Goal: Communication & Community: Answer question/provide support

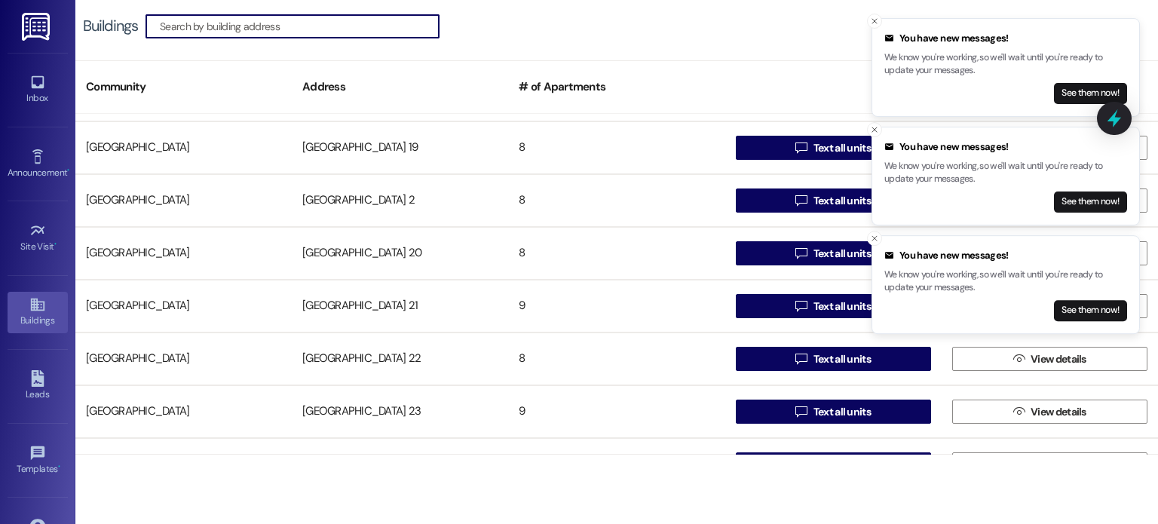
scroll to position [754, 0]
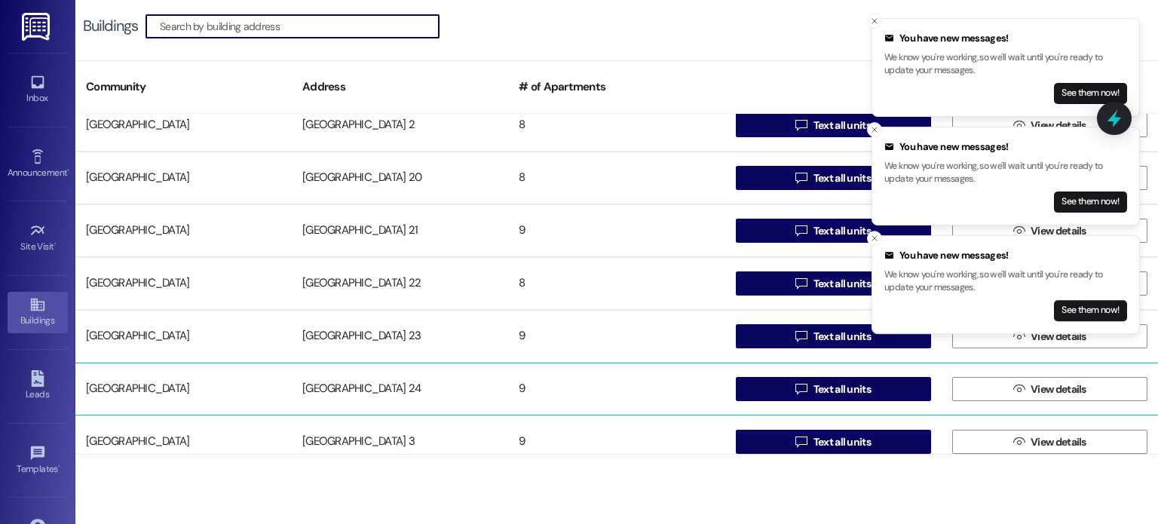
click at [338, 390] on div "Creekside Place 24" at bounding box center [400, 389] width 216 height 30
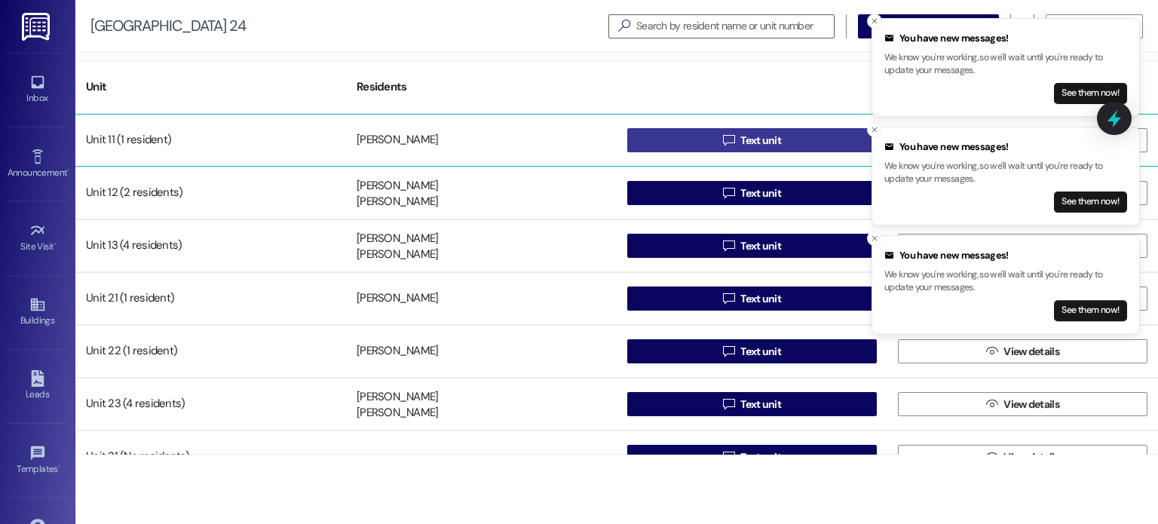
click at [730, 142] on icon "" at bounding box center [728, 140] width 11 height 12
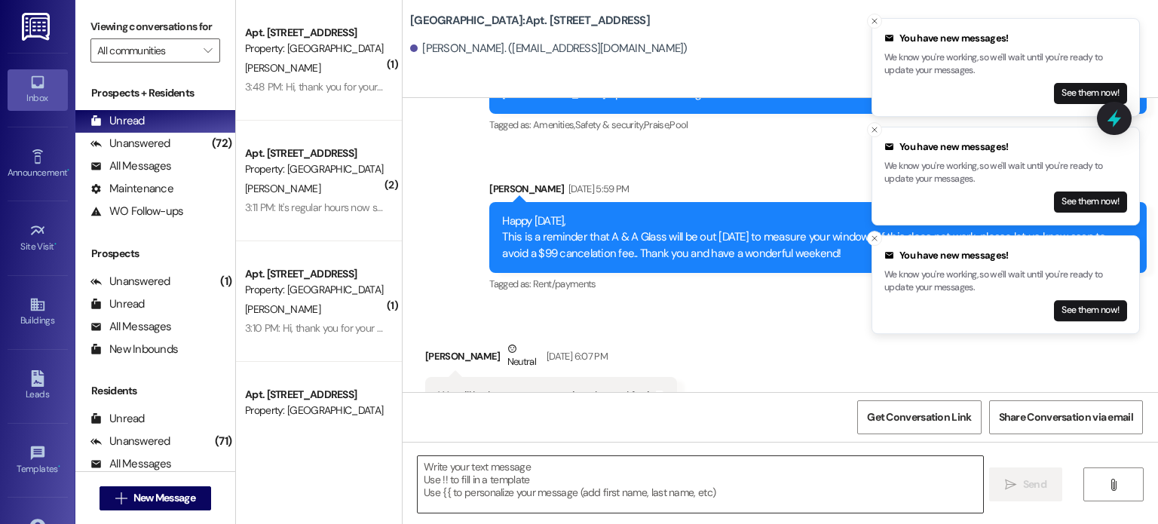
scroll to position [43804, 0]
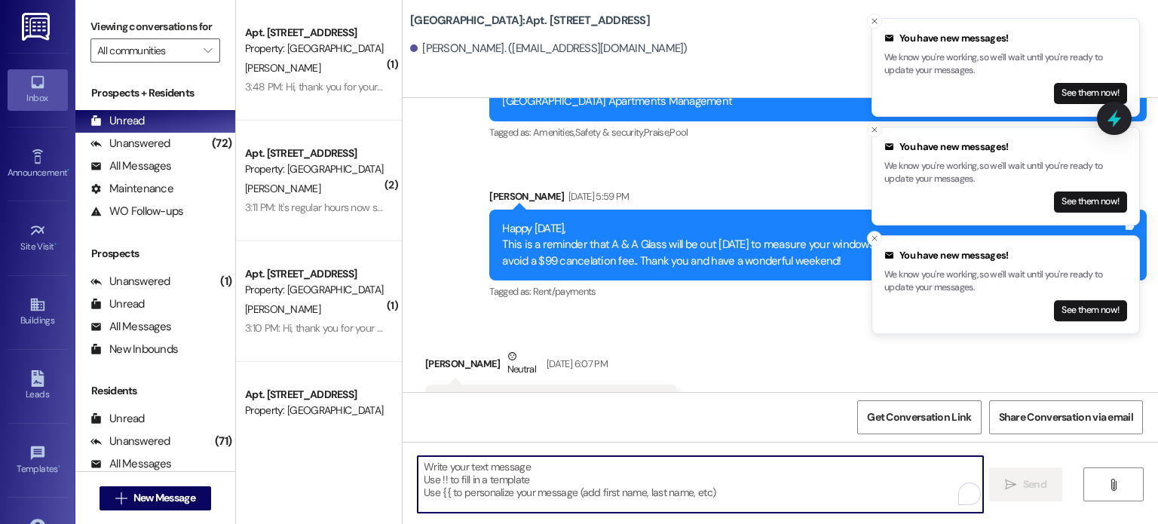
click at [449, 472] on textarea "To enrich screen reader interactions, please activate Accessibility in Grammarl…" at bounding box center [700, 484] width 564 height 57
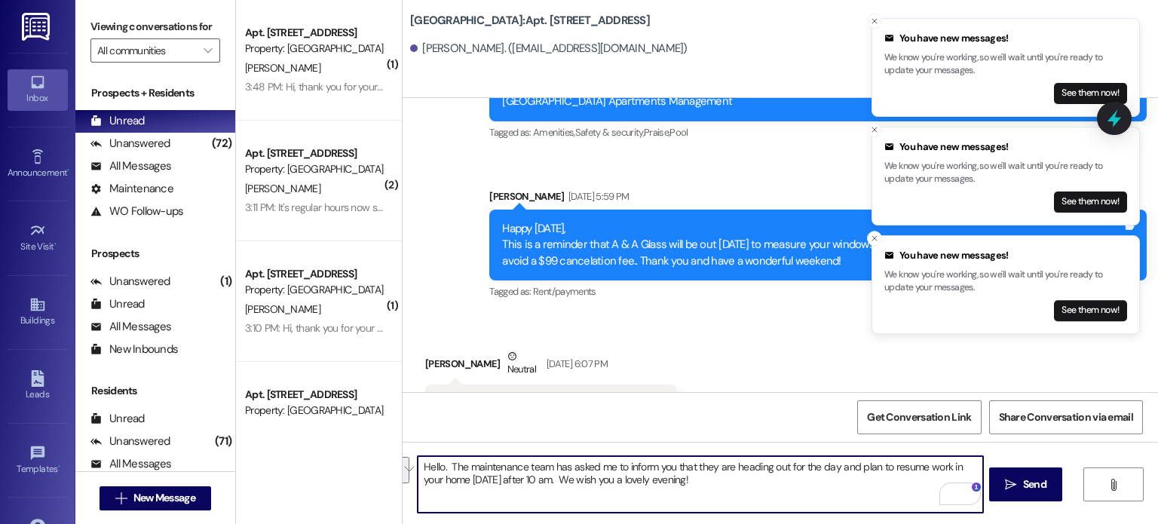
drag, startPoint x: 680, startPoint y: 482, endPoint x: 398, endPoint y: 466, distance: 282.3
click at [402, 466] on div "Hello. The maintenance team has asked me to inform you that they are heading ou…" at bounding box center [779, 498] width 755 height 113
type textarea "Hello. The maintenance team has asked me to inform you that they are heading ou…"
click at [668, 337] on div "Received via SMS Joe Mendoza Neutral Jul 18, 2025 at 6:07 PM We will be home ar…" at bounding box center [551, 397] width 274 height 121
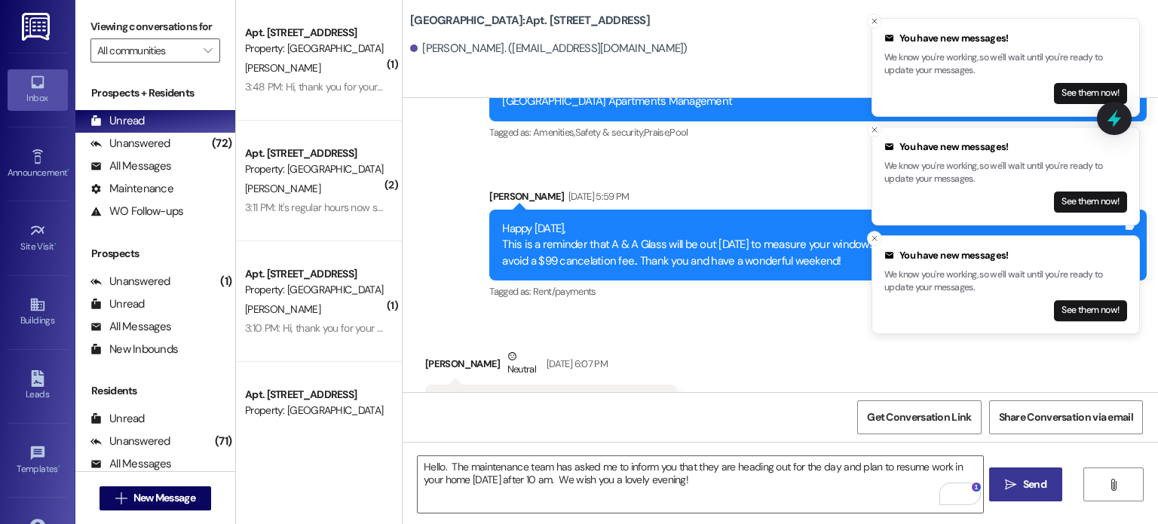
click at [1028, 482] on span "Send" at bounding box center [1034, 484] width 23 height 16
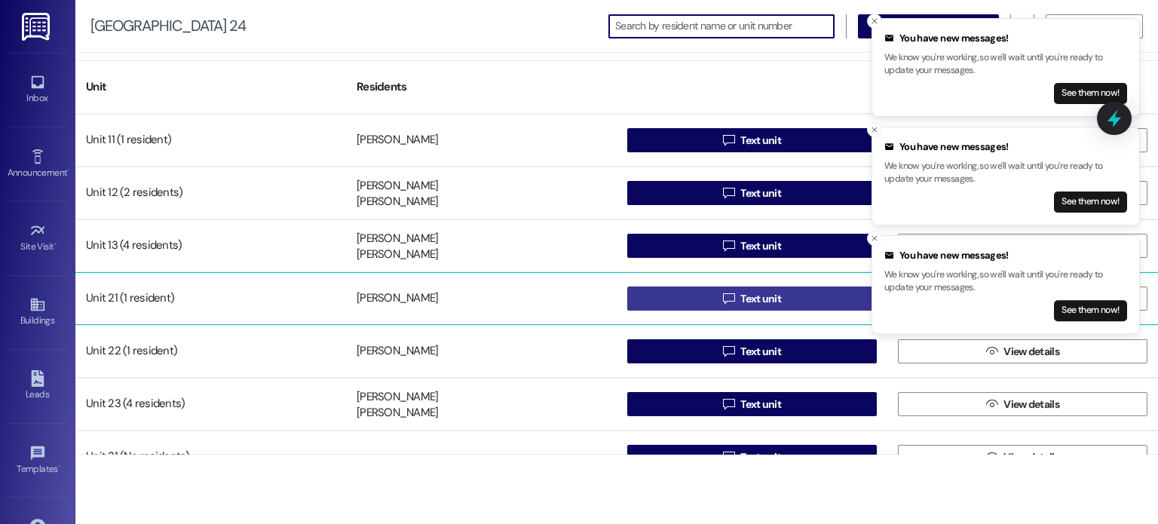
click at [668, 295] on button " Text unit" at bounding box center [751, 298] width 249 height 24
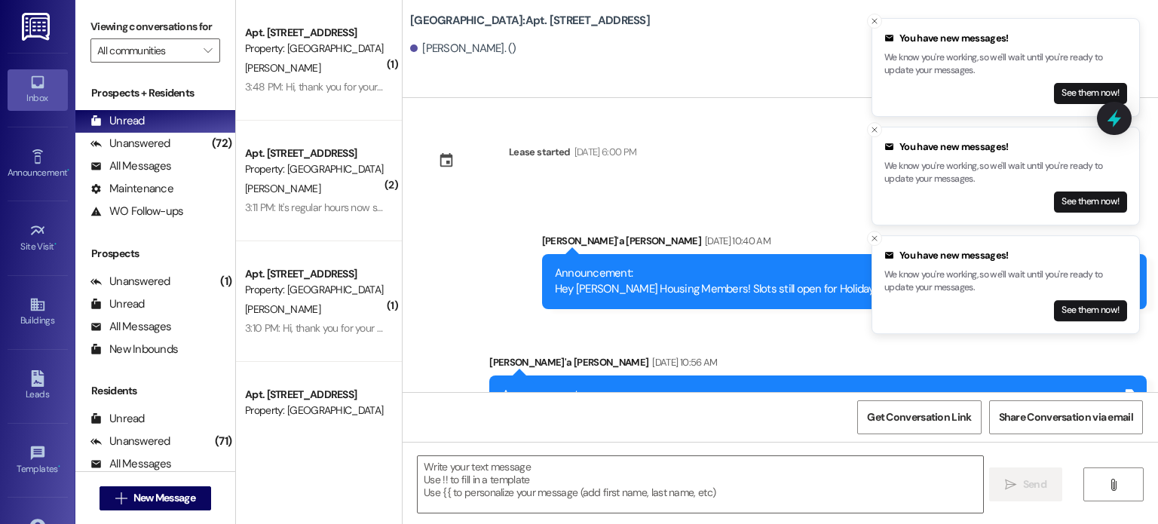
scroll to position [10594, 0]
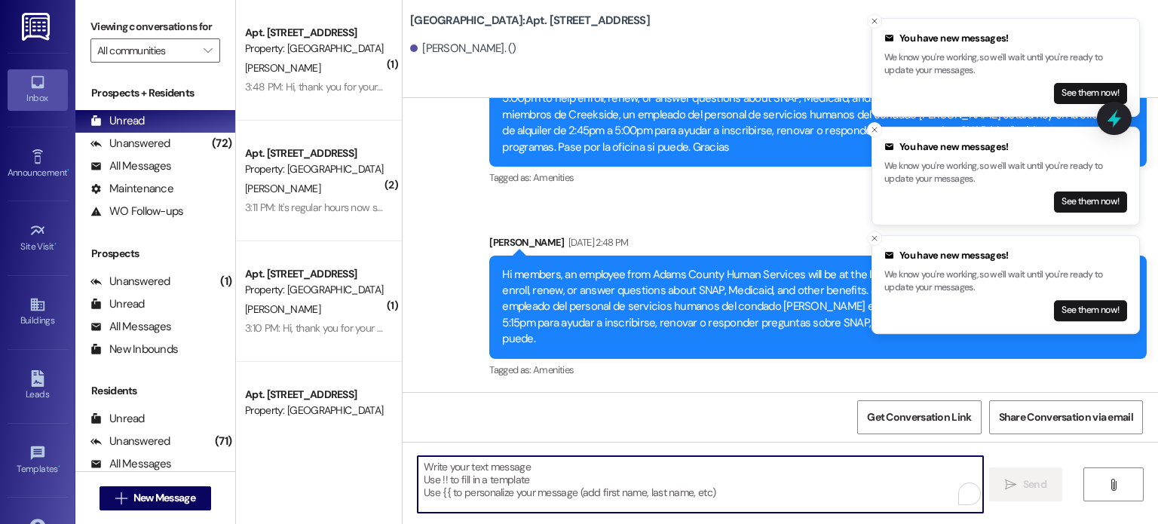
click at [430, 476] on textarea "To enrich screen reader interactions, please activate Accessibility in Grammarl…" at bounding box center [700, 484] width 564 height 57
paste textarea "Hello. The maintenance team has asked me to inform you that they are heading ou…"
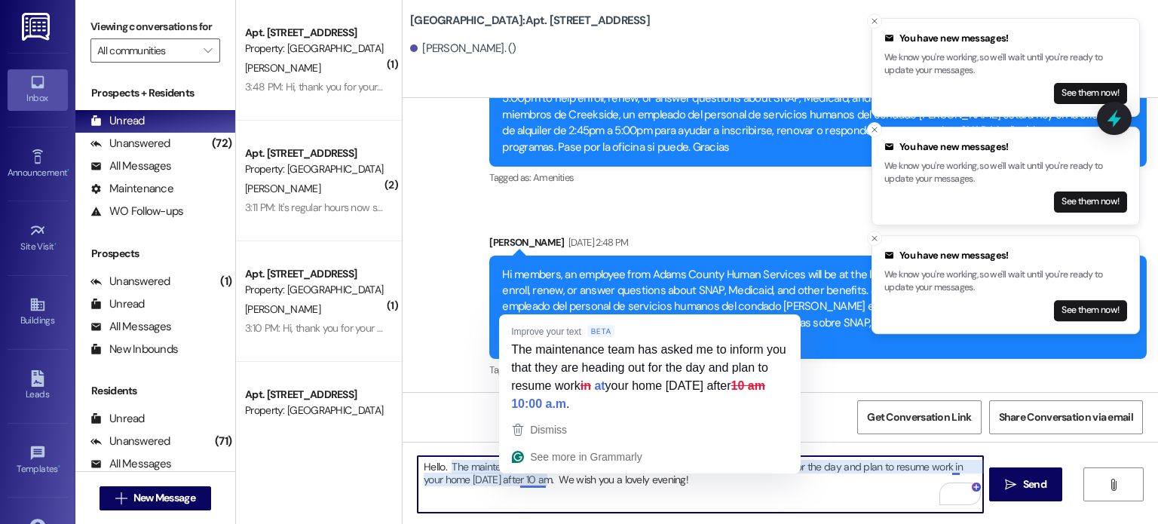
click at [555, 487] on textarea "Hello. The maintenance team has asked me to inform you that they are heading ou…" at bounding box center [700, 484] width 564 height 57
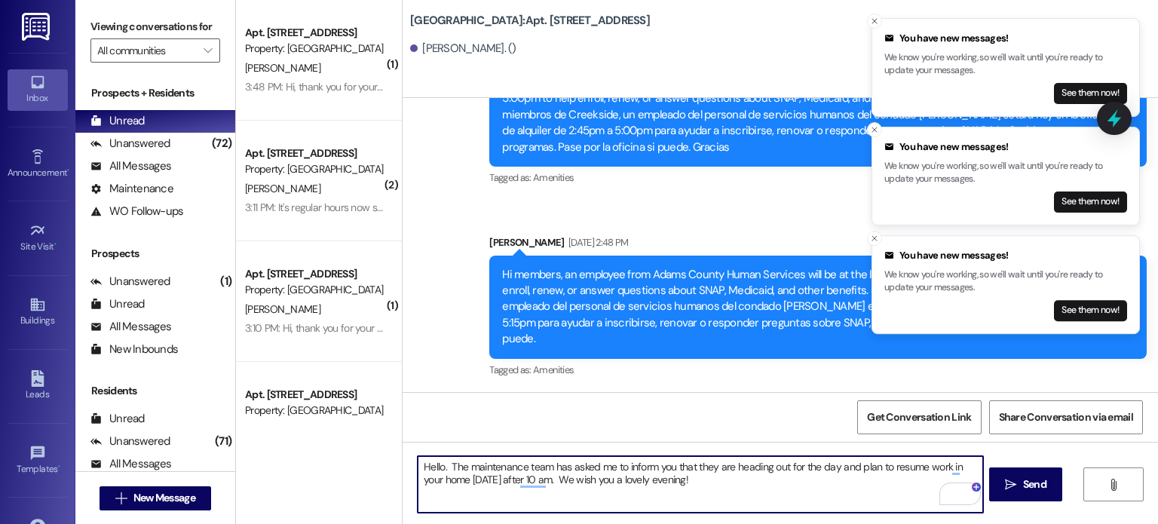
click at [560, 482] on textarea "Hello. The maintenance team has asked me to inform you that they are heading ou…" at bounding box center [700, 484] width 564 height 57
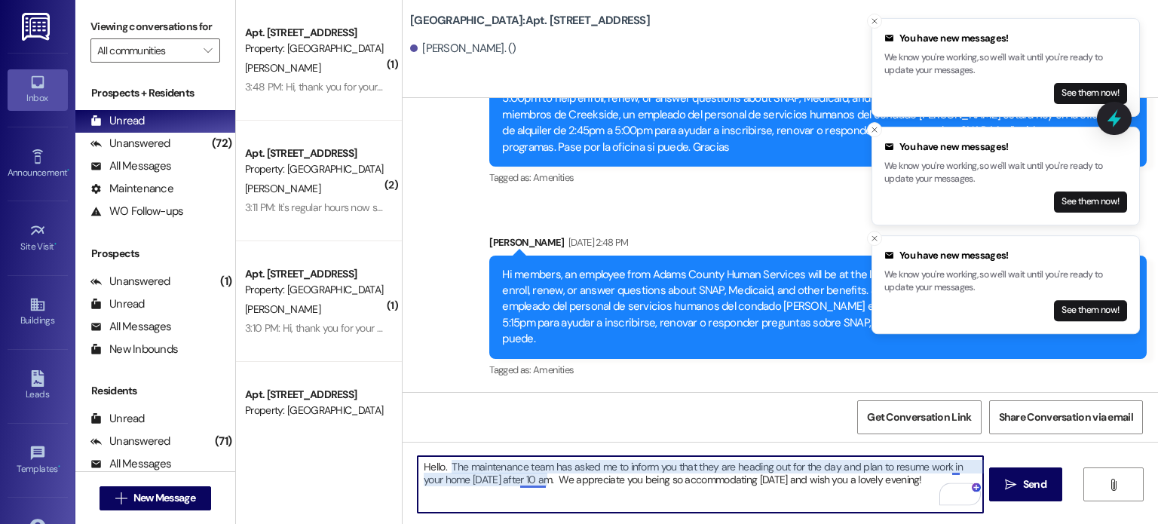
click at [528, 479] on textarea "Hello. The maintenance team has asked me to inform you that they are heading ou…" at bounding box center [700, 484] width 564 height 57
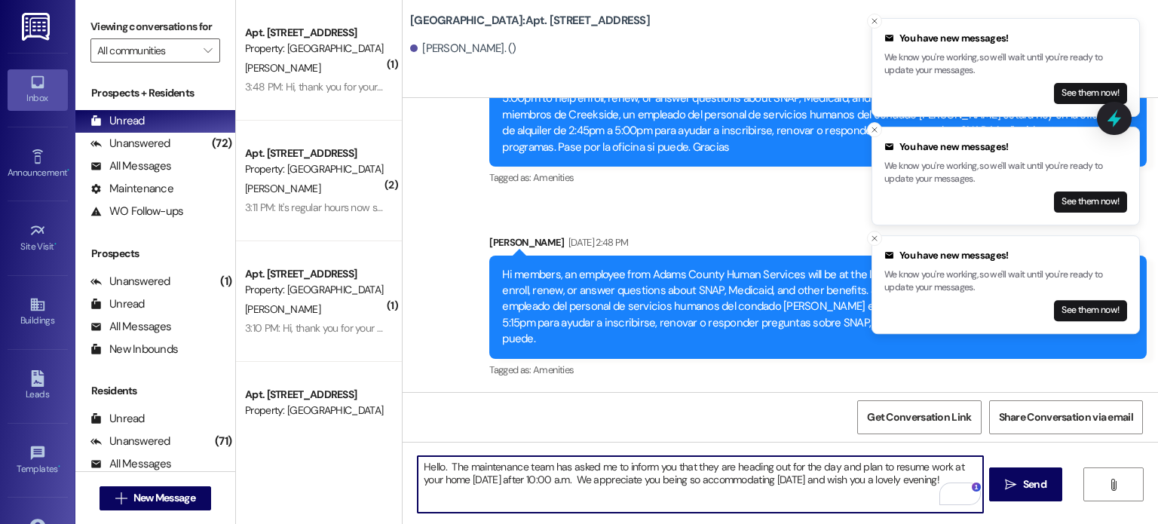
drag, startPoint x: 952, startPoint y: 465, endPoint x: 943, endPoint y: 467, distance: 9.3
click at [943, 467] on textarea "Hello. The maintenance team has asked me to inform you that they are heading ou…" at bounding box center [700, 484] width 564 height 57
type textarea "Hello. The maintenance team has asked me to inform you that they are heading ou…"
click at [1023, 485] on span "Send" at bounding box center [1034, 484] width 23 height 16
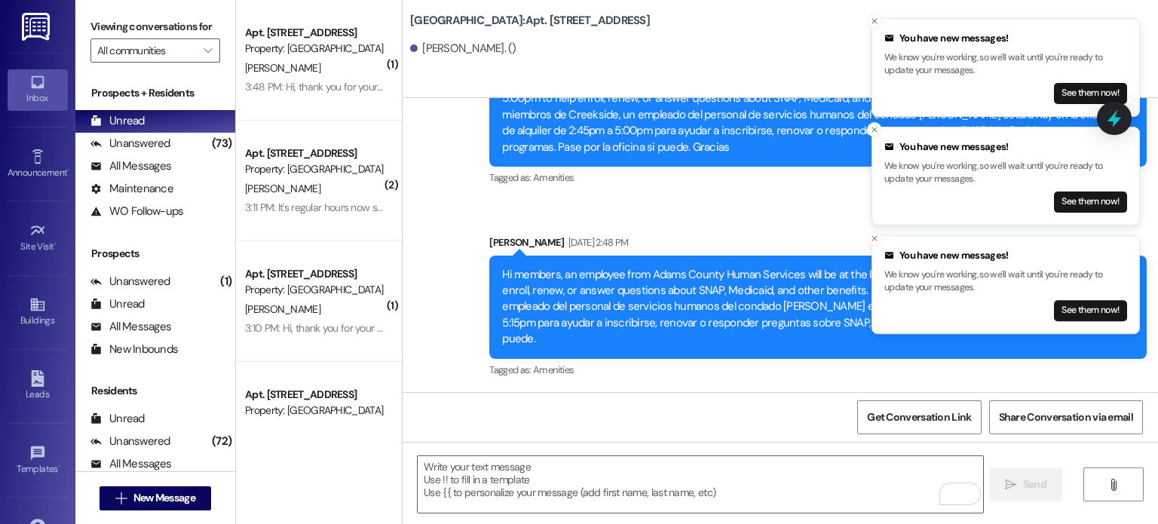
click at [23, 81] on link "Inbox" at bounding box center [38, 89] width 60 height 41
click at [142, 50] on input "All communities" at bounding box center [146, 50] width 99 height 24
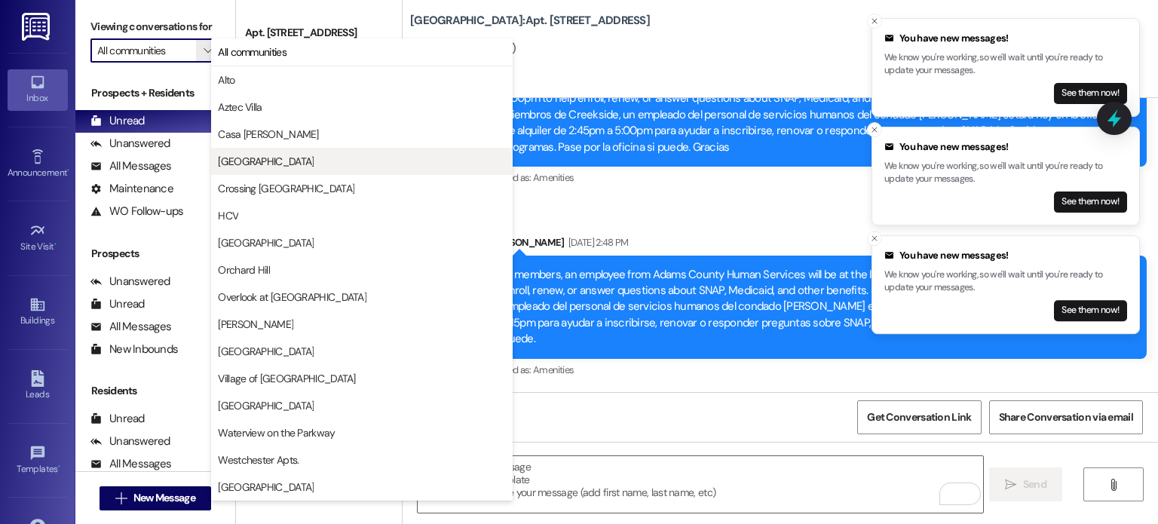
click at [231, 163] on span "[GEOGRAPHIC_DATA]" at bounding box center [266, 161] width 96 height 15
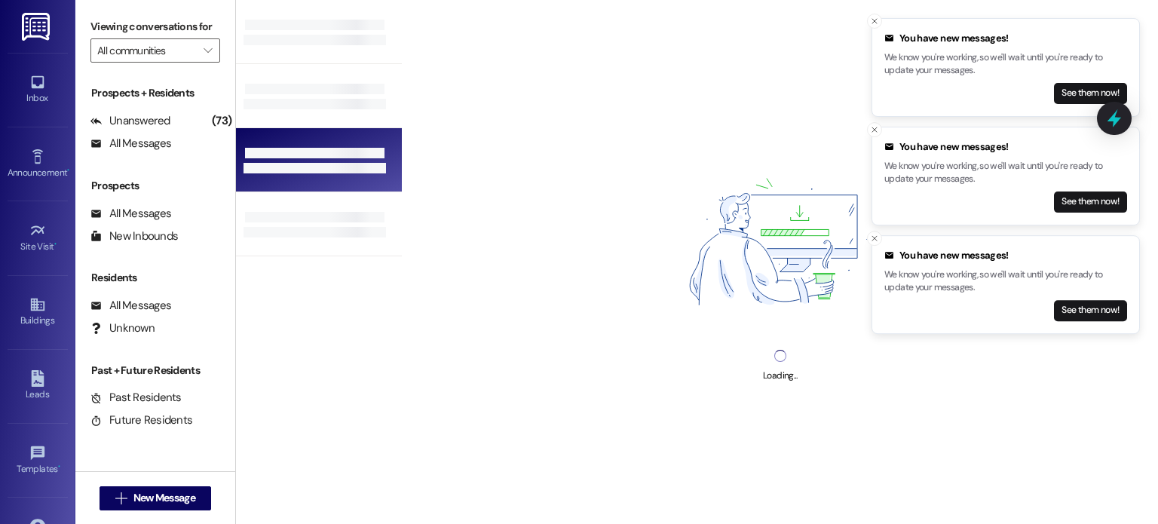
type input "[GEOGRAPHIC_DATA]"
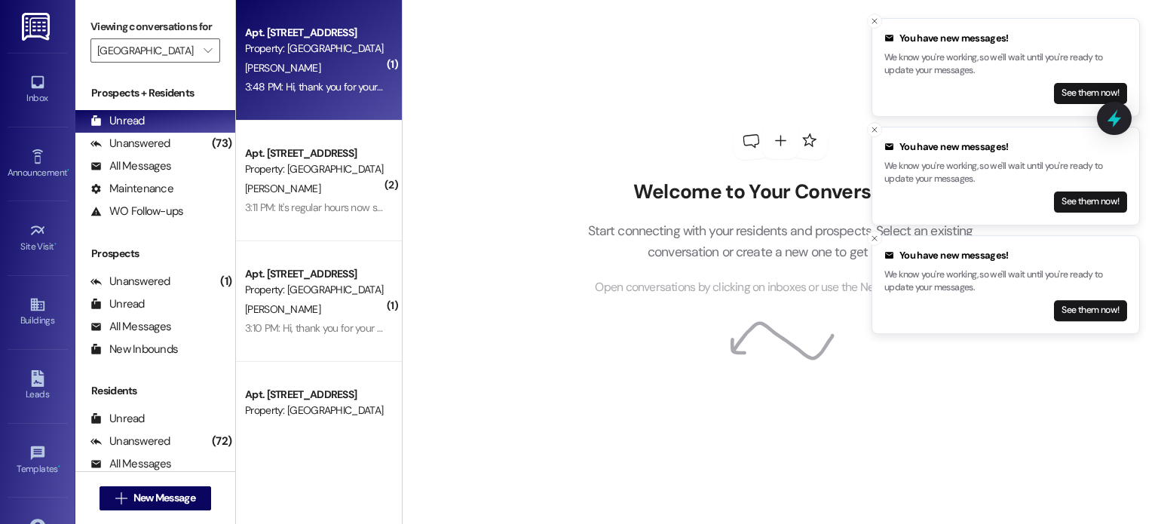
click at [291, 60] on div "J. Perez" at bounding box center [314, 68] width 142 height 19
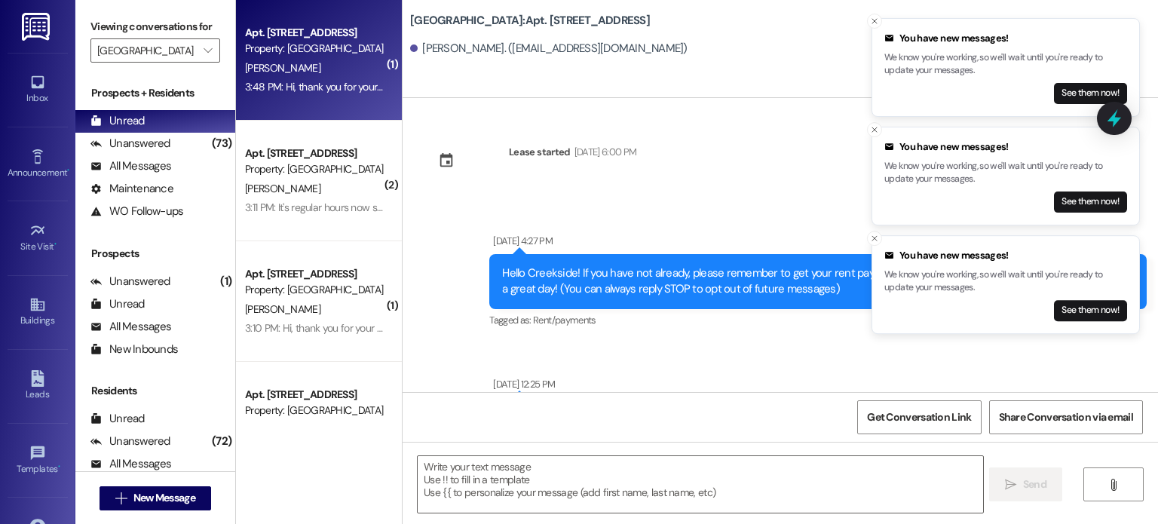
scroll to position [29636, 0]
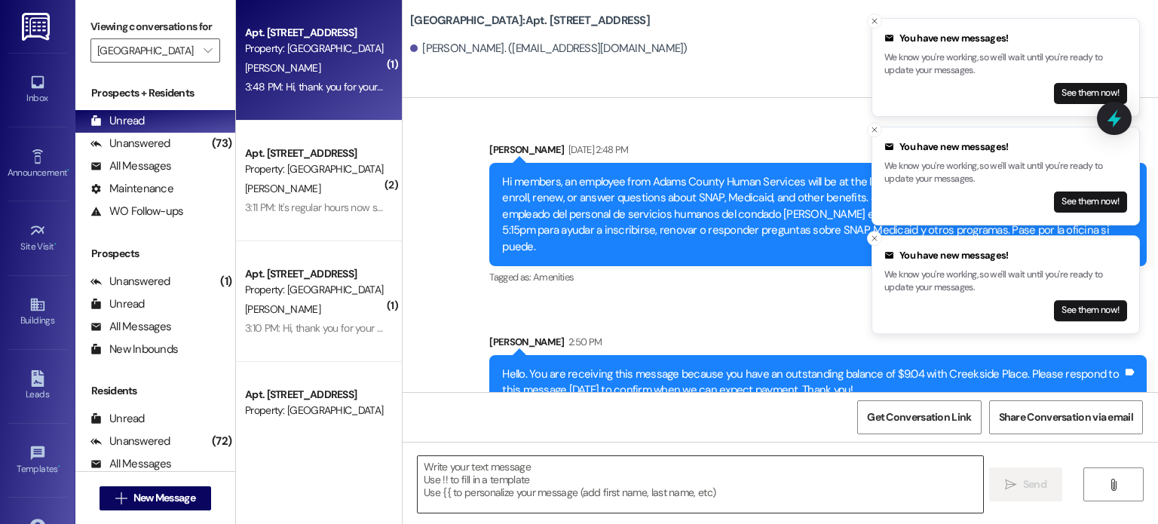
click at [495, 466] on textarea at bounding box center [700, 484] width 564 height 57
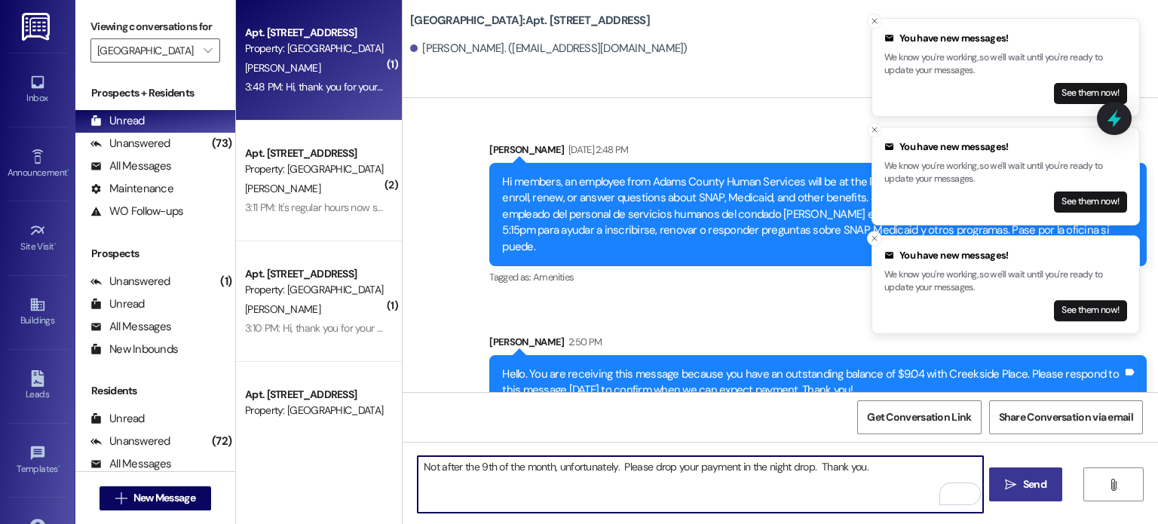
type textarea "Not after the 9th of the month, unfortunately. Please drop your payment in the …"
click at [1010, 479] on icon "" at bounding box center [1010, 485] width 11 height 12
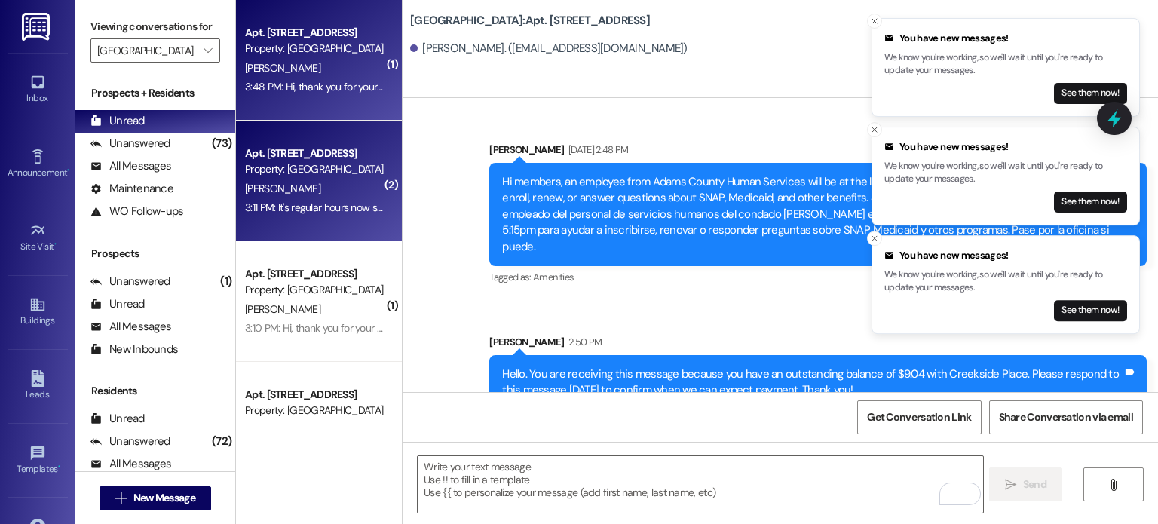
click at [279, 152] on div "Apt. 22, Creekside Place 17" at bounding box center [314, 153] width 139 height 16
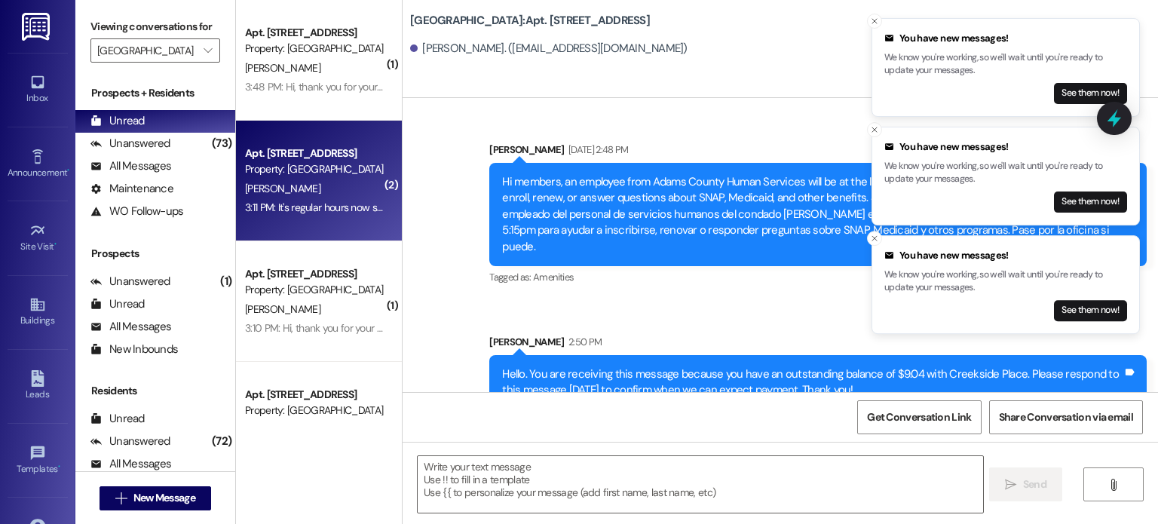
click at [279, 152] on div "Apt. 22, Creekside Place 17" at bounding box center [314, 153] width 139 height 16
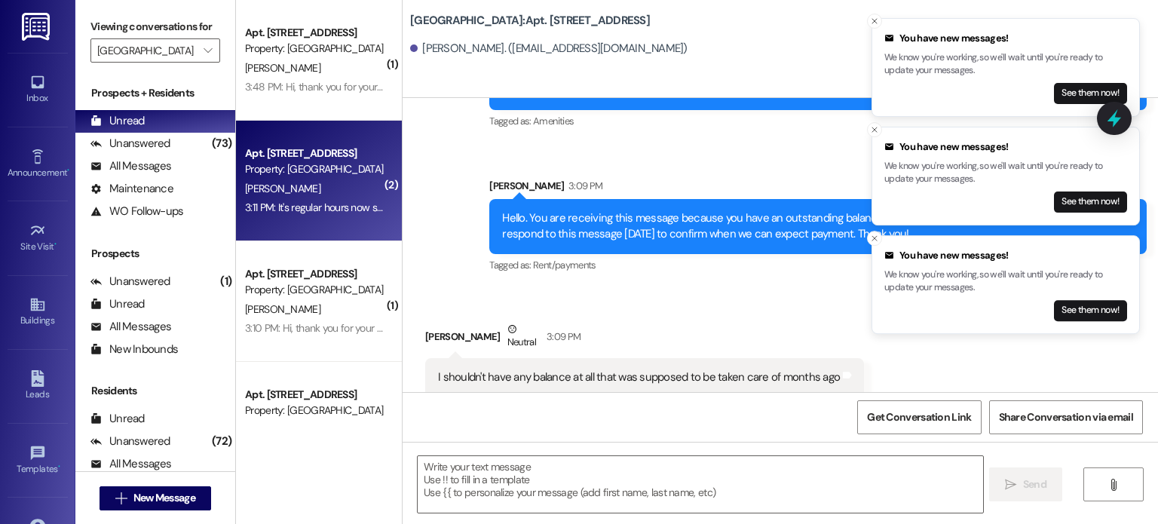
scroll to position [31721, 0]
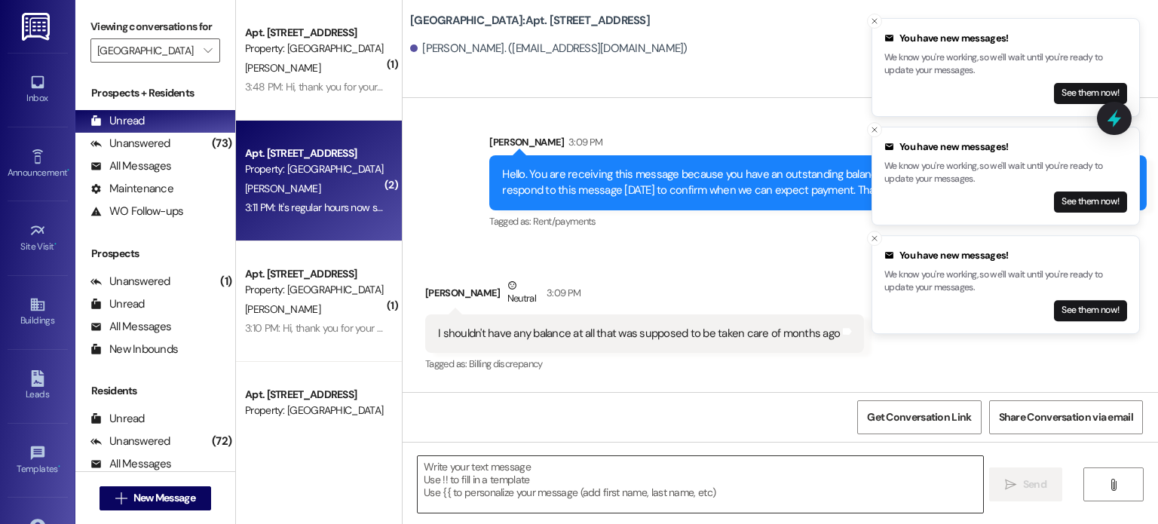
click at [487, 468] on textarea at bounding box center [700, 484] width 564 height 57
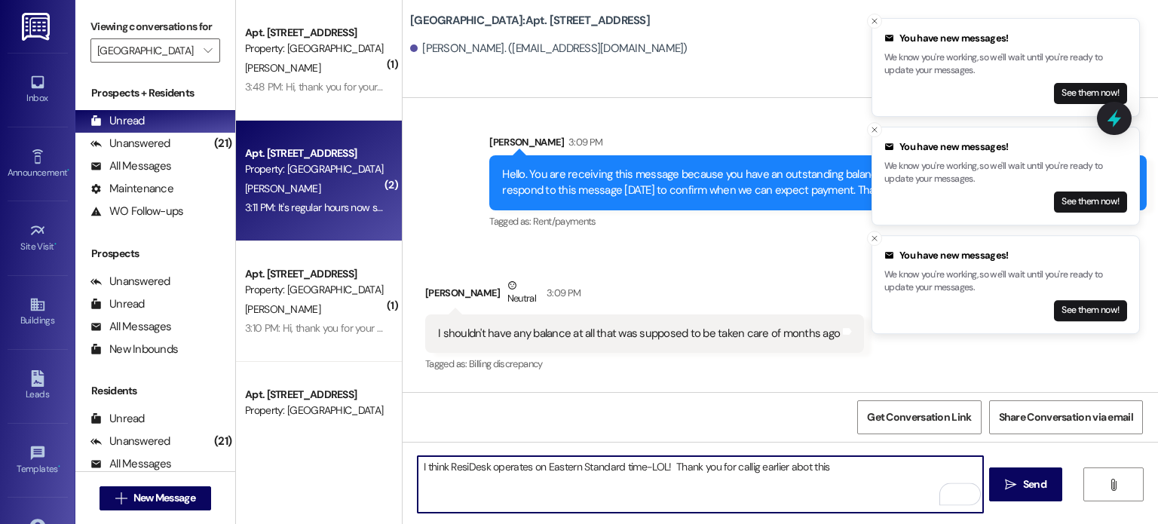
click at [796, 470] on textarea "I think ResiDesk operates on Eastern Standard time-LOL! Thank you for callig ea…" at bounding box center [700, 484] width 564 height 57
click at [835, 466] on textarea "I think ResiDesk operates on Eastern Standard time-LOL! Thank you for calling e…" at bounding box center [700, 484] width 564 height 57
type textarea "I think ResiDesk operates on Eastern Standard time-LOL! Thank you for calling e…"
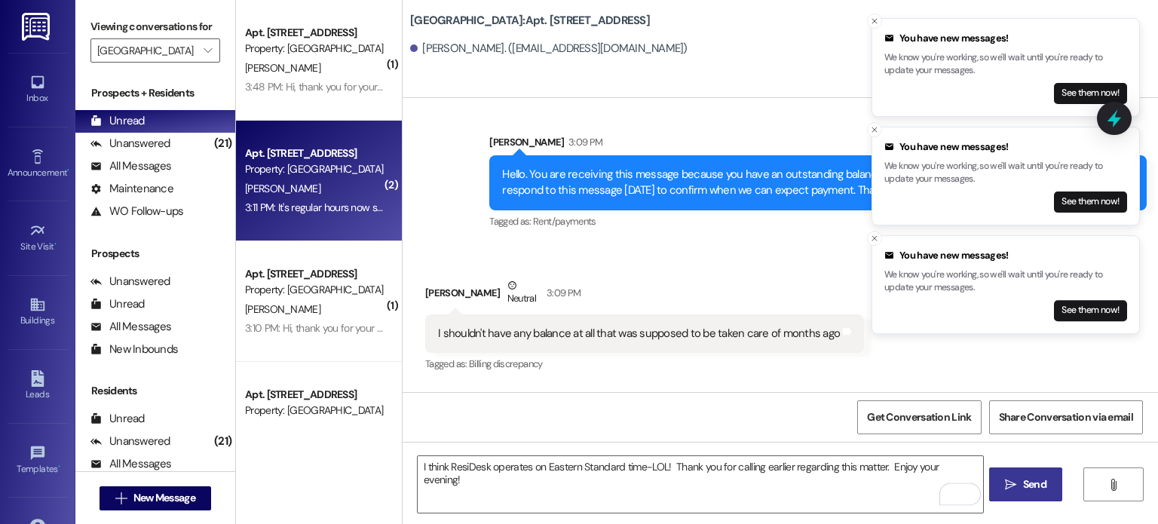
click at [1020, 479] on span "Send" at bounding box center [1034, 484] width 29 height 16
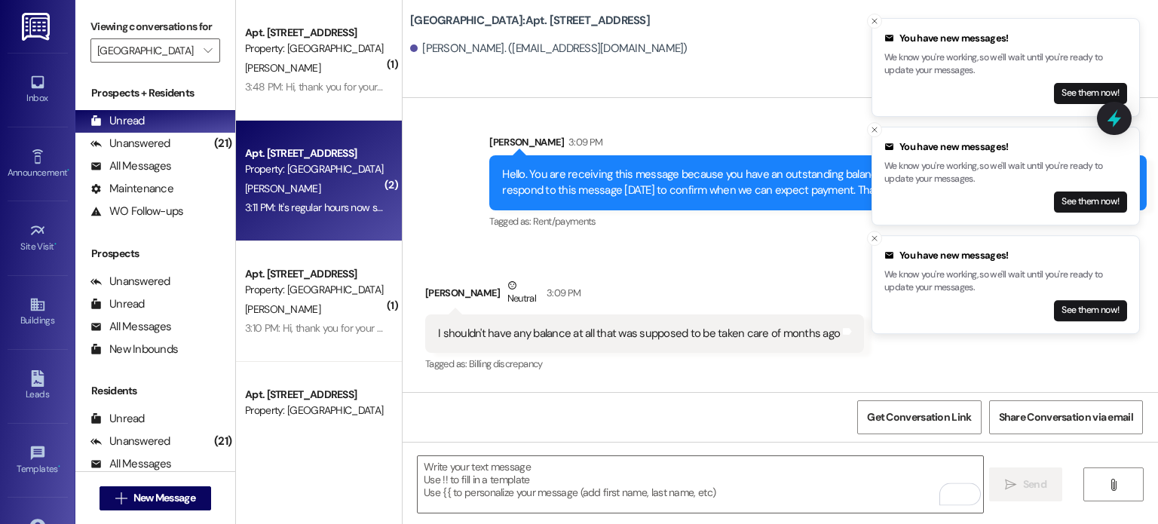
scroll to position [31721, 0]
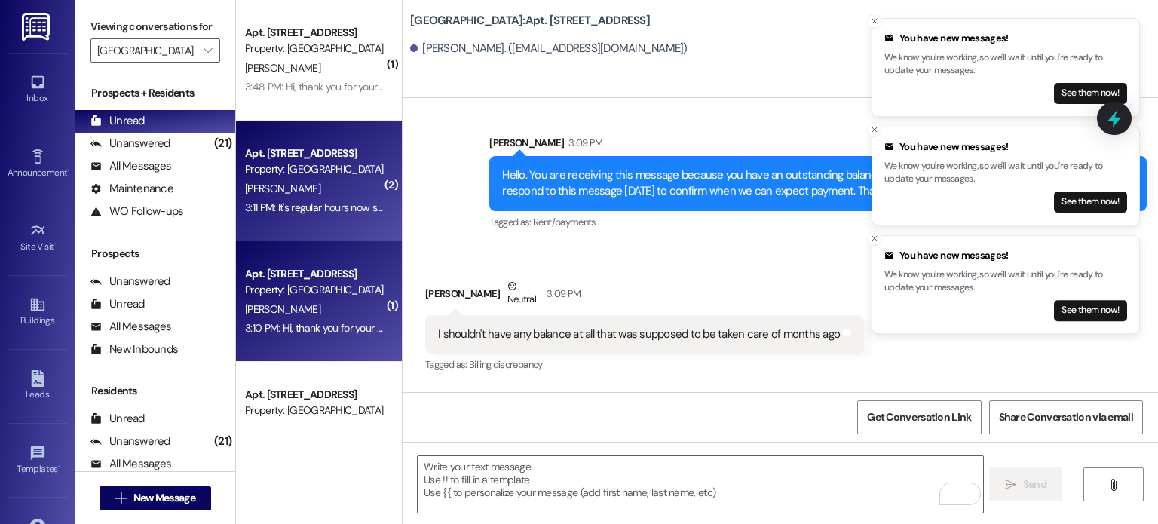
click at [301, 292] on div "Property: [GEOGRAPHIC_DATA]" at bounding box center [314, 290] width 139 height 16
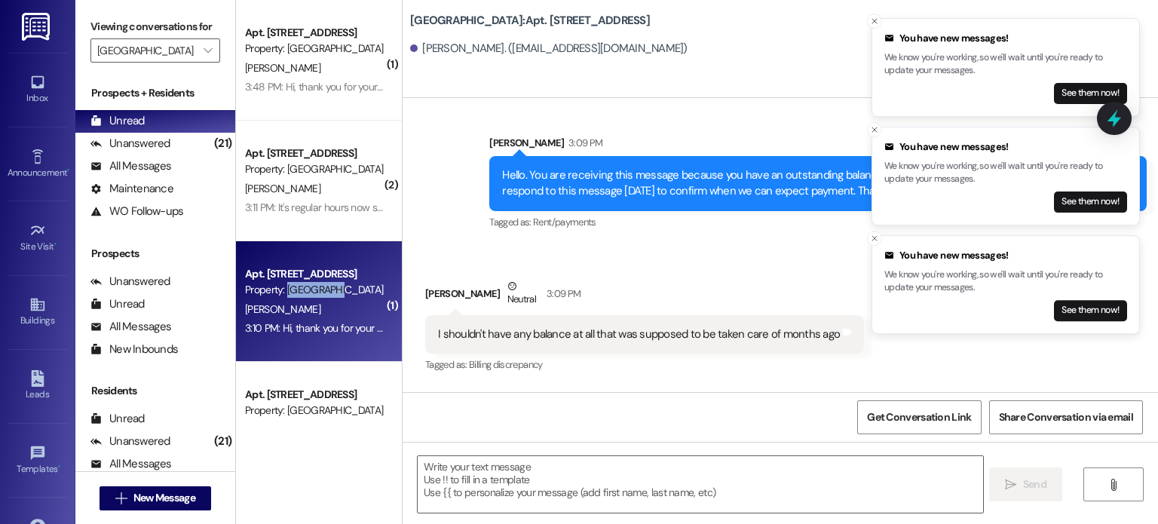
click at [301, 292] on div "Property: [GEOGRAPHIC_DATA]" at bounding box center [314, 290] width 139 height 16
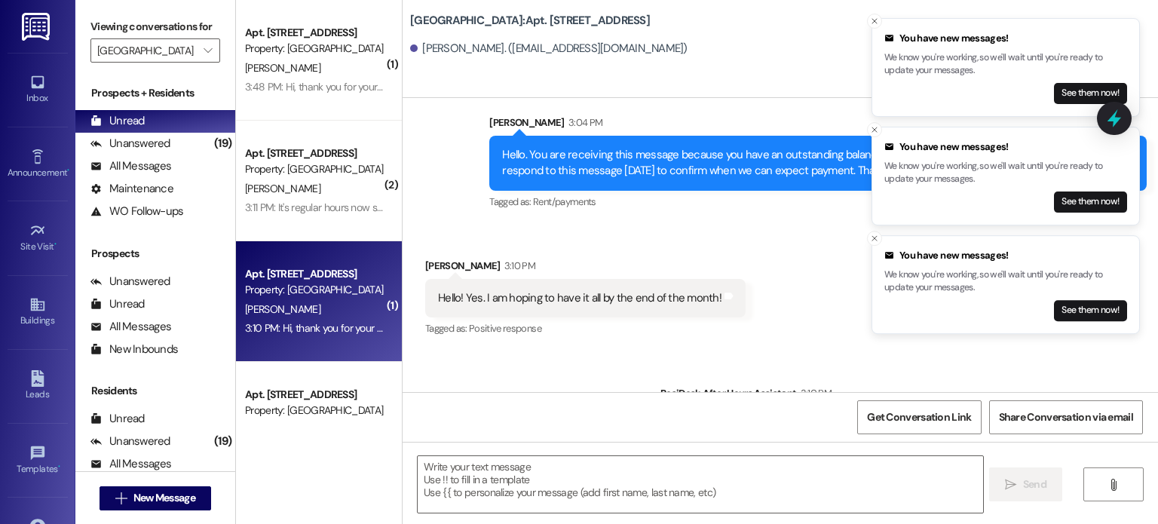
scroll to position [1918, 0]
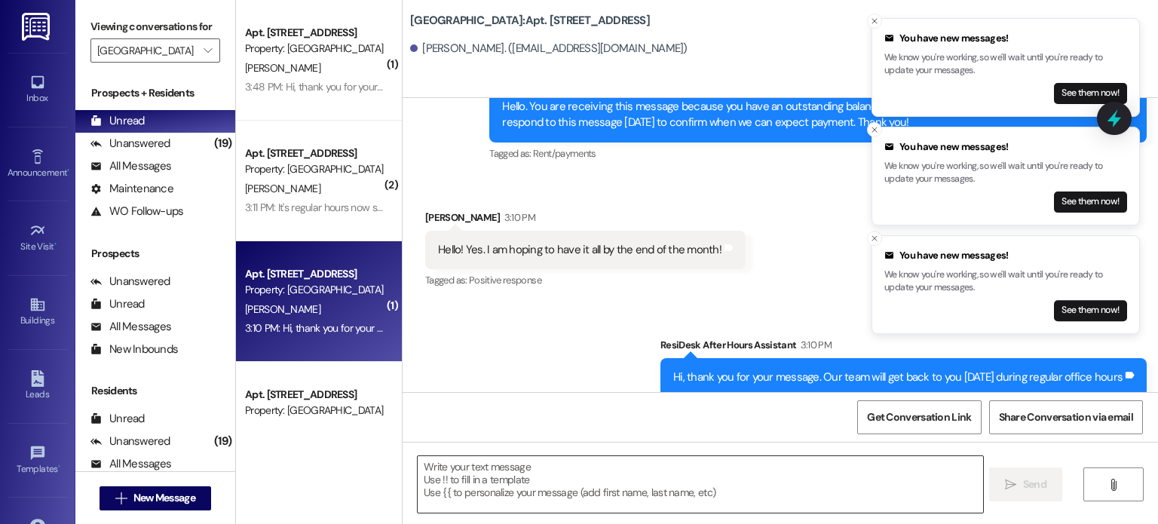
click at [515, 466] on textarea at bounding box center [700, 484] width 564 height 57
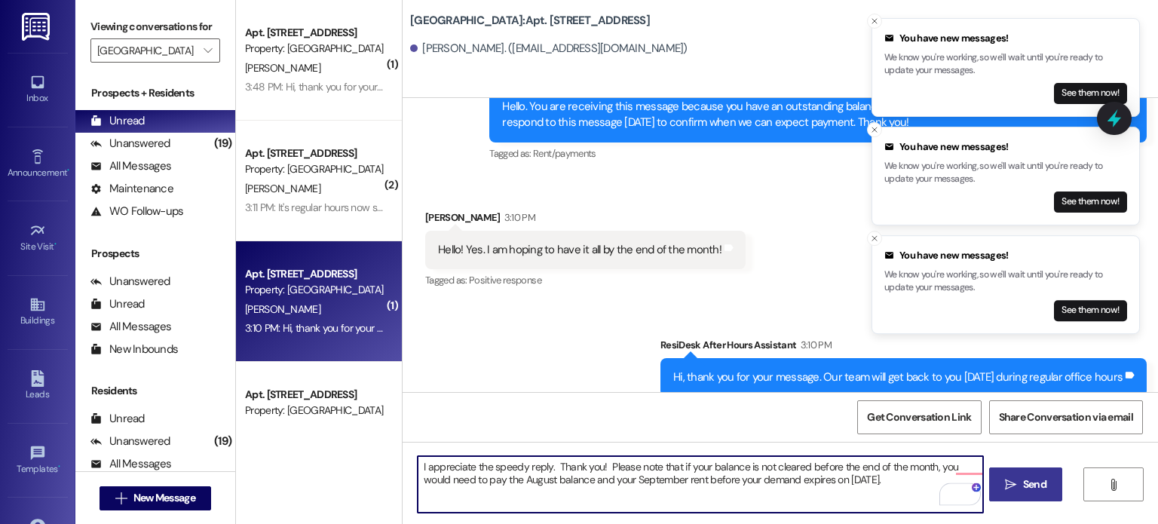
click at [601, 463] on textarea "I appreciate the speedy reply. Thank you! Please note that if your balance is n…" at bounding box center [700, 484] width 564 height 57
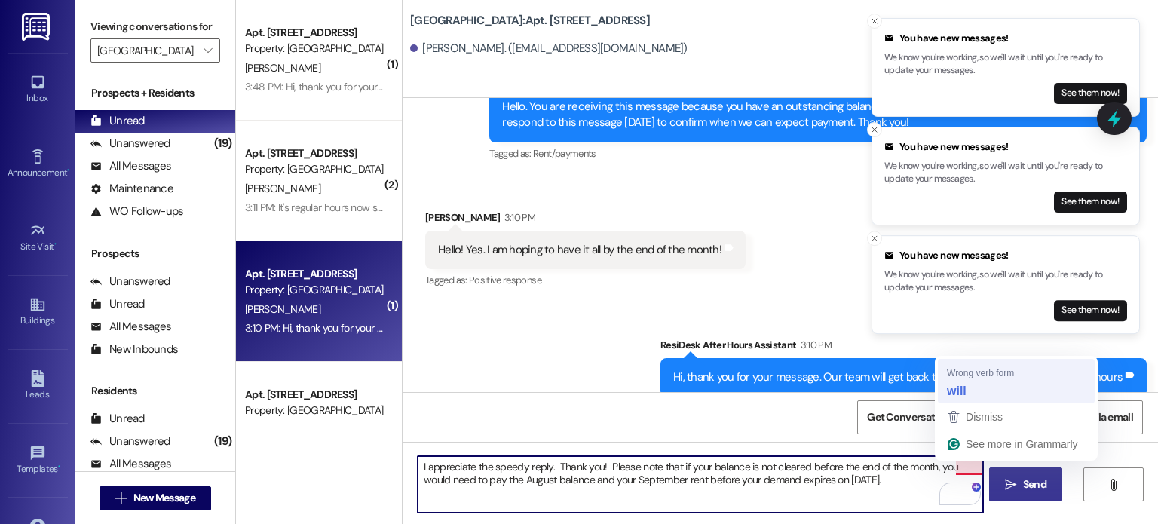
type textarea "I appreciate the speedy reply. Thank you! Please note that if your balance is n…"
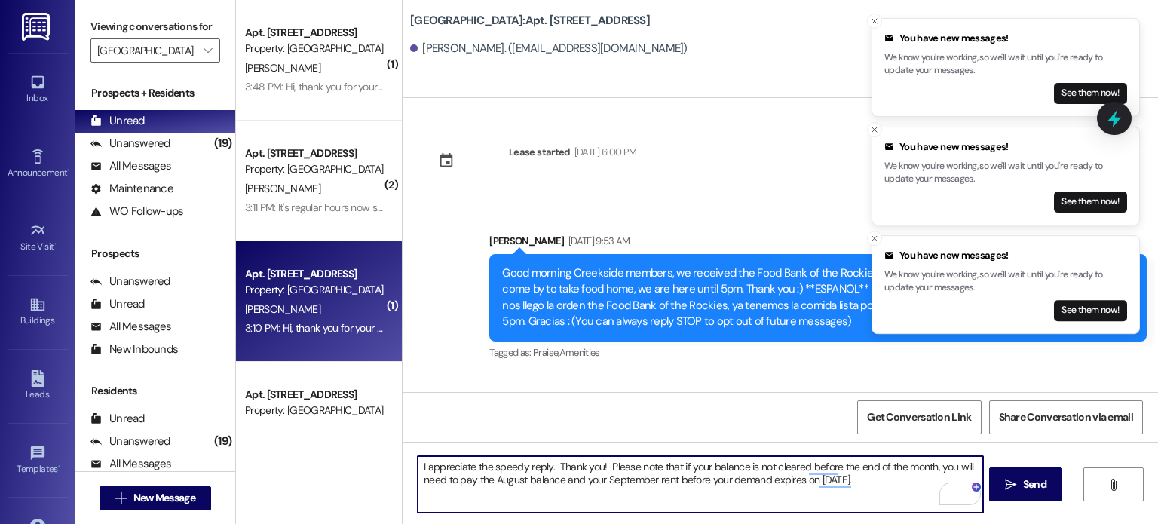
scroll to position [1918, 0]
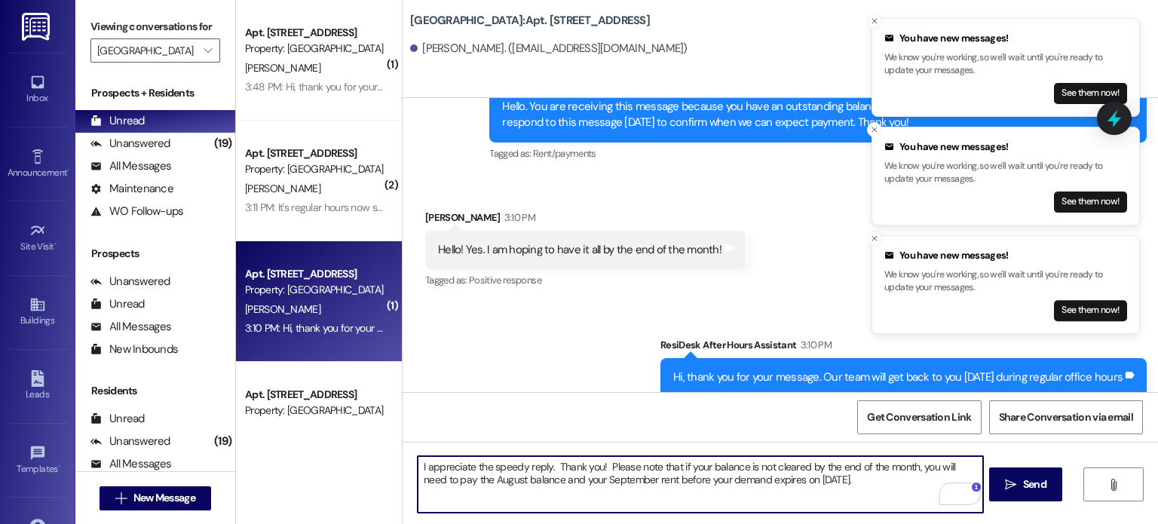
drag, startPoint x: 531, startPoint y: 481, endPoint x: 549, endPoint y: 482, distance: 17.3
click at [549, 482] on textarea "I appreciate the speedy reply. Thank you! Please note that if your balance is n…" at bounding box center [700, 484] width 564 height 57
click at [901, 478] on textarea "I appreciate the speedy reply. Thank you! Please note that if your balance is n…" at bounding box center [700, 484] width 564 height 57
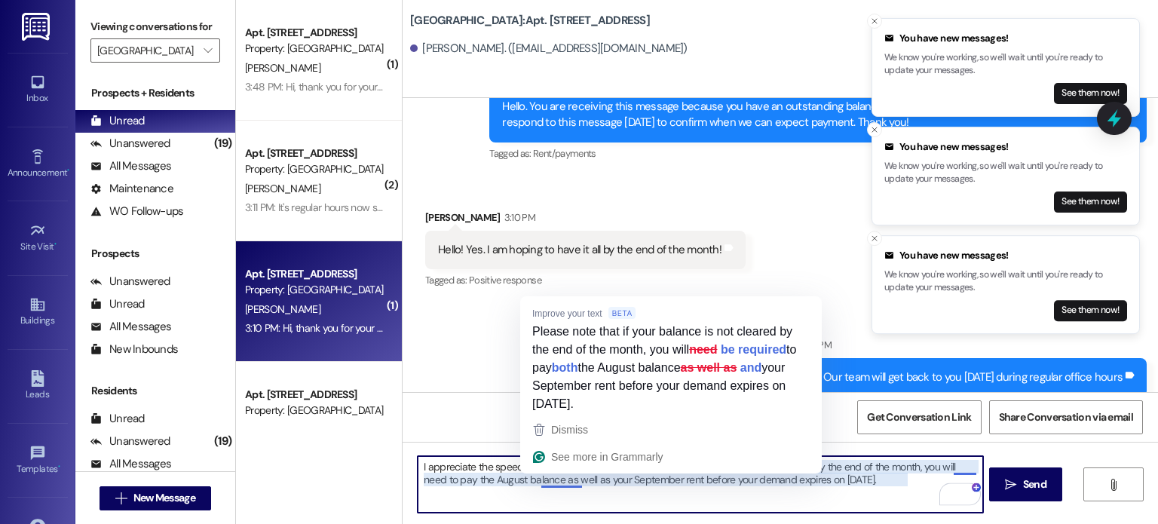
click at [552, 479] on textarea "I appreciate the speedy reply. Thank you! Please note that if your balance is n…" at bounding box center [700, 484] width 564 height 57
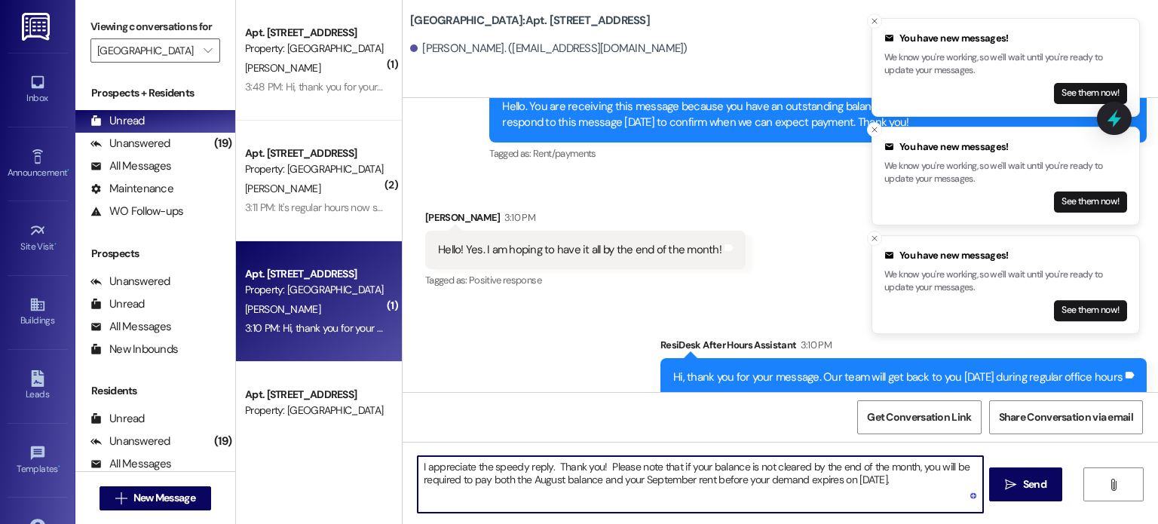
click at [942, 479] on textarea "I appreciate the speedy reply. Thank you! Please note that if your balance is n…" at bounding box center [700, 484] width 564 height 57
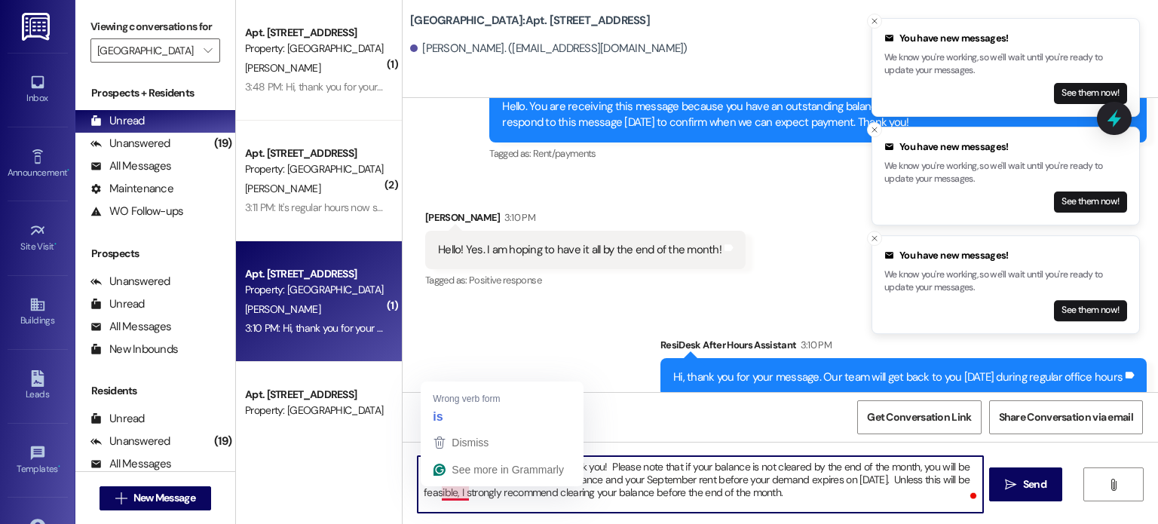
click at [445, 494] on textarea "I appreciate the speedy reply. Thank you! Please note that if your balance is n…" at bounding box center [700, 484] width 564 height 57
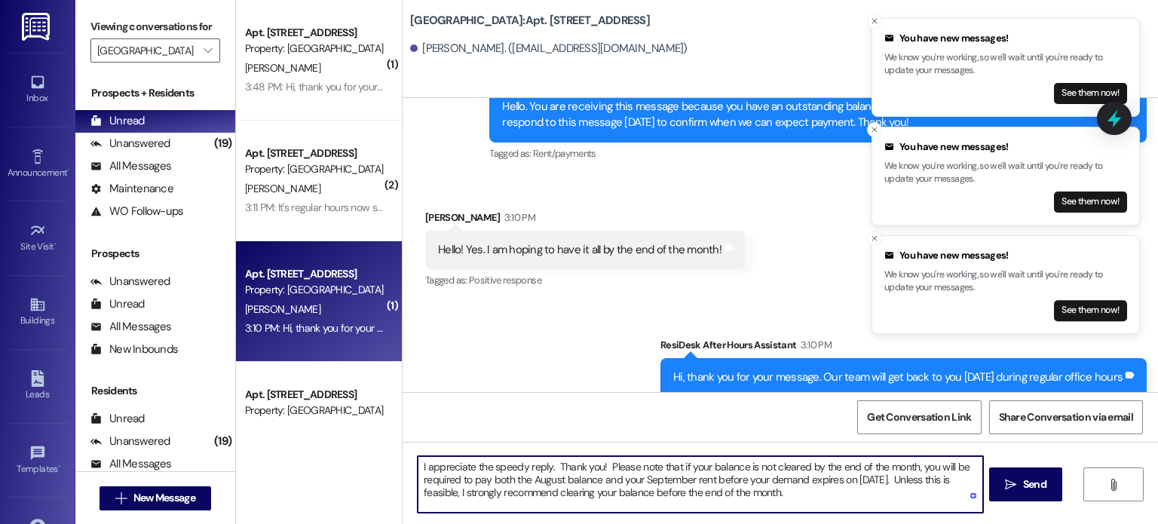
click at [475, 491] on textarea "I appreciate the speedy reply. Thank you! Please note that if your balance is n…" at bounding box center [700, 484] width 564 height 57
click at [846, 493] on textarea "I appreciate the speedy reply. Thank you! Please note that if your balance is n…" at bounding box center [700, 484] width 564 height 57
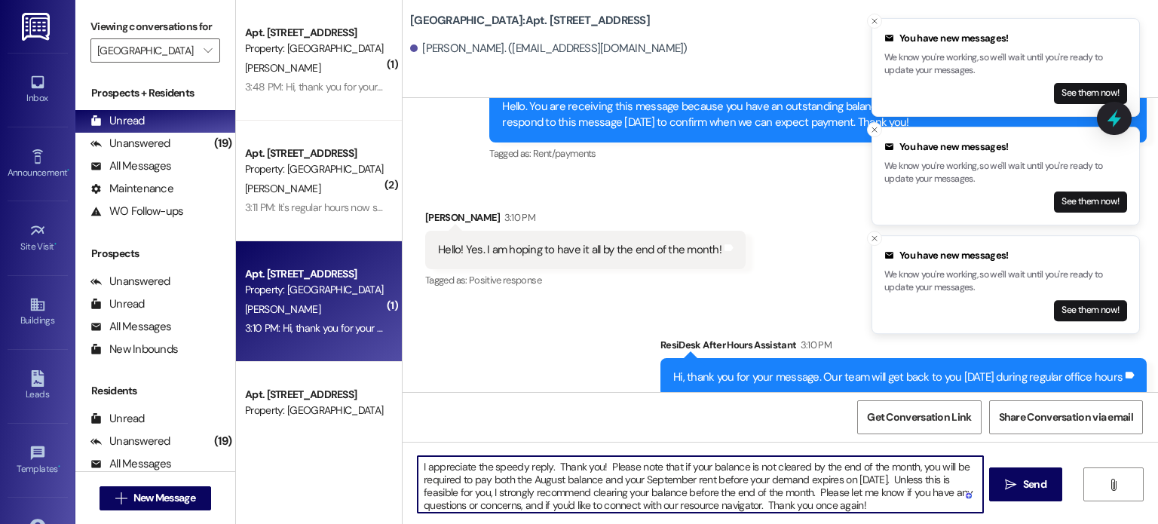
click at [755, 489] on textarea "I appreciate the speedy reply. Thank you! Please note that if your balance is n…" at bounding box center [700, 484] width 564 height 57
click at [889, 504] on textarea "I appreciate the speedy reply. Thank you! Please note that if your balance is n…" at bounding box center [700, 484] width 564 height 57
type textarea "I appreciate the speedy reply. Thank you! Please note that if your balance is n…"
click at [1020, 487] on span "Send" at bounding box center [1034, 484] width 29 height 16
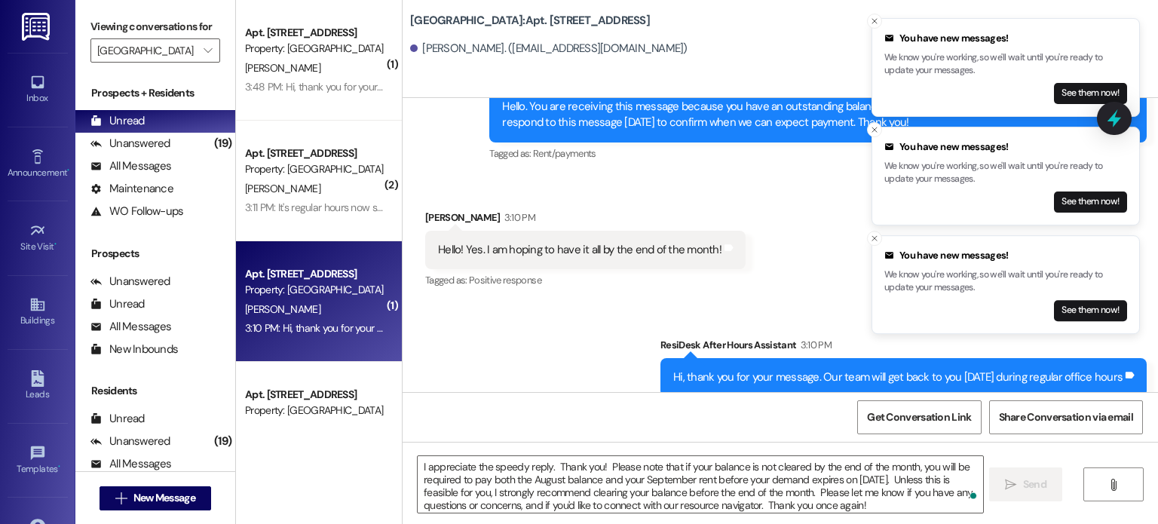
scroll to position [75, 0]
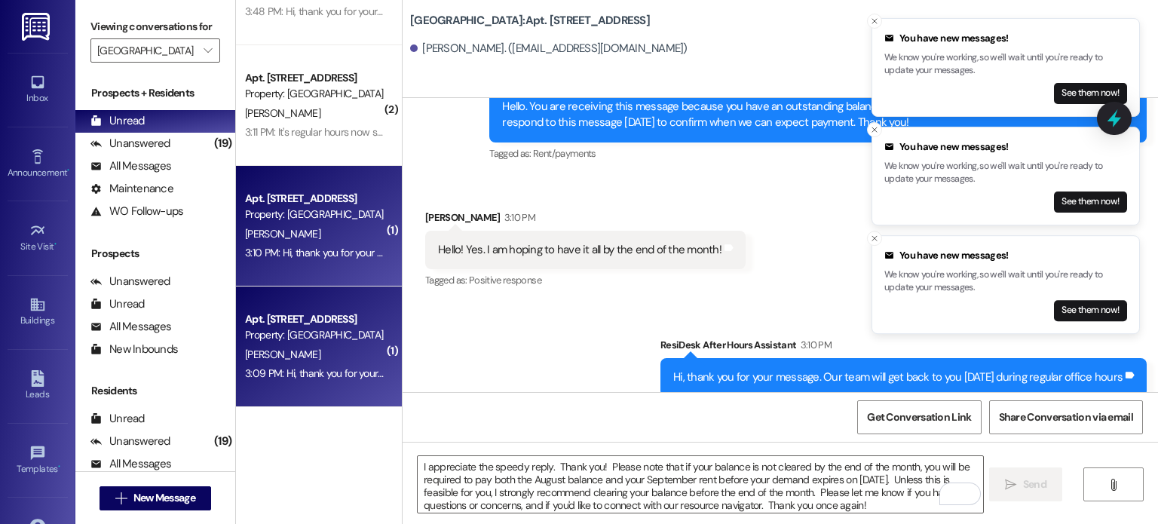
click at [316, 348] on span "A. Salazar- Velasquez" at bounding box center [282, 354] width 75 height 14
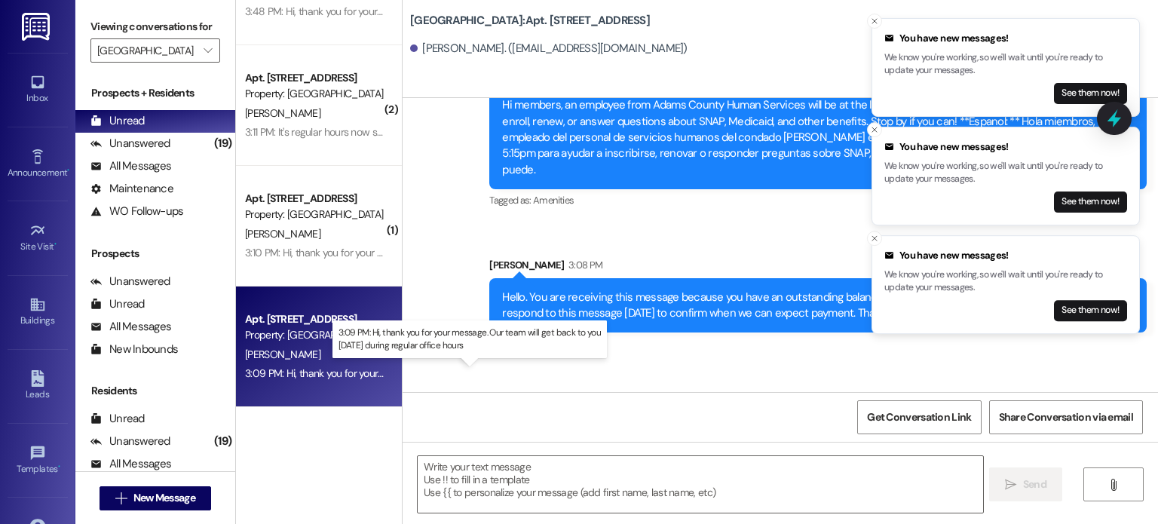
scroll to position [12230, 0]
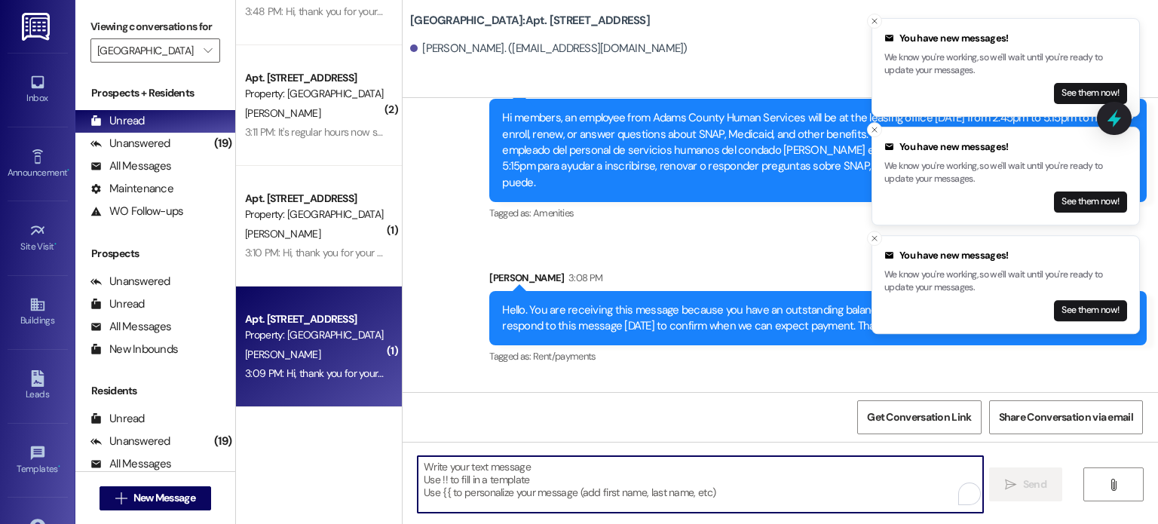
click at [508, 464] on textarea "To enrich screen reader interactions, please activate Accessibility in Grammarl…" at bounding box center [700, 484] width 564 height 57
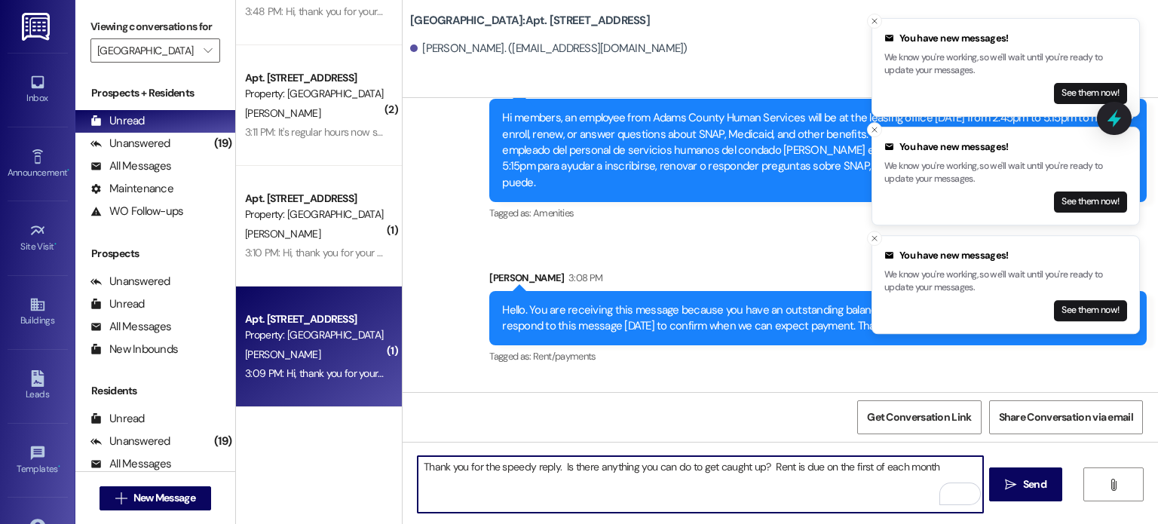
click at [932, 466] on textarea "Thank you for the speedy reply. Is there anything you can do to get caught up? …" at bounding box center [700, 484] width 564 height 57
click at [799, 479] on textarea "Thank you for the speedy reply. Is there anything you can do to get caught up? …" at bounding box center [700, 484] width 564 height 57
click at [859, 479] on textarea "Thank you for the speedy reply. Is there anything you can do to get caught up? …" at bounding box center [700, 484] width 564 height 57
click at [862, 478] on textarea "Thank you for the speedy reply. Is there anything you can do to get caught up? …" at bounding box center [700, 484] width 564 height 57
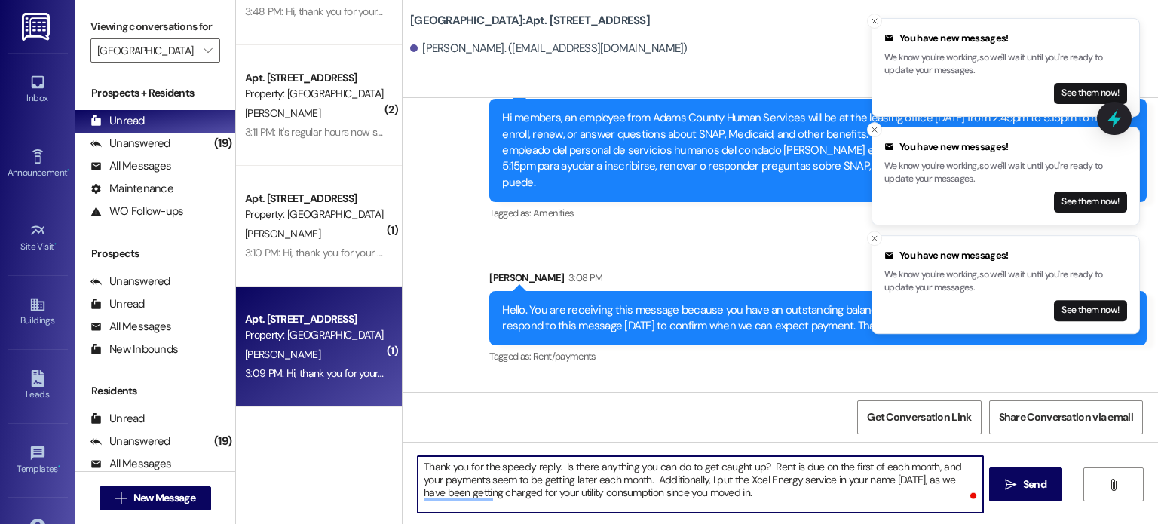
click at [896, 479] on textarea "Thank you for the speedy reply. Is there anything you can do to get caught up? …" at bounding box center [700, 484] width 564 height 57
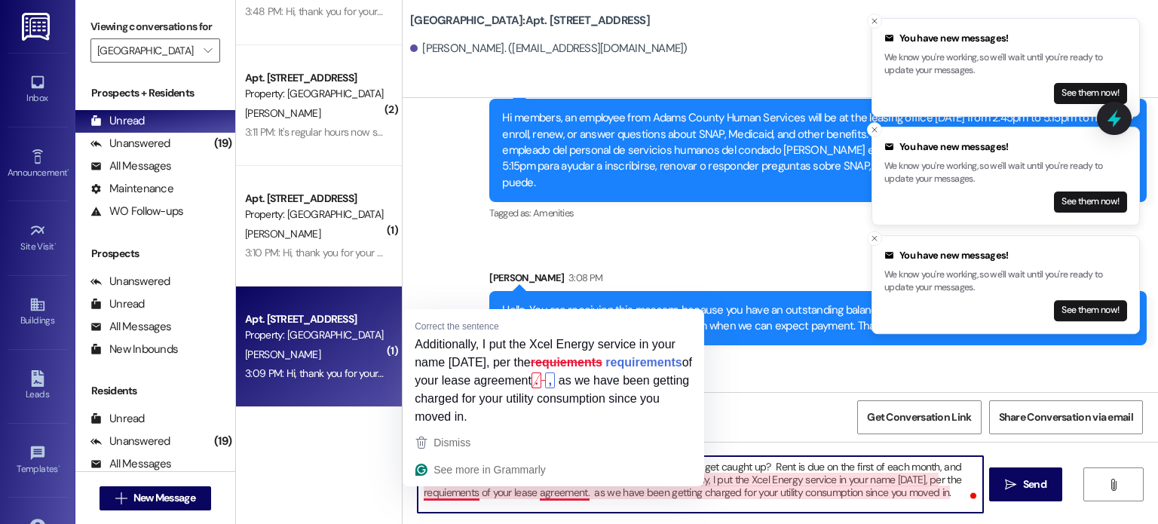
click at [436, 491] on textarea "Thank you for the speedy reply. Is there anything you can do to get caught up? …" at bounding box center [700, 484] width 564 height 57
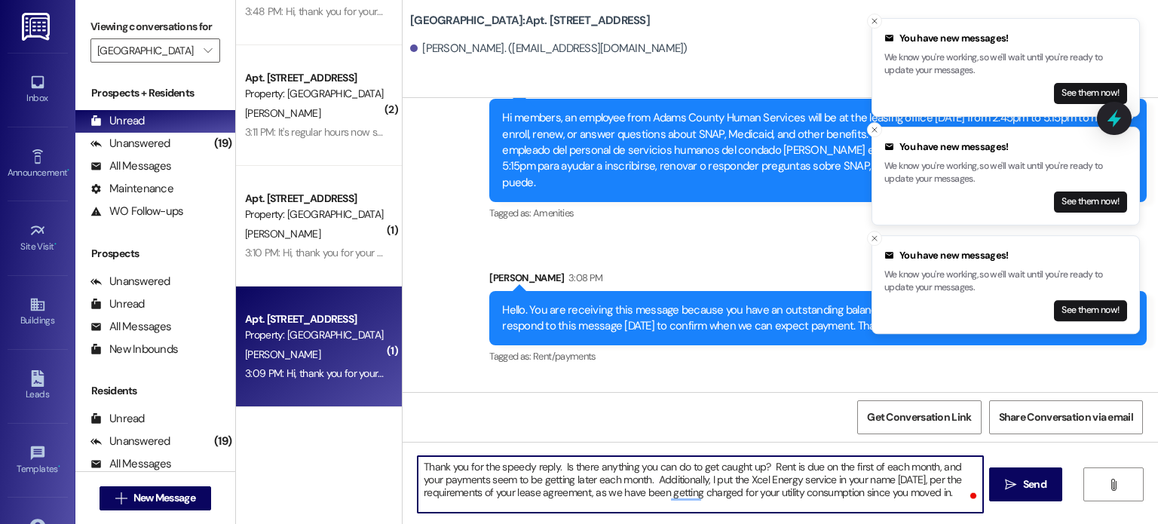
click at [583, 494] on textarea "Thank you for the speedy reply. Is there anything you can do to get caught up? …" at bounding box center [700, 484] width 564 height 57
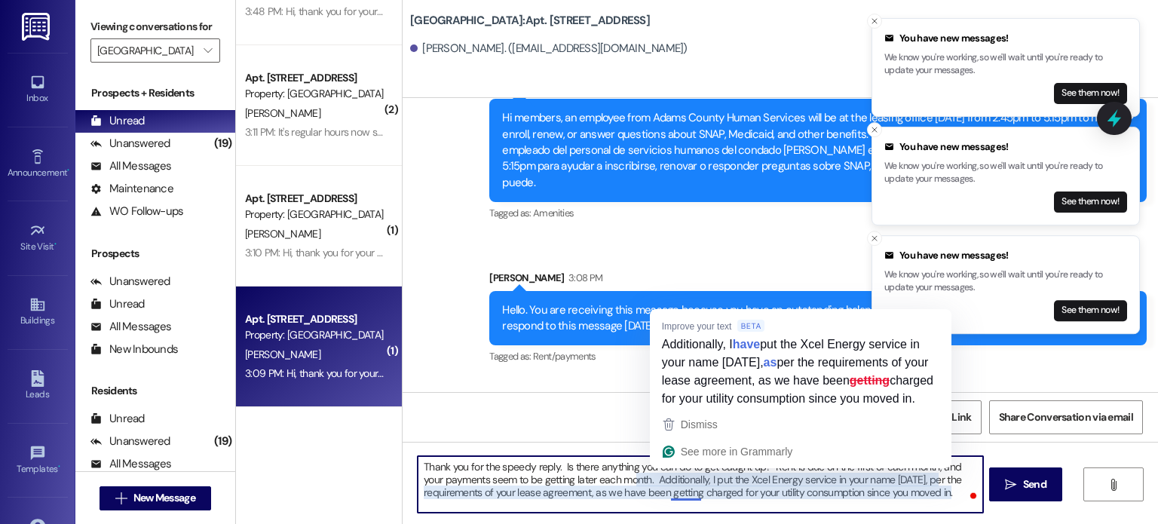
click at [665, 491] on textarea "Thank you for the speedy reply. Is there anything you can do to get caught up? …" at bounding box center [700, 484] width 564 height 57
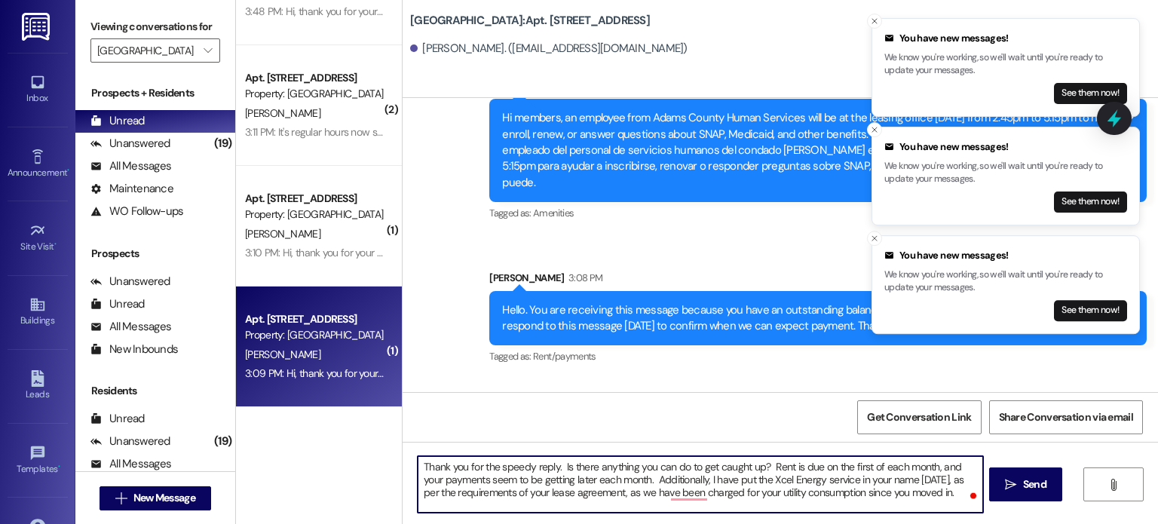
click at [919, 480] on textarea "Thank you for the speedy reply. Is there anything you can do to get caught up? …" at bounding box center [700, 484] width 564 height 57
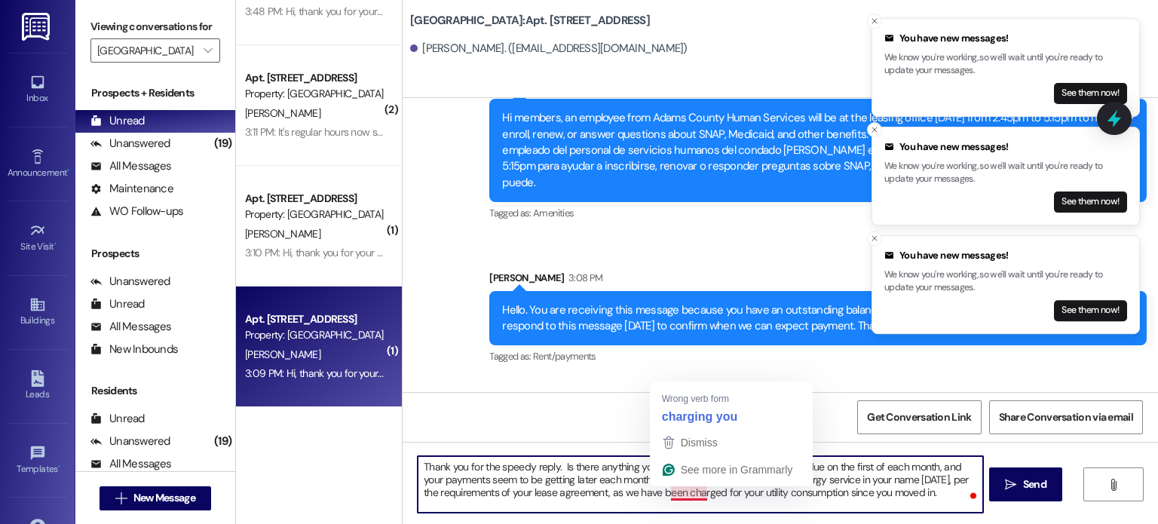
click at [664, 496] on textarea "Thank you for the speedy reply. Is there anything you can do to get caught up? …" at bounding box center [700, 484] width 564 height 57
click at [660, 497] on textarea "Thank you for the speedy reply. Is there anything you can do to get caught up? …" at bounding box center [700, 484] width 564 height 57
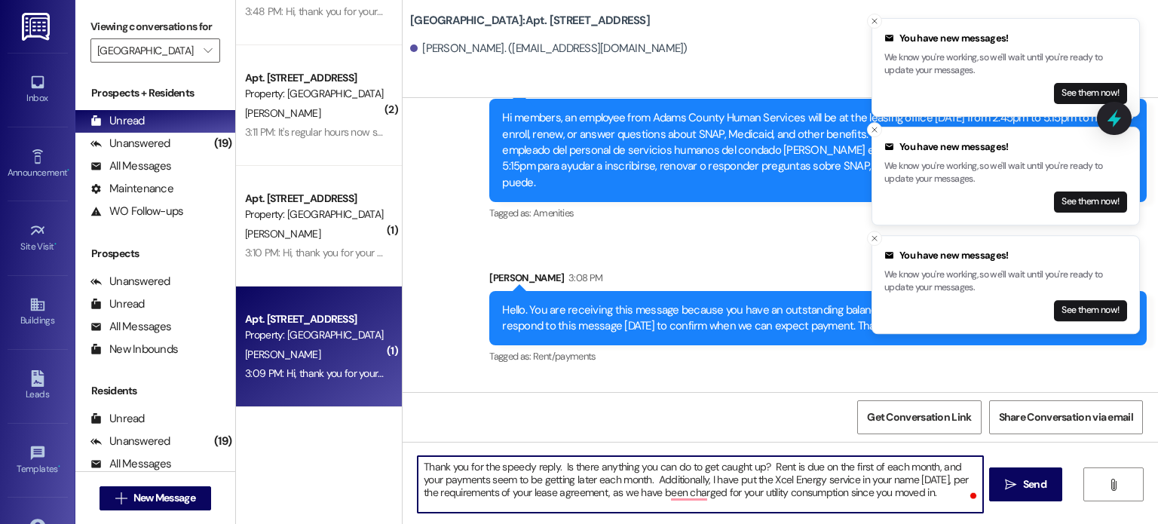
click at [600, 491] on textarea "Thank you for the speedy reply. Is there anything you can do to get caught up? …" at bounding box center [700, 484] width 564 height 57
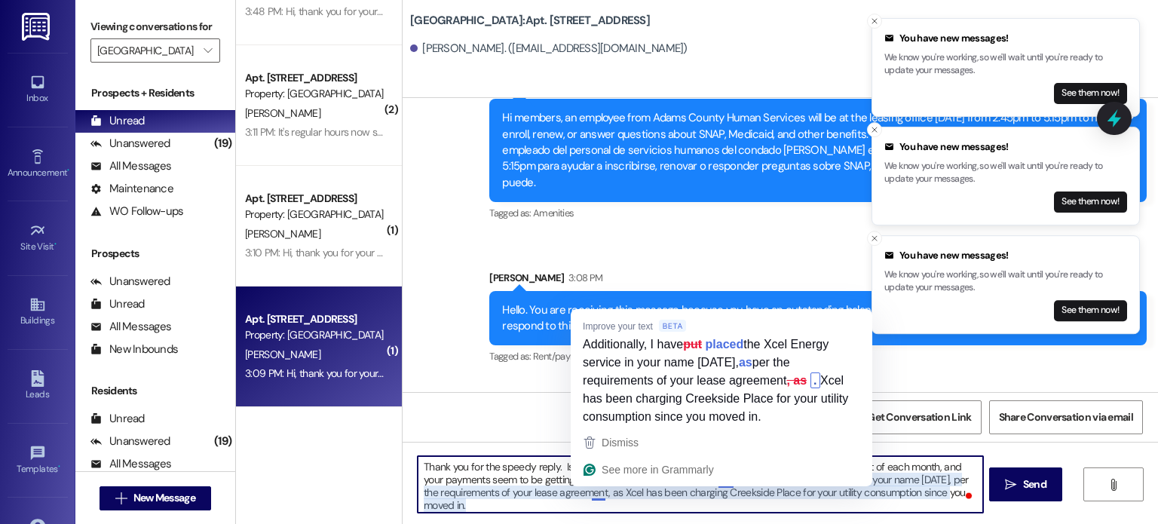
click at [590, 496] on textarea "Thank you for the speedy reply. Is there anything you can do to get caught up? …" at bounding box center [700, 484] width 564 height 57
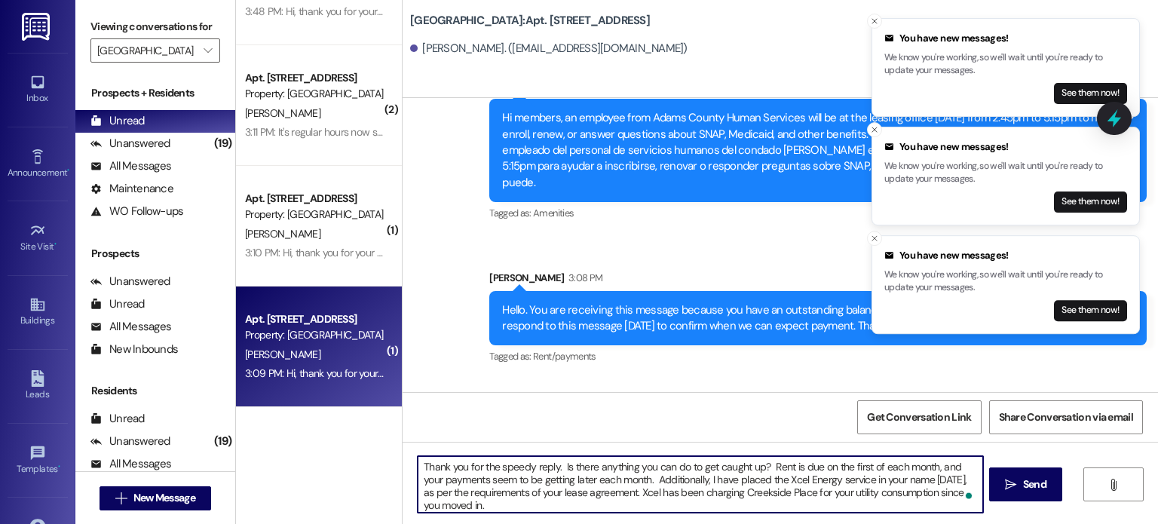
click at [478, 505] on textarea "Thank you for the speedy reply. Is there anything you can do to get caught up? …" at bounding box center [700, 484] width 564 height 57
click at [476, 503] on textarea "Thank you for the speedy reply. Is there anything you can do to get caught up? …" at bounding box center [700, 484] width 564 height 57
click at [620, 482] on textarea "Thank you for the speedy reply. Is there anything you can do to get caught up? …" at bounding box center [700, 484] width 564 height 57
click at [476, 500] on textarea "Thank you for the speedy reply. Is there anything you can do to get caught up? …" at bounding box center [700, 484] width 564 height 57
click at [483, 504] on textarea "Thank you for the speedy reply. Is there anything you can do to get caught up? …" at bounding box center [700, 484] width 564 height 57
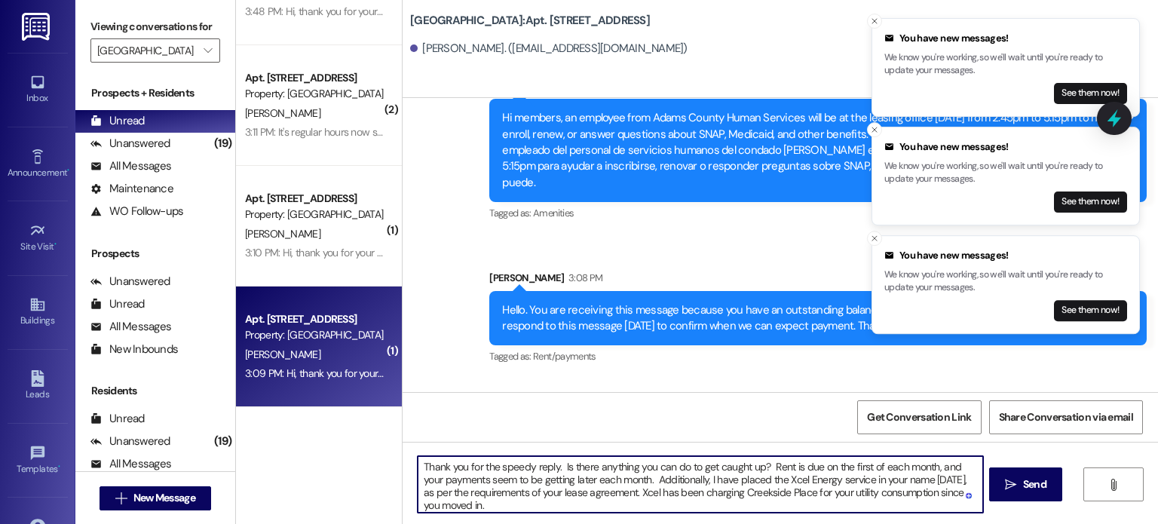
click at [468, 503] on textarea "Thank you for the speedy reply. Is there anything you can do to get caught up? …" at bounding box center [700, 484] width 564 height 57
click at [555, 466] on textarea "Thank you for the speedy reply. Is there anything you can do to get caught up? …" at bounding box center [700, 484] width 564 height 57
click at [627, 478] on textarea "Thank you for the speedy reply. Is there anything you can do to get caught up? …" at bounding box center [700, 484] width 564 height 57
click at [629, 478] on textarea "Thank you for the speedy reply. Is there anything you can do to get caught up? …" at bounding box center [700, 484] width 564 height 57
click at [469, 491] on textarea "Thank you for the speedy reply. Is there anything you can do to get caught up? …" at bounding box center [700, 484] width 564 height 57
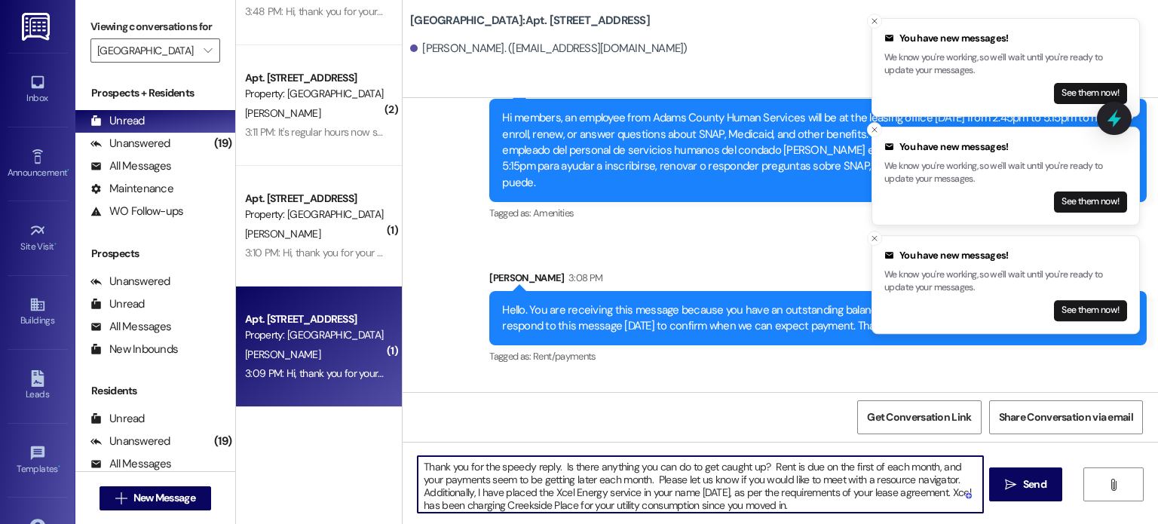
click at [938, 492] on textarea "Thank you for the speedy reply. Is there anything you can do to get caught up? …" at bounding box center [700, 484] width 564 height 57
click at [633, 505] on textarea "Thank you for the speedy reply. Is there anything you can do to get caught up? …" at bounding box center [700, 484] width 564 height 57
drag, startPoint x: 905, startPoint y: 506, endPoint x: 819, endPoint y: 500, distance: 86.1
click at [819, 500] on textarea "Thank you for the speedy reply. Is there anything you can do to get caught up? …" at bounding box center [700, 484] width 564 height 57
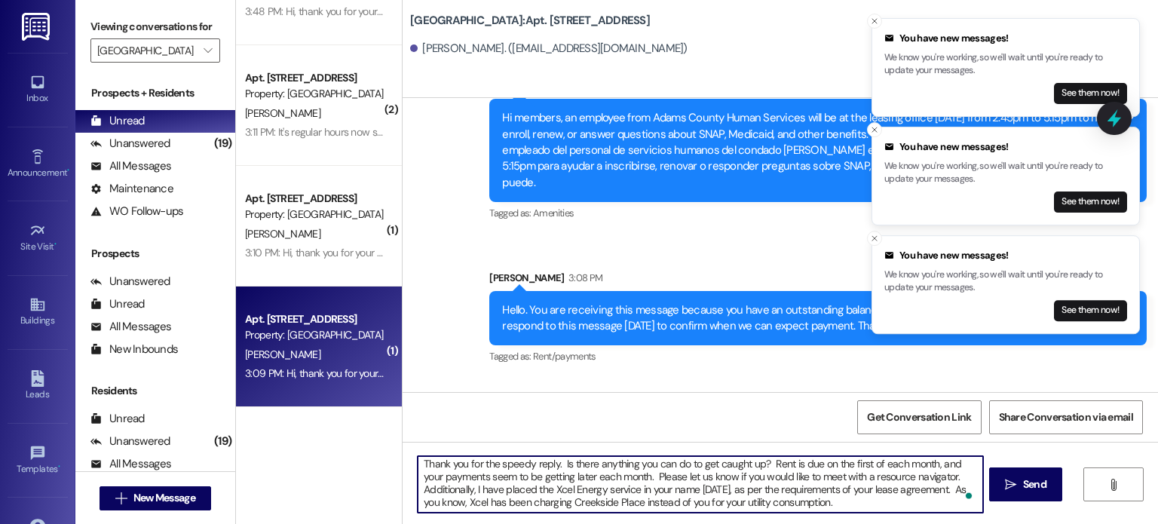
click at [840, 501] on textarea "Thank you for the speedy reply. Is there anything you can do to get caught up? …" at bounding box center [700, 484] width 564 height 57
drag, startPoint x: 555, startPoint y: 460, endPoint x: 935, endPoint y: 478, distance: 381.0
click at [935, 478] on textarea "Thank you for the speedy reply. Is there anything you can do to get caught up? …" at bounding box center [700, 484] width 564 height 57
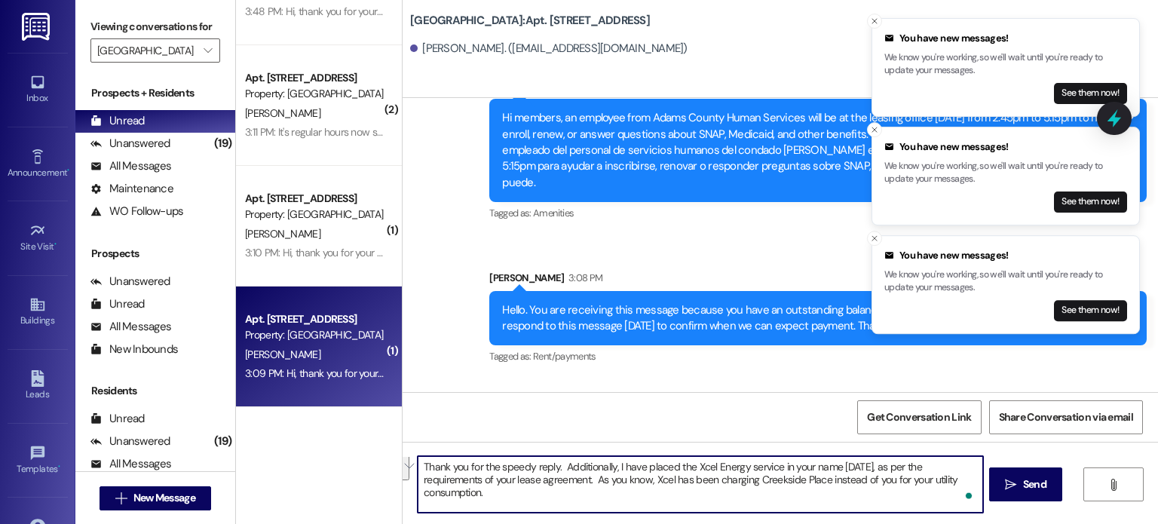
scroll to position [0, 0]
click at [557, 466] on textarea "Thank you for the speedy reply. Additionally, I have placed the Xcel Energy ser…" at bounding box center [700, 484] width 564 height 57
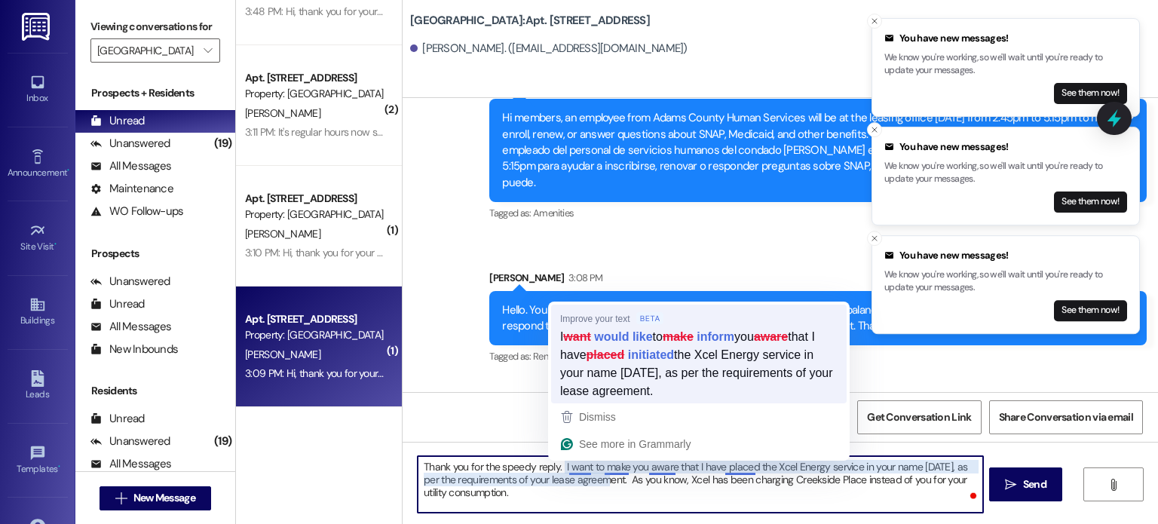
type textarea "Thank you for the speedy reply. I would like to inform you that I have initiate…"
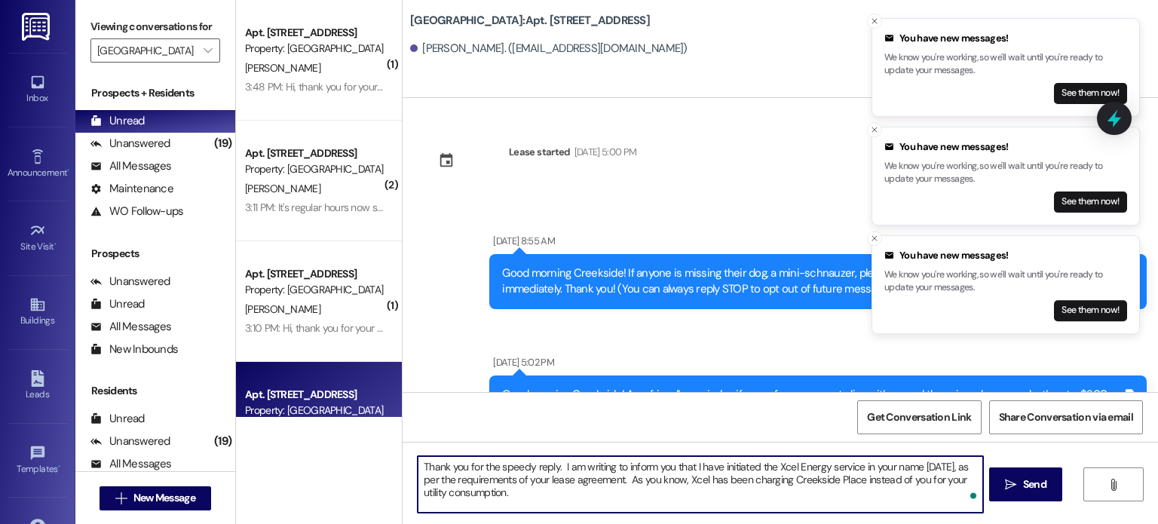
scroll to position [12230, 0]
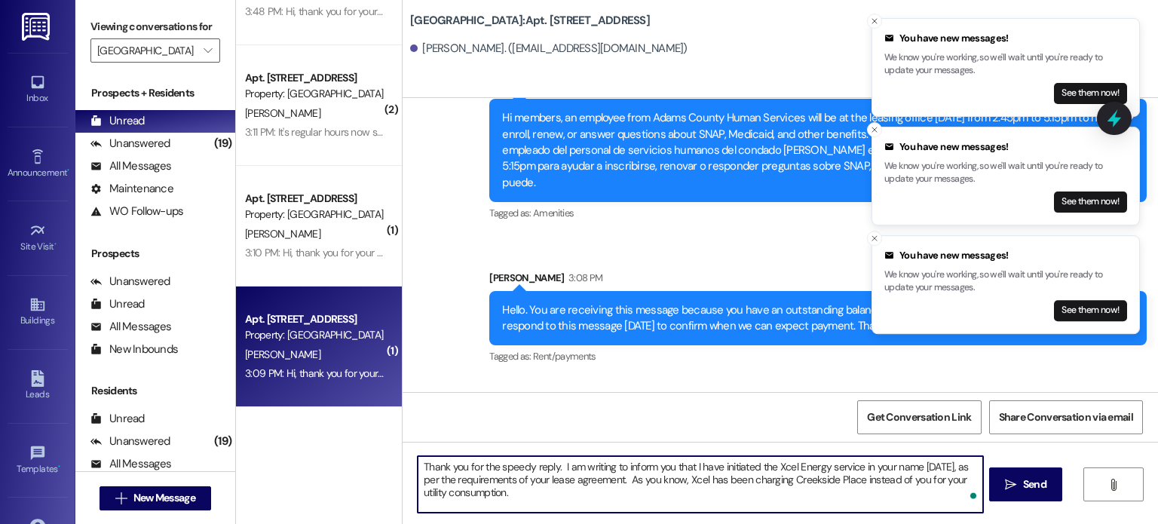
click at [855, 464] on textarea "Thank you for the speedy reply. I am writing to inform you that I have initiate…" at bounding box center [700, 484] width 564 height 57
click at [858, 466] on textarea "Thank you for the speedy reply. I am writing to inform you that I have initiate…" at bounding box center [700, 484] width 564 height 57
click at [540, 493] on textarea "Thank you for the speedy reply. I am writing to inform you that I have initiate…" at bounding box center [700, 484] width 564 height 57
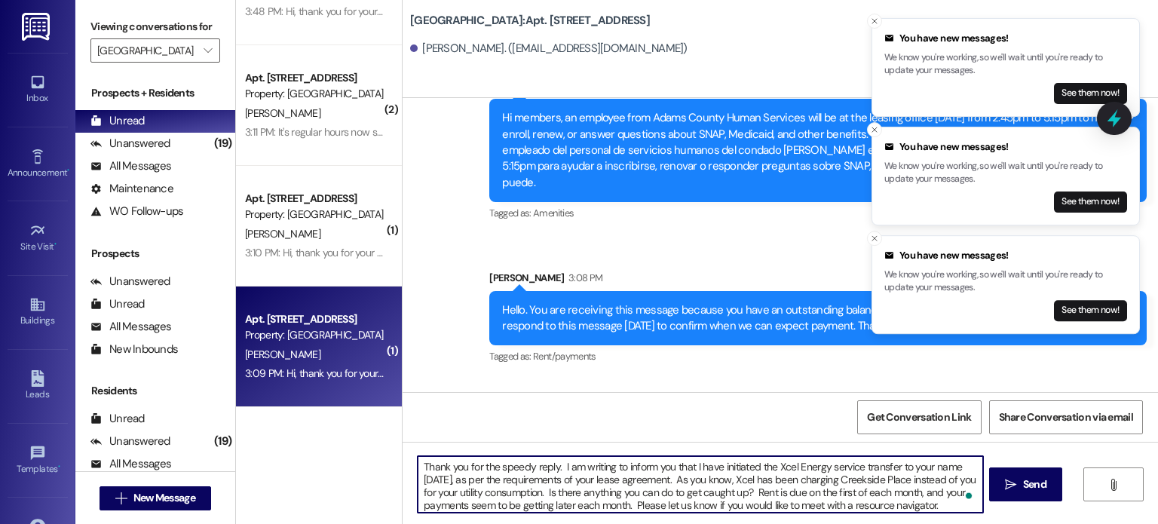
click at [540, 491] on textarea "Thank you for the speedy reply. I am writing to inform you that I have initiate…" at bounding box center [700, 484] width 564 height 57
click at [540, 488] on textarea "Thank you for the speedy reply. I am writing to inform you that I have initiate…" at bounding box center [700, 484] width 564 height 57
click at [928, 503] on textarea "Thank you for the speedy reply. I am writing to inform you that I have initiate…" at bounding box center [700, 484] width 564 height 57
click at [626, 503] on textarea "Thank you for the speedy reply. I am writing to inform you that I have initiate…" at bounding box center [700, 484] width 564 height 57
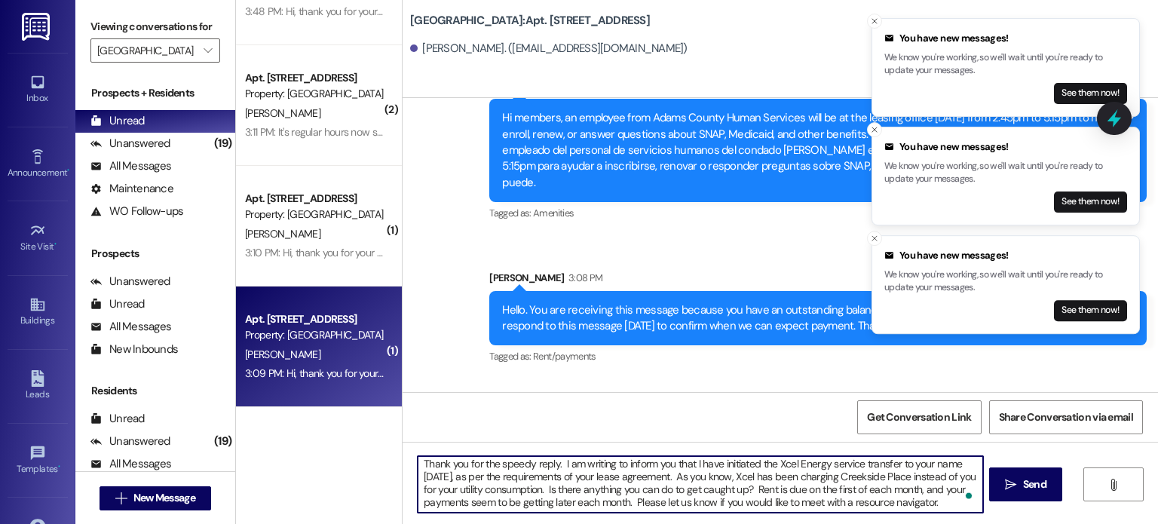
click at [629, 500] on textarea "Thank you for the speedy reply. I am writing to inform you that I have initiate…" at bounding box center [700, 484] width 564 height 57
click at [518, 510] on textarea "Thank you for the speedy reply. I am writing to inform you that I have initiate…" at bounding box center [700, 484] width 564 height 57
type textarea "Thank you for the speedy reply. I am writing to inform you that I have initiate…"
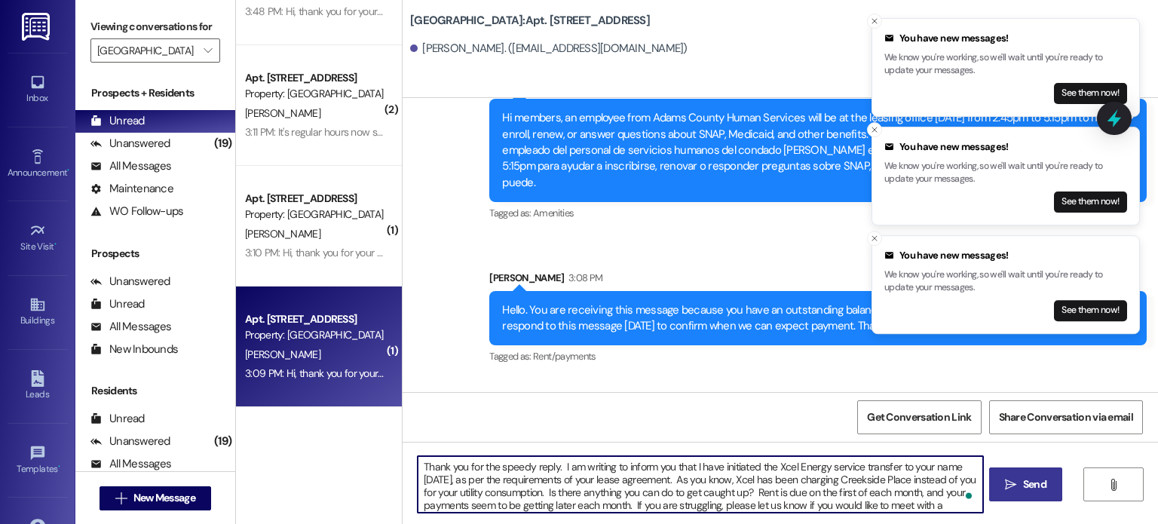
click at [1016, 488] on span " Send" at bounding box center [1025, 484] width 47 height 16
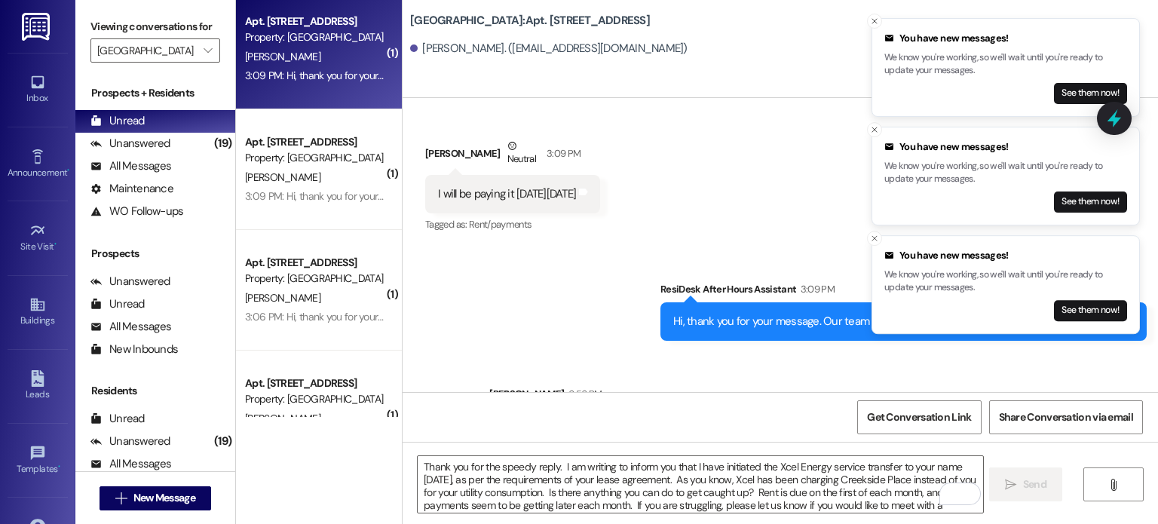
scroll to position [377, 0]
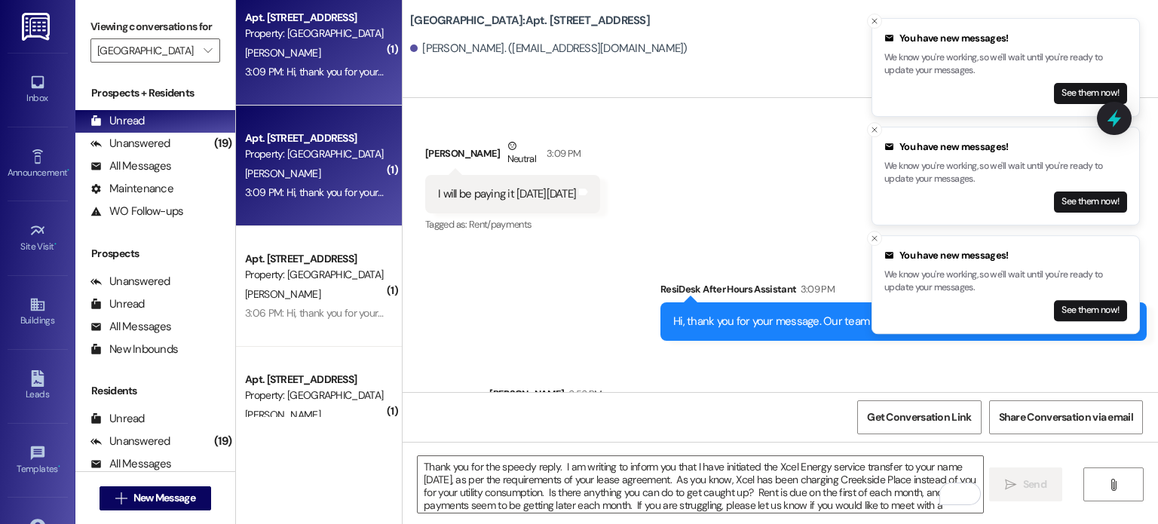
click at [282, 182] on div "M. Sanchez" at bounding box center [314, 173] width 142 height 19
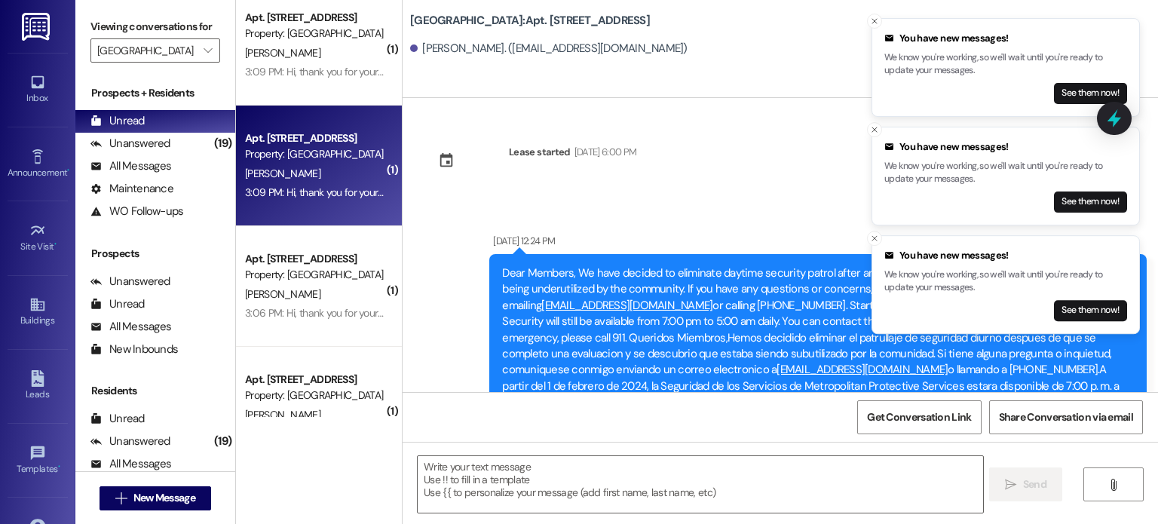
scroll to position [27994, 0]
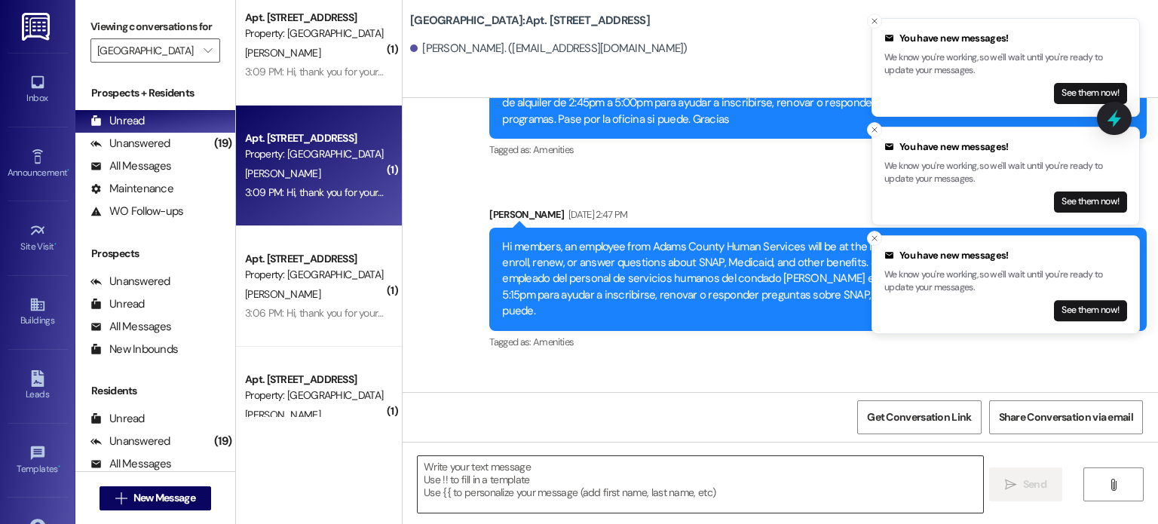
click at [546, 464] on textarea at bounding box center [700, 484] width 564 height 57
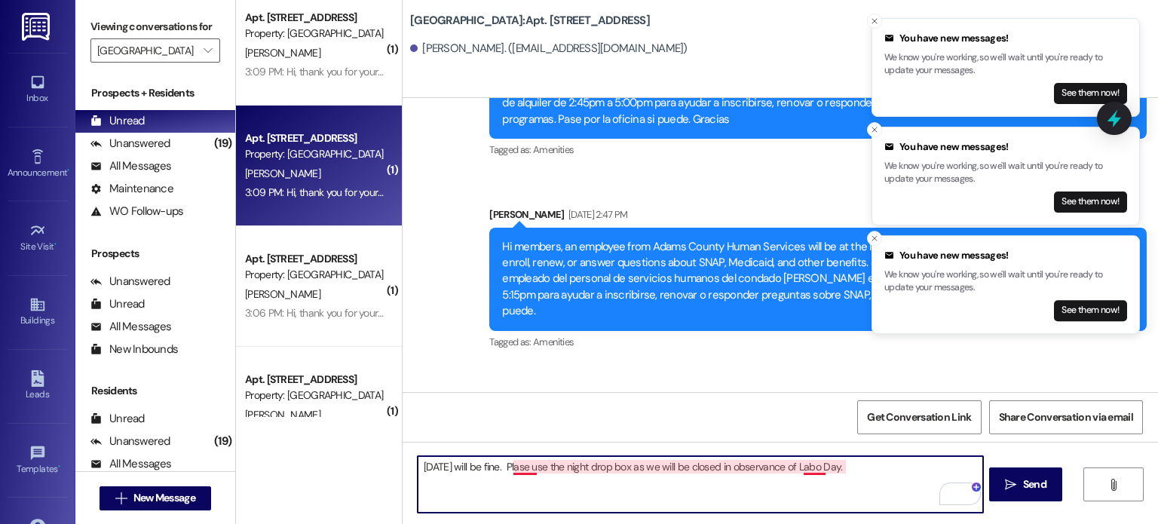
click at [813, 466] on textarea "Monday will be fine. Plase use the night drop box as we will be closed in obser…" at bounding box center [700, 484] width 564 height 57
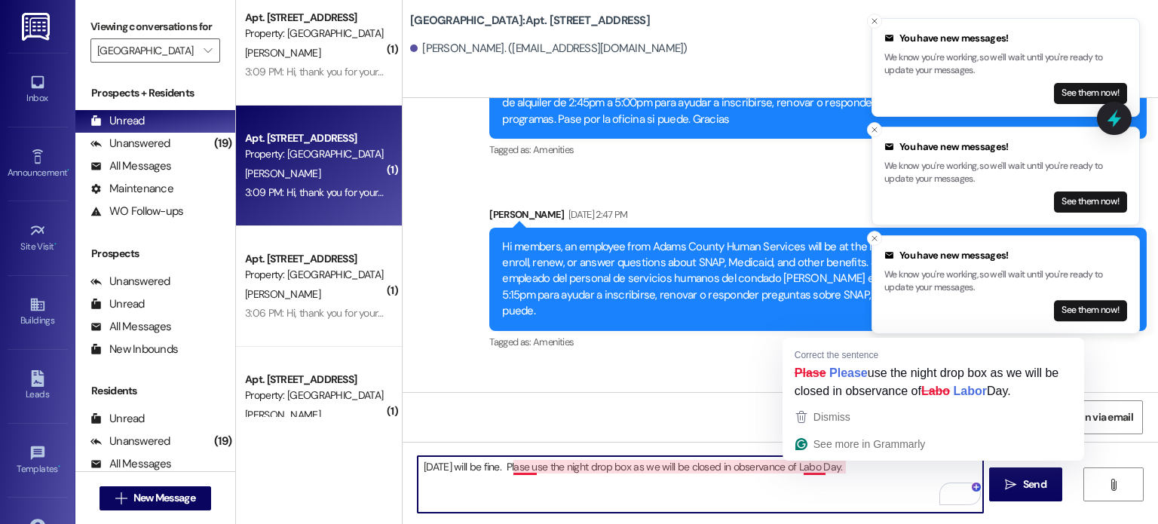
click at [811, 465] on textarea "Monday will be fine. Plase use the night drop box as we will be closed in obser…" at bounding box center [700, 484] width 564 height 57
click at [816, 468] on textarea "Monday will be fine. Plase use the night drop box as we will be closed in obser…" at bounding box center [700, 484] width 564 height 57
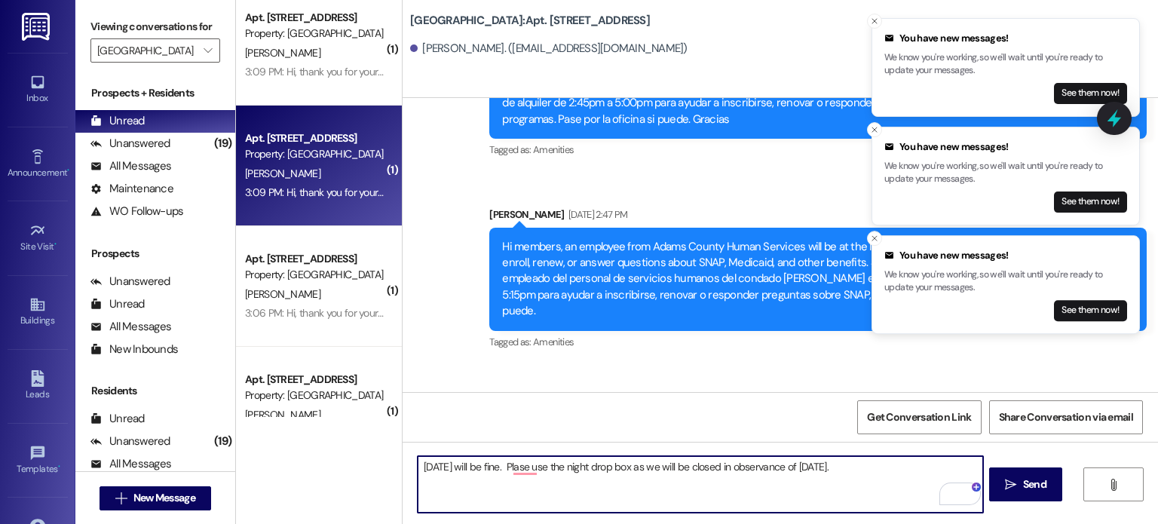
click at [849, 466] on textarea "Monday will be fine. Plase use the night drop box as we will be closed in obser…" at bounding box center [700, 484] width 564 height 57
click at [512, 466] on textarea "Monday will be fine. Plase use the night drop box as we will be closed in obser…" at bounding box center [700, 484] width 564 height 57
click at [854, 470] on textarea "Monday will be fine. Please use the night drop box as we will be closed in obse…" at bounding box center [700, 484] width 564 height 57
click at [418, 465] on textarea "Monday will be fine. Please use the night drop box, as we will be closed in obs…" at bounding box center [700, 484] width 564 height 57
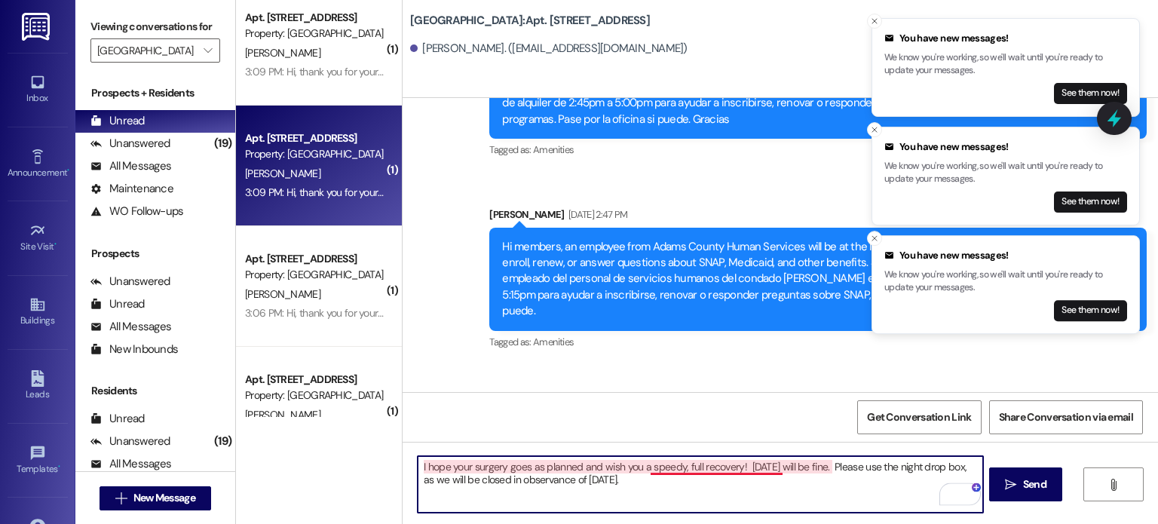
click at [676, 466] on textarea "I hope your surgery goes as planned and wish you a speedy, full recovery! Monda…" at bounding box center [700, 484] width 564 height 57
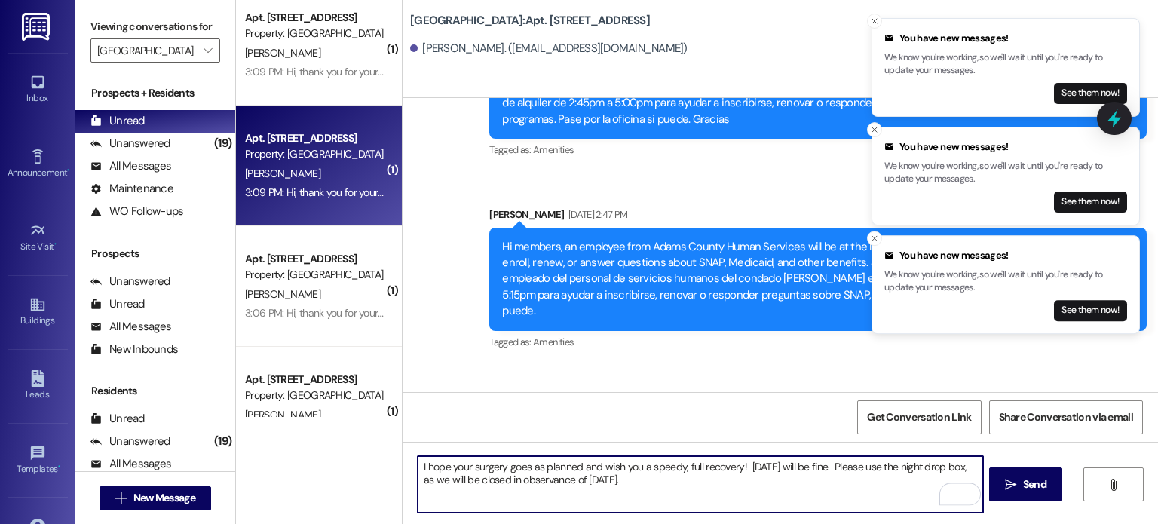
click at [751, 470] on textarea "I hope your surgery goes as planned and wish you a speedy, full recovery! Monda…" at bounding box center [700, 484] width 564 height 57
type textarea "I hope your surgery goes as planned and wish you a speedy, full recovery! Monda…"
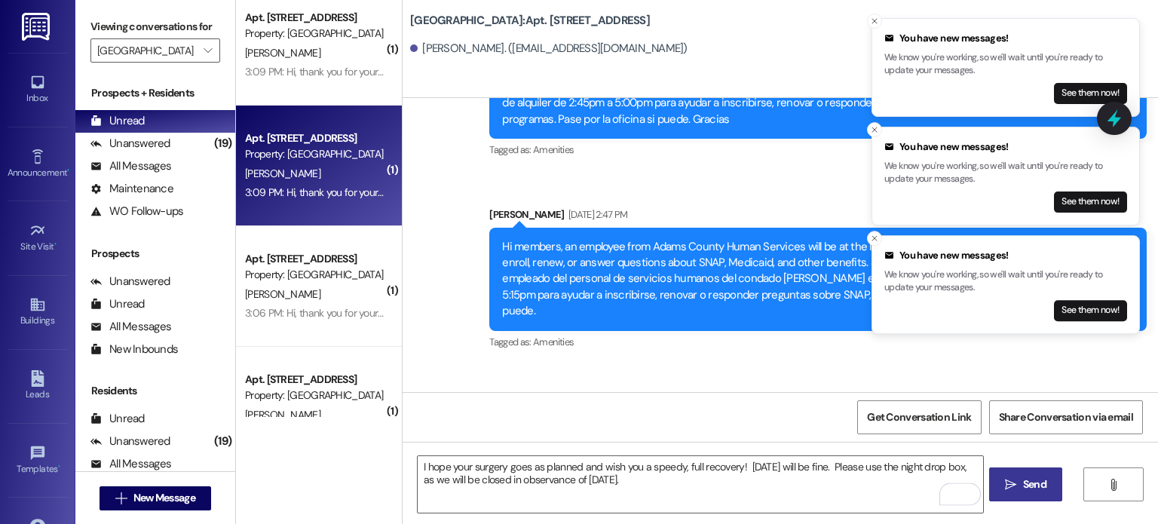
click at [1034, 486] on span "Send" at bounding box center [1034, 484] width 23 height 16
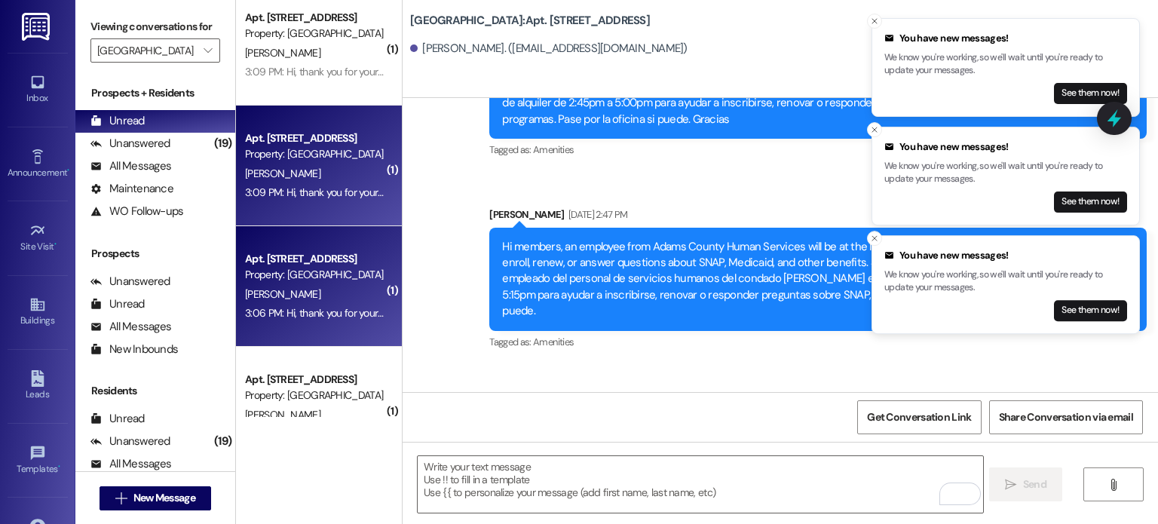
click at [292, 292] on div "[PERSON_NAME]" at bounding box center [314, 294] width 142 height 19
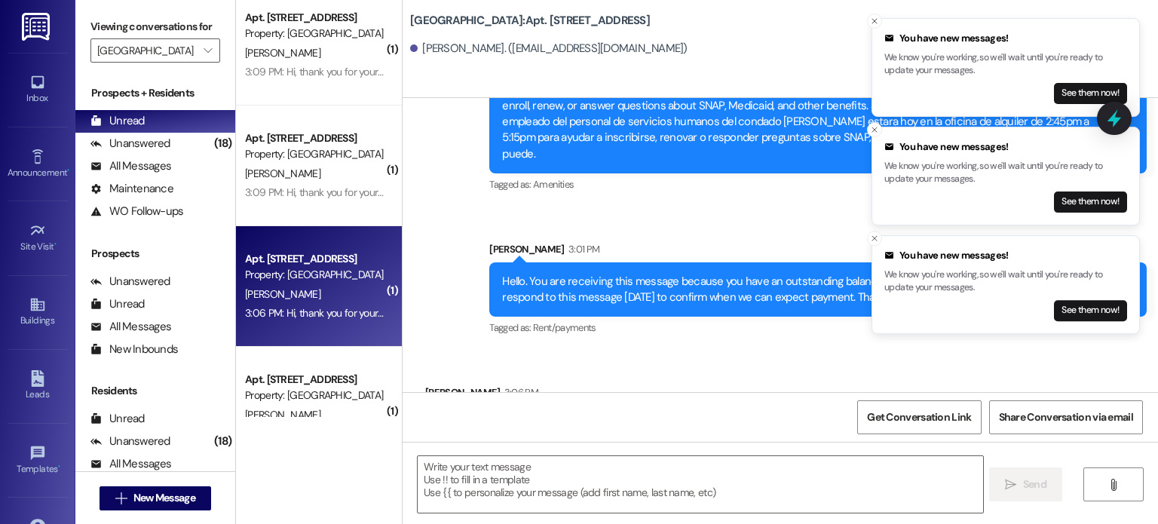
scroll to position [7089, 0]
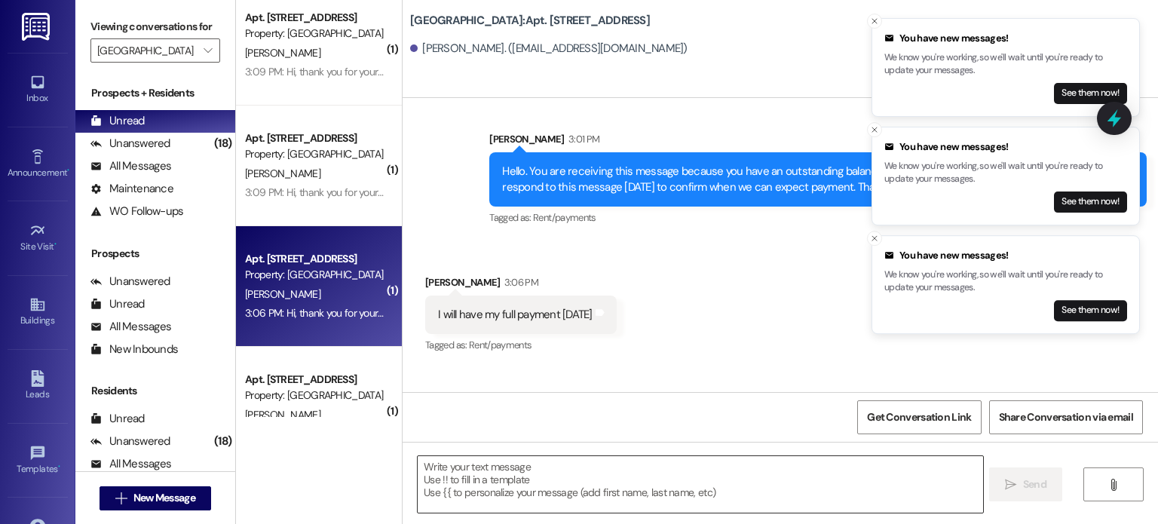
click at [418, 470] on textarea at bounding box center [700, 484] width 564 height 57
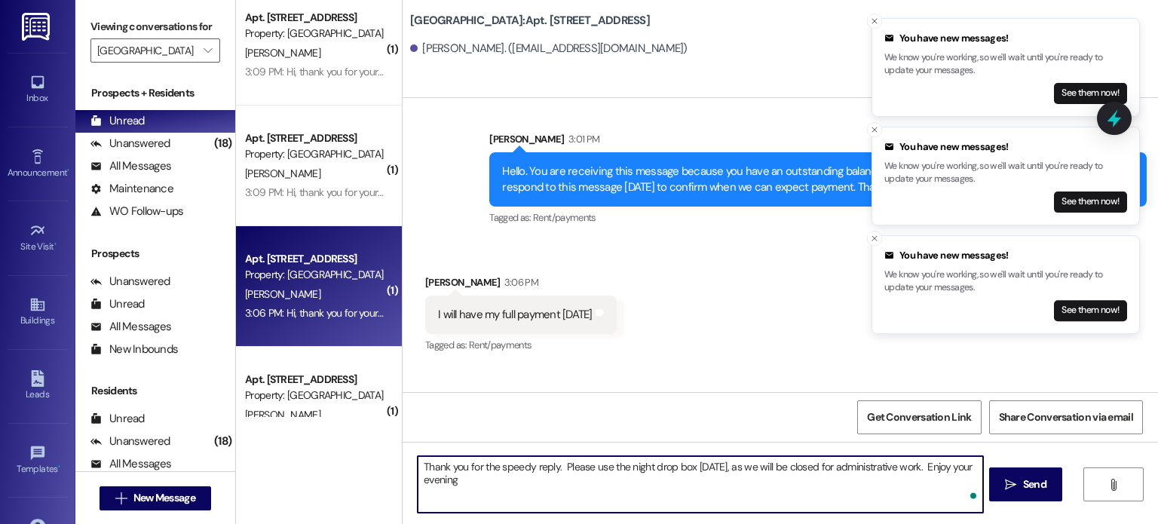
type textarea "Thank you for the speedy reply. Please use the night drop box [DATE], as we wil…"
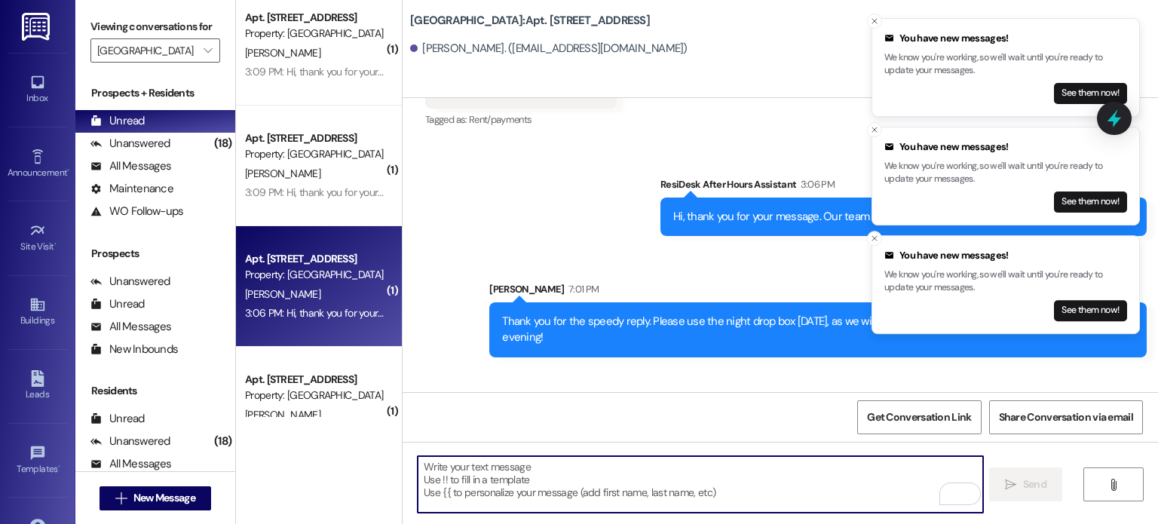
scroll to position [7315, 0]
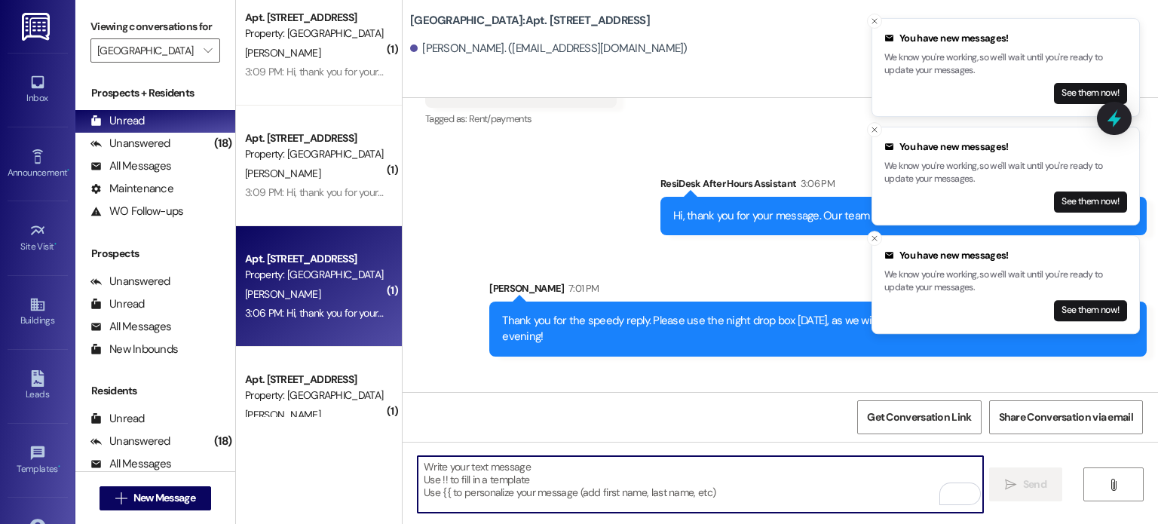
click at [591, 470] on textarea "To enrich screen reader interactions, please activate Accessibility in Grammarl…" at bounding box center [700, 484] width 564 height 57
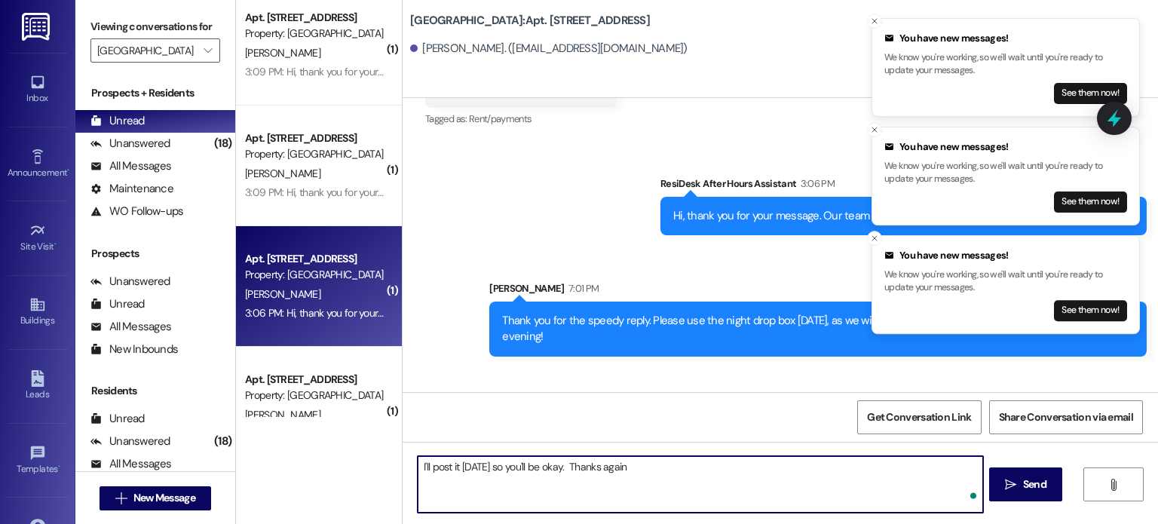
type textarea "I'll post it [DATE] so you'll be okay. Thanks again!"
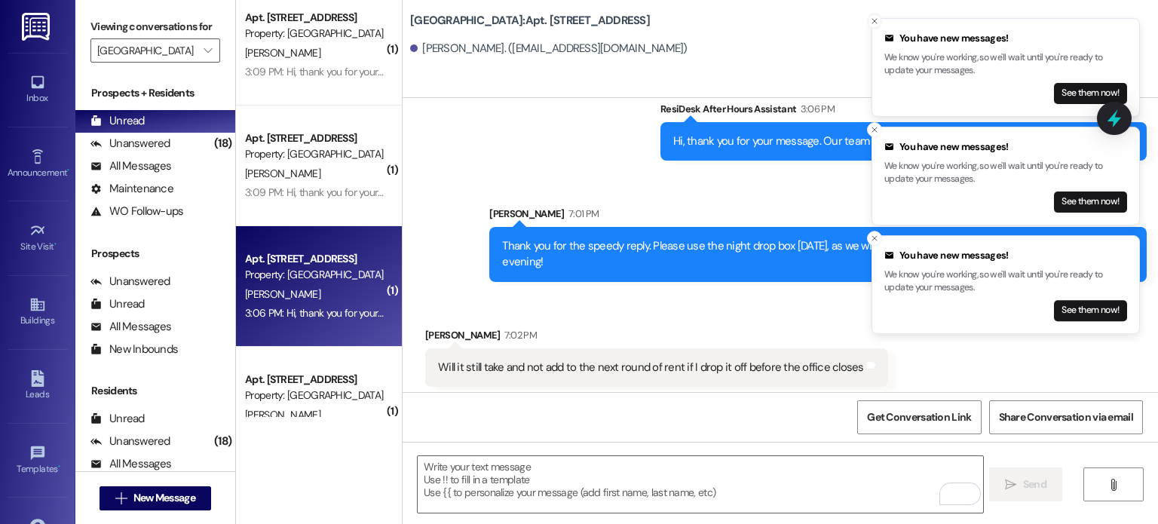
scroll to position [7420, 0]
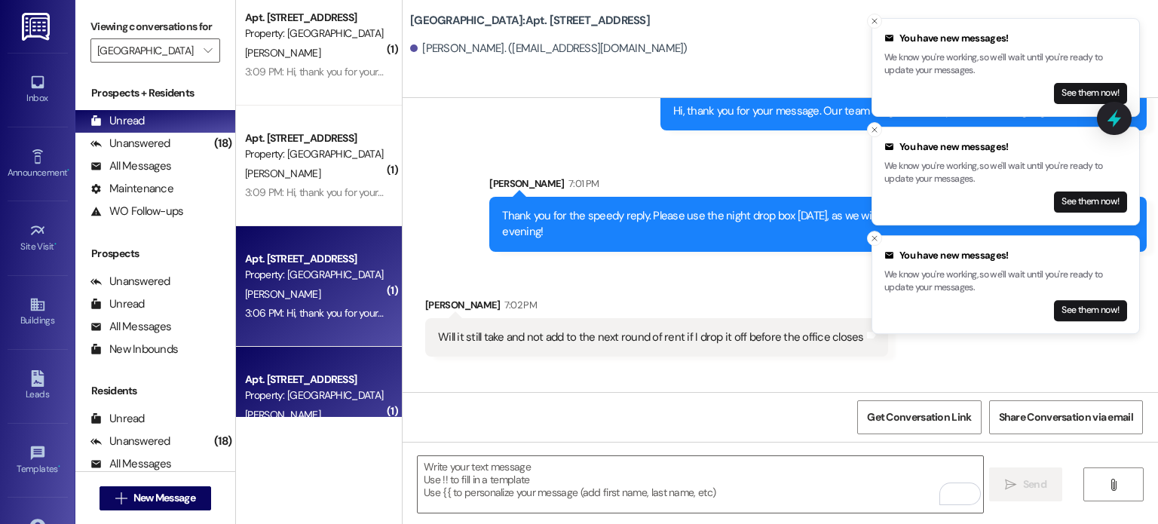
click at [298, 379] on div "Apt. [STREET_ADDRESS]" at bounding box center [314, 380] width 139 height 16
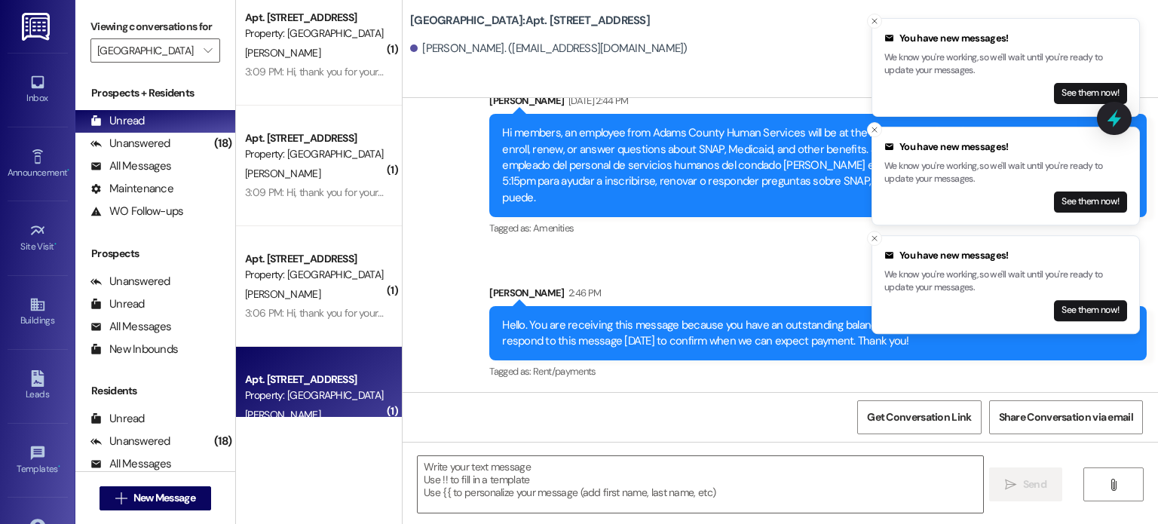
scroll to position [40120, 0]
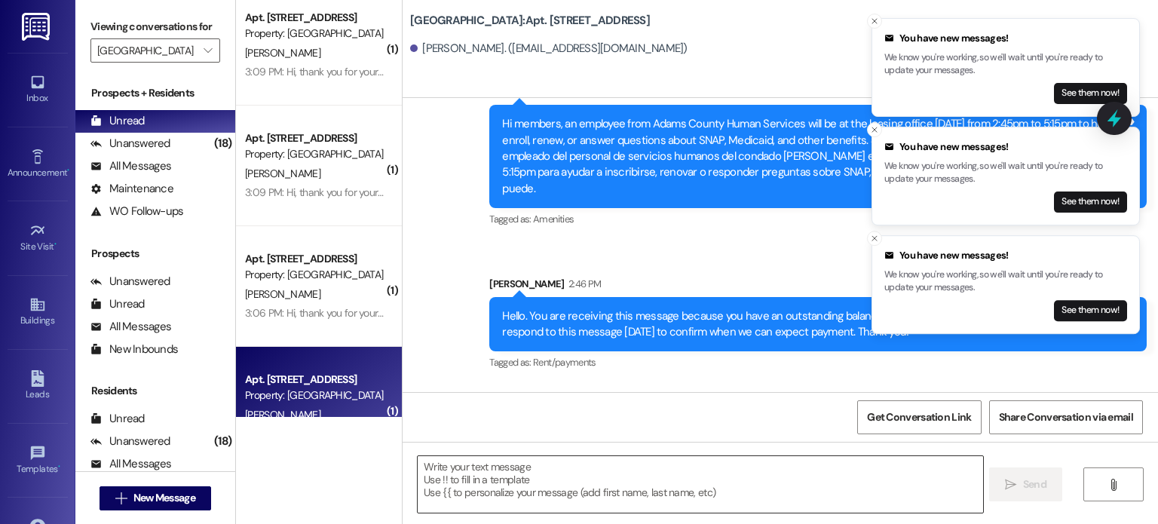
click at [452, 463] on textarea at bounding box center [700, 484] width 564 height 57
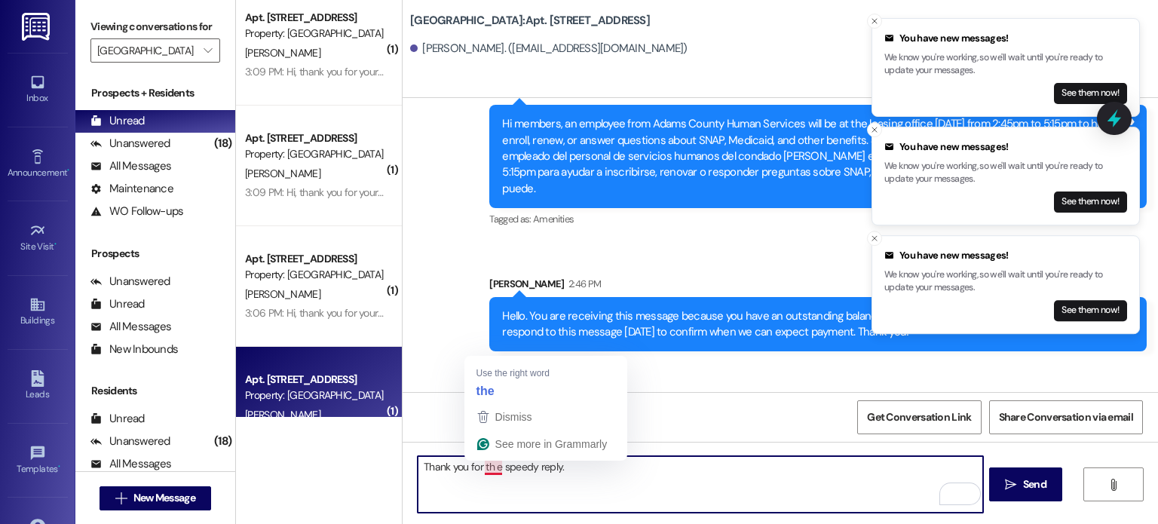
click at [485, 466] on textarea "Thank you for th e speedy reply." at bounding box center [700, 484] width 564 height 57
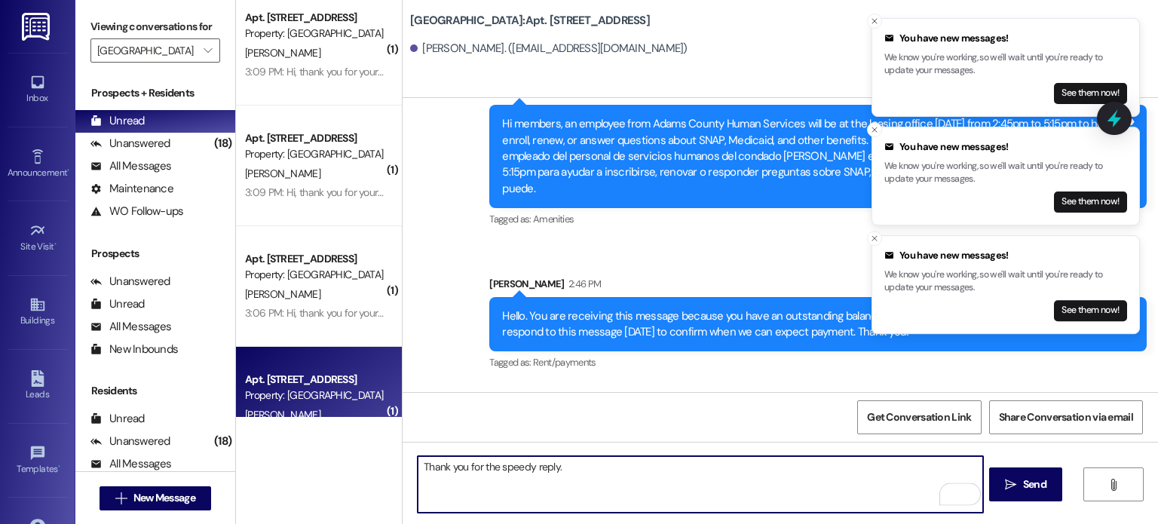
click at [558, 466] on textarea "Thank you for the speedy reply." at bounding box center [700, 484] width 564 height 57
type textarea "Thank you for the speedy reply. We will see you tomorrow."
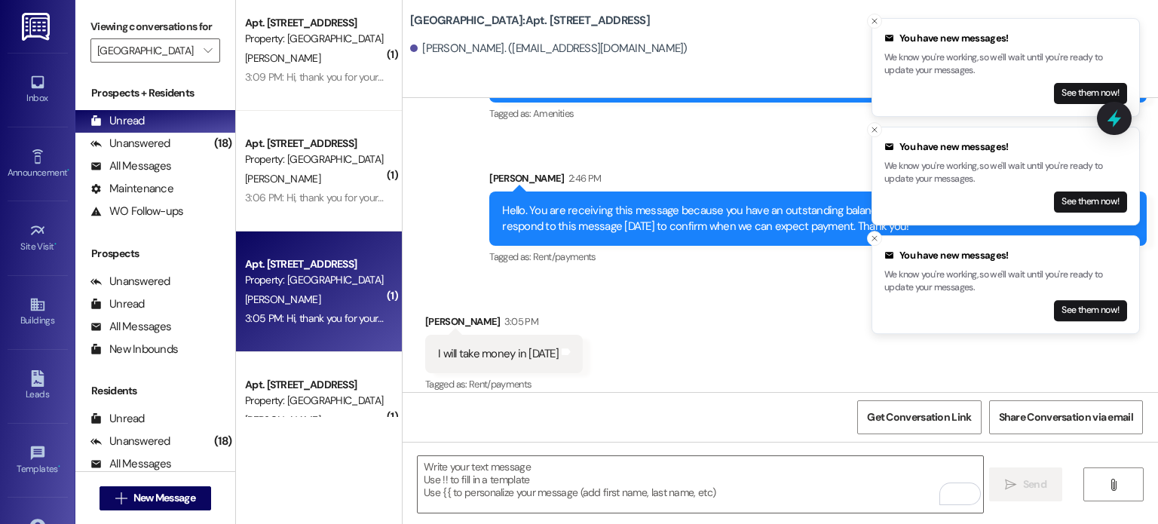
scroll to position [528, 0]
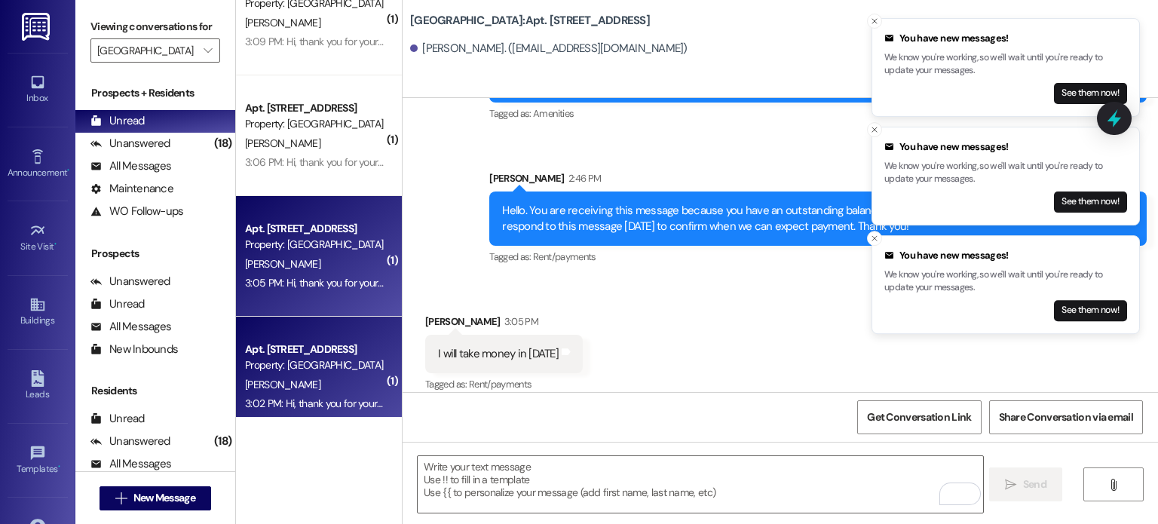
click at [313, 369] on div "Property: [GEOGRAPHIC_DATA]" at bounding box center [314, 365] width 139 height 16
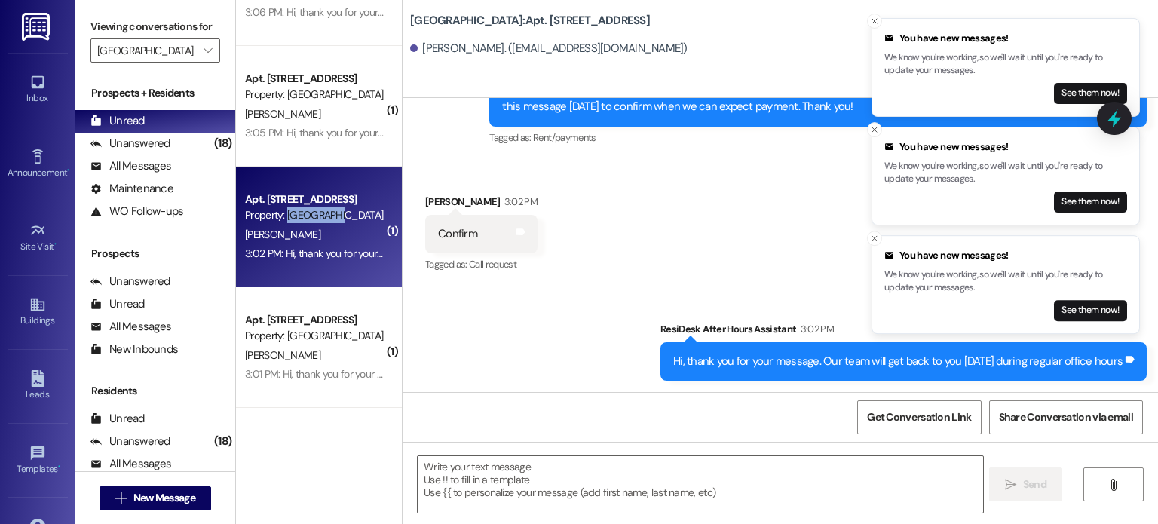
scroll to position [678, 0]
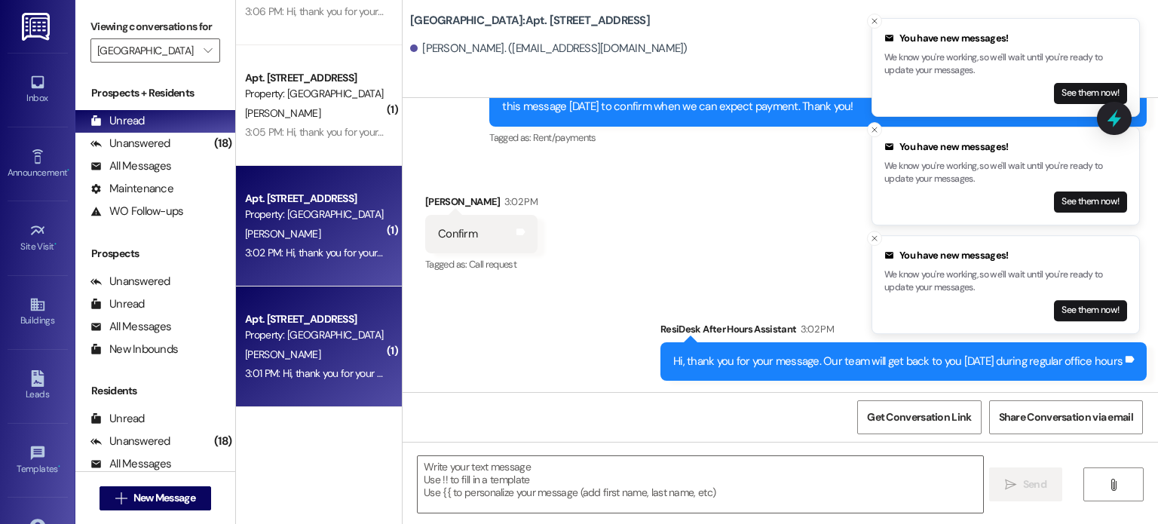
click at [303, 356] on div "[PERSON_NAME]" at bounding box center [314, 354] width 142 height 19
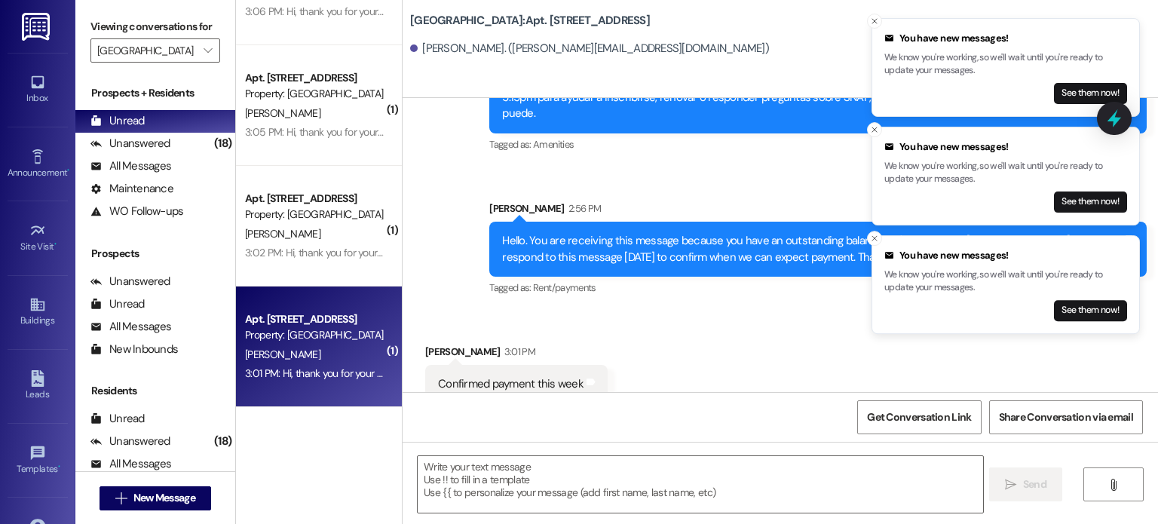
scroll to position [16491, 0]
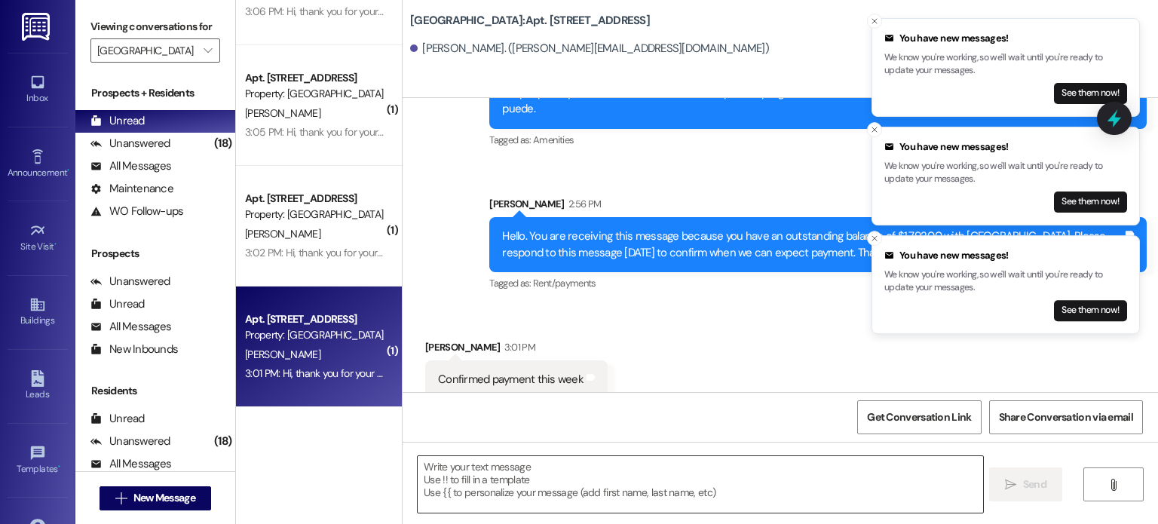
click at [470, 473] on textarea at bounding box center [700, 484] width 564 height 57
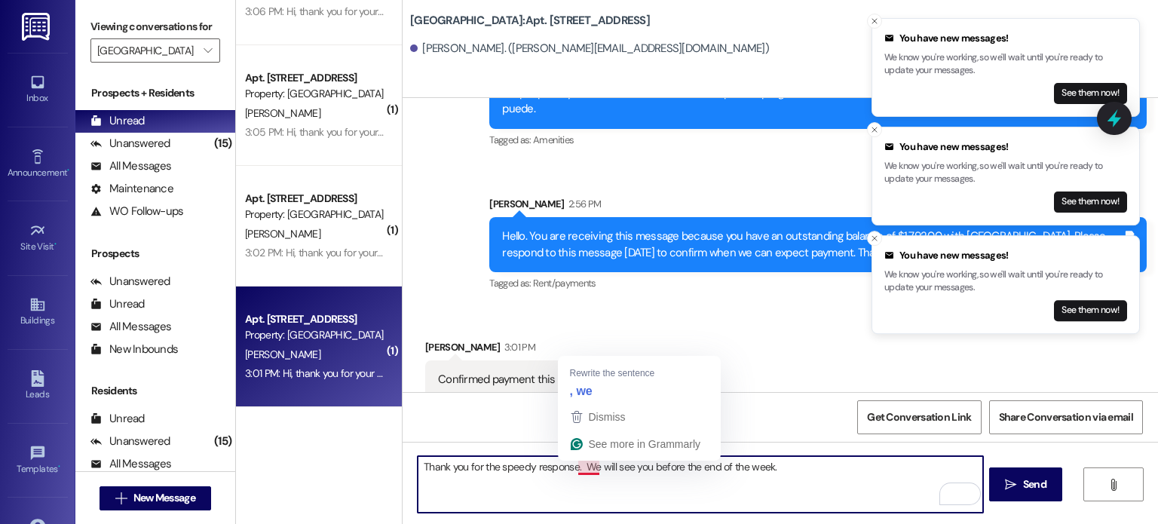
click at [578, 466] on textarea "Thank you for the speedy response. We will see you before the end of the week." at bounding box center [700, 484] width 564 height 57
click at [570, 466] on textarea "Thank you for the speedy response. We will see you before the end of the week." at bounding box center [700, 484] width 564 height 57
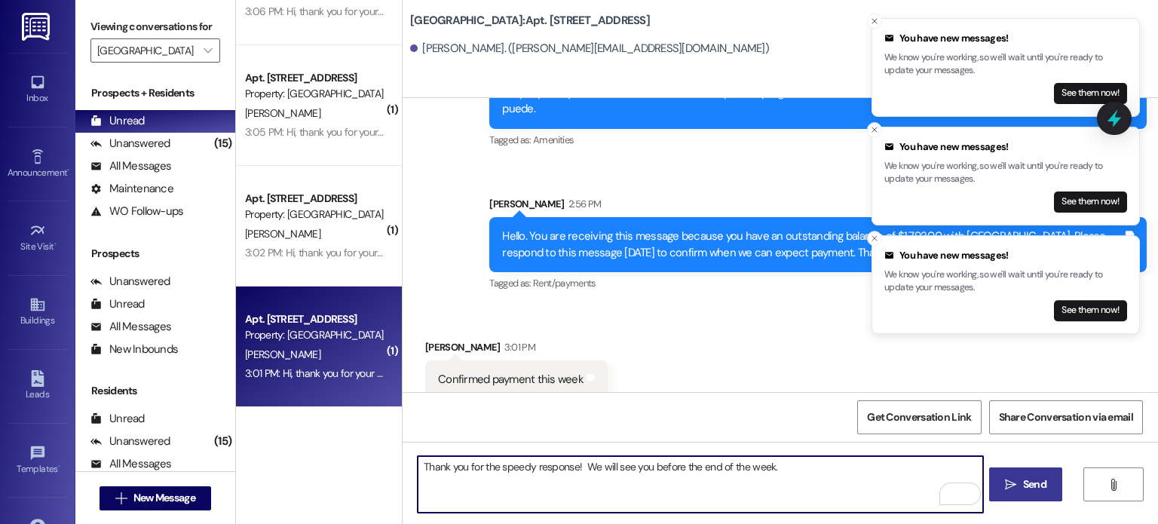
type textarea "Thank you for the speedy response! We will see you before the end of the week."
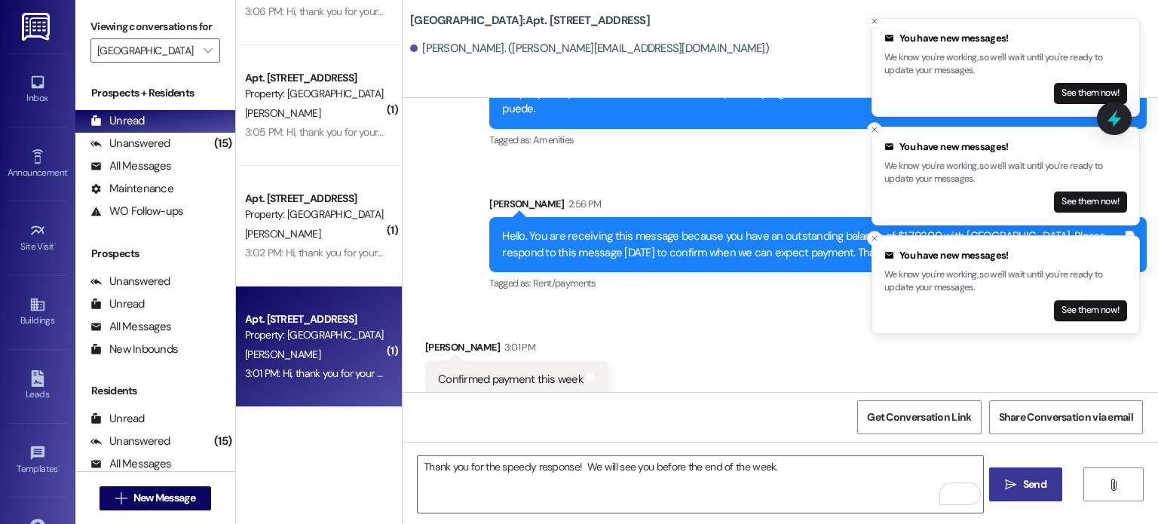
click at [1020, 485] on span "Send" at bounding box center [1034, 484] width 29 height 16
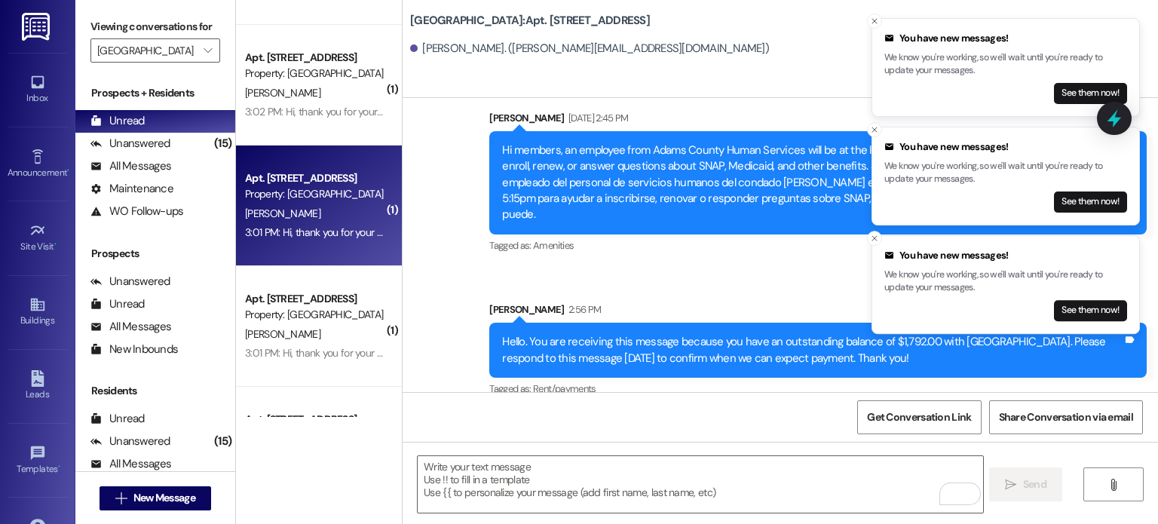
scroll to position [829, 0]
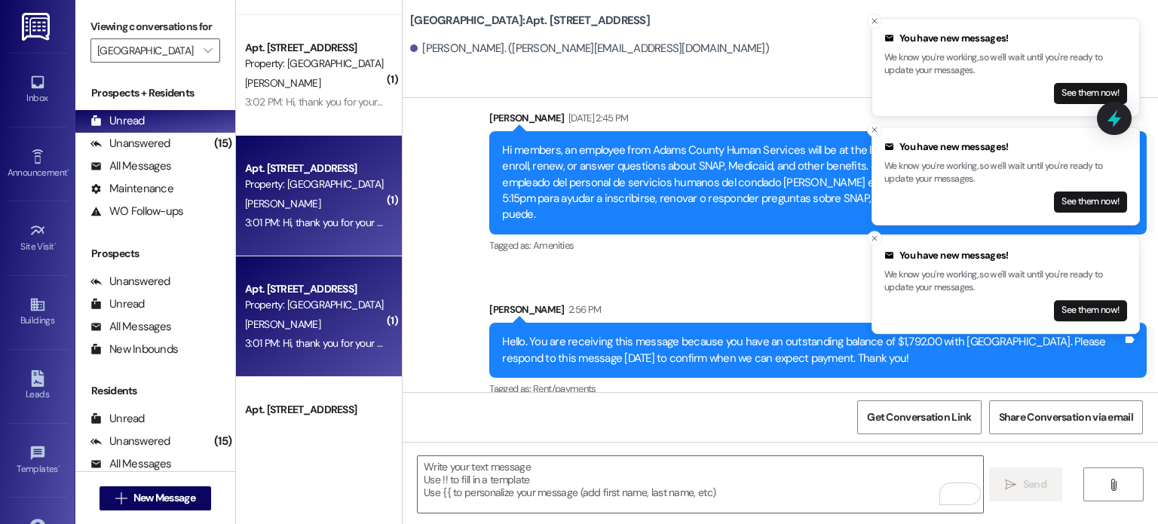
click at [292, 329] on div "[PERSON_NAME]" at bounding box center [314, 324] width 142 height 19
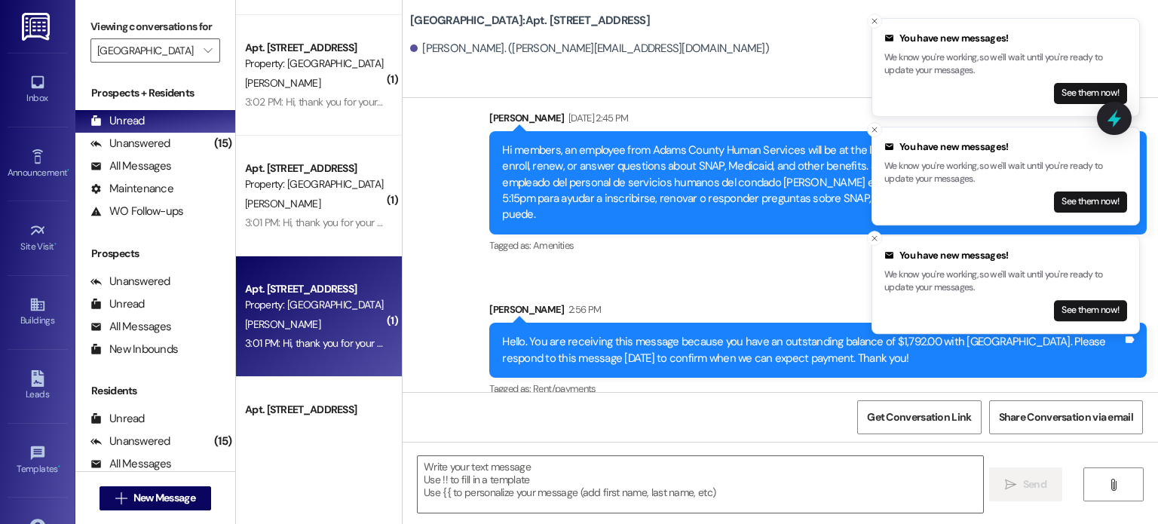
click at [292, 329] on div "[PERSON_NAME]" at bounding box center [314, 324] width 142 height 19
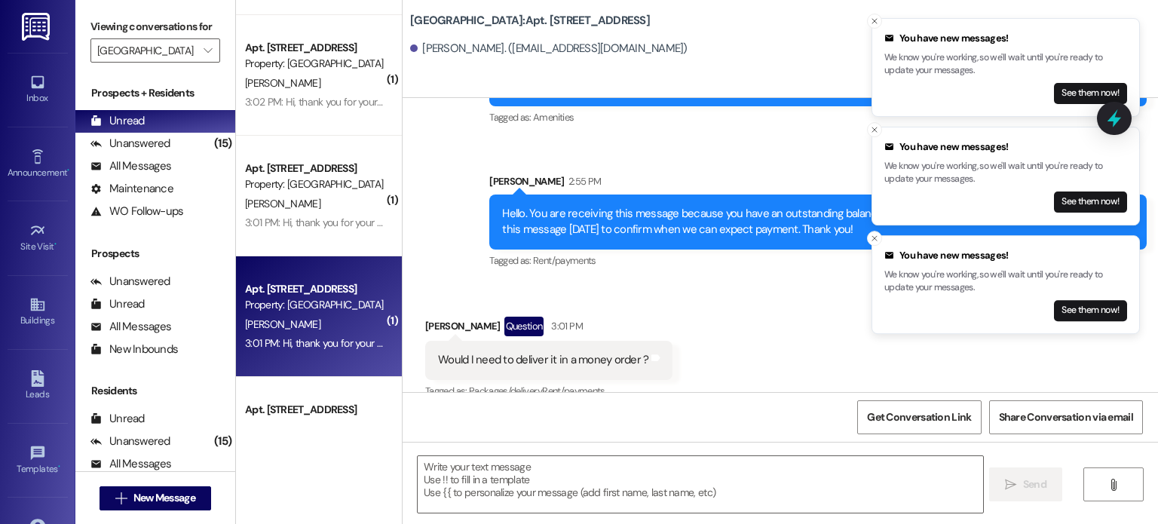
scroll to position [1305, 0]
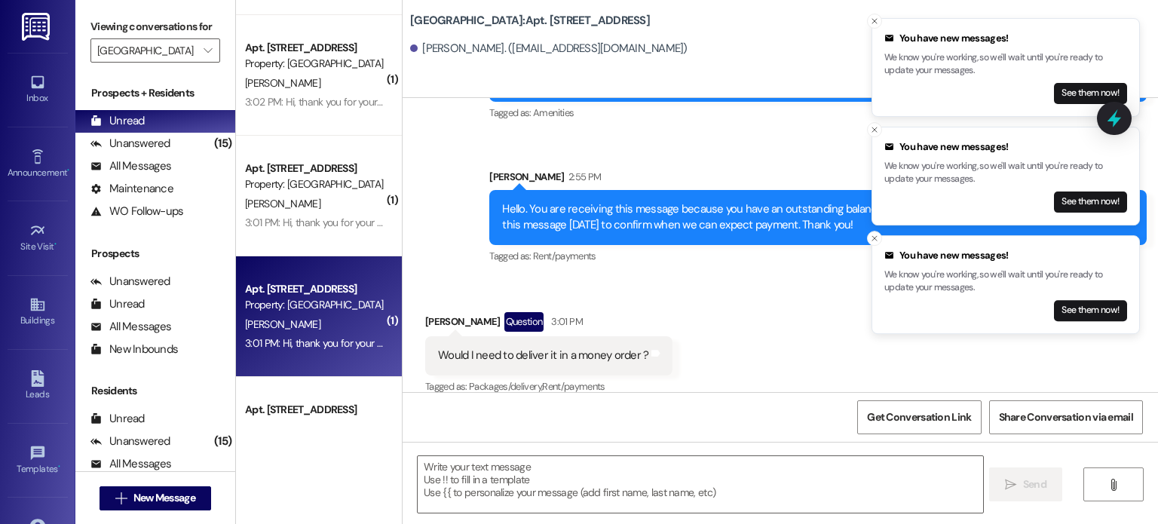
click at [844, 286] on div "Received via SMS Neydriana Munoz Question 3:01 PM Would I need to deliver it in…" at bounding box center [779, 343] width 755 height 130
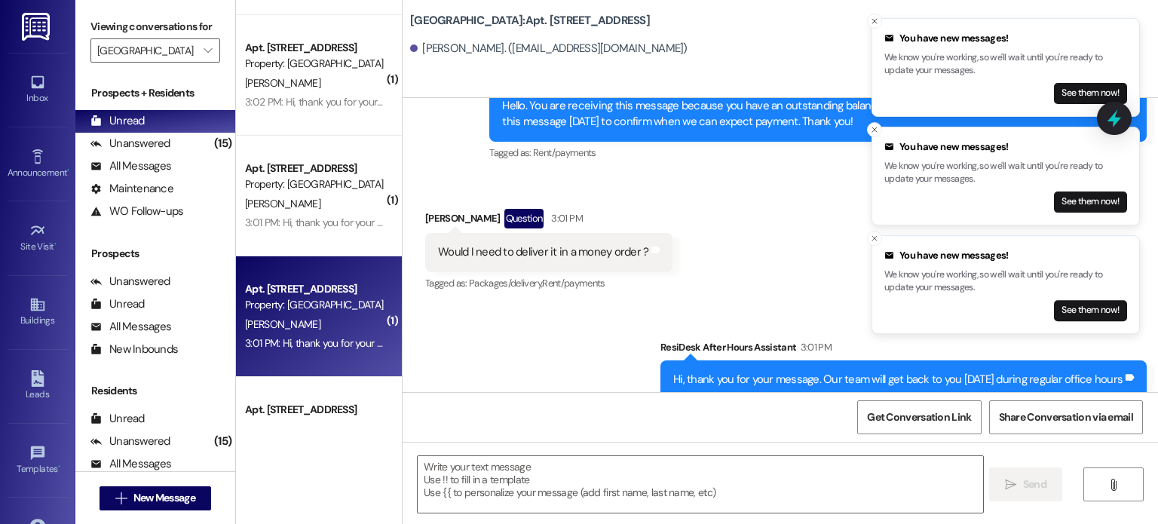
scroll to position [1411, 0]
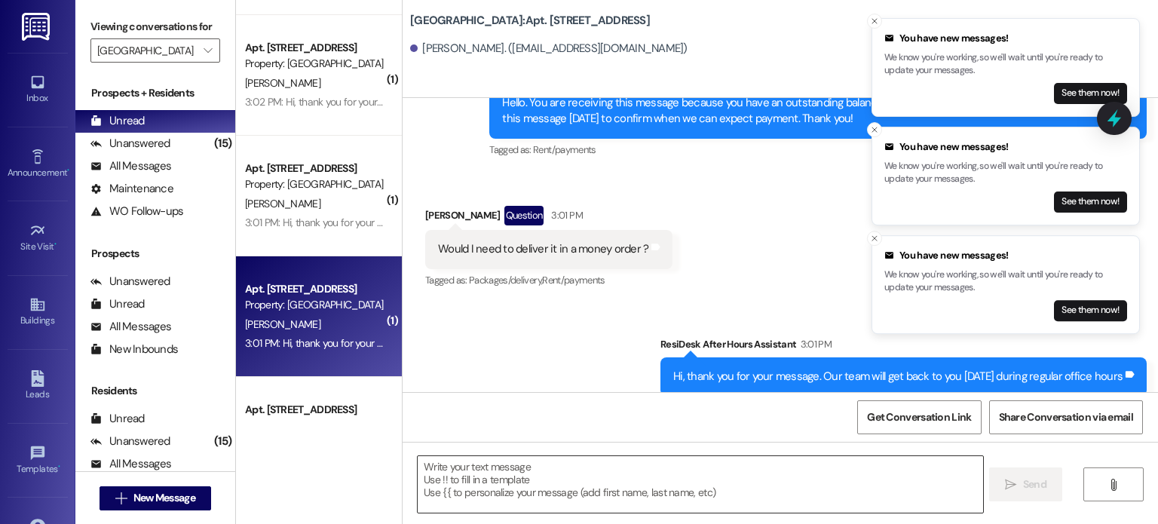
click at [479, 466] on textarea at bounding box center [700, 484] width 564 height 57
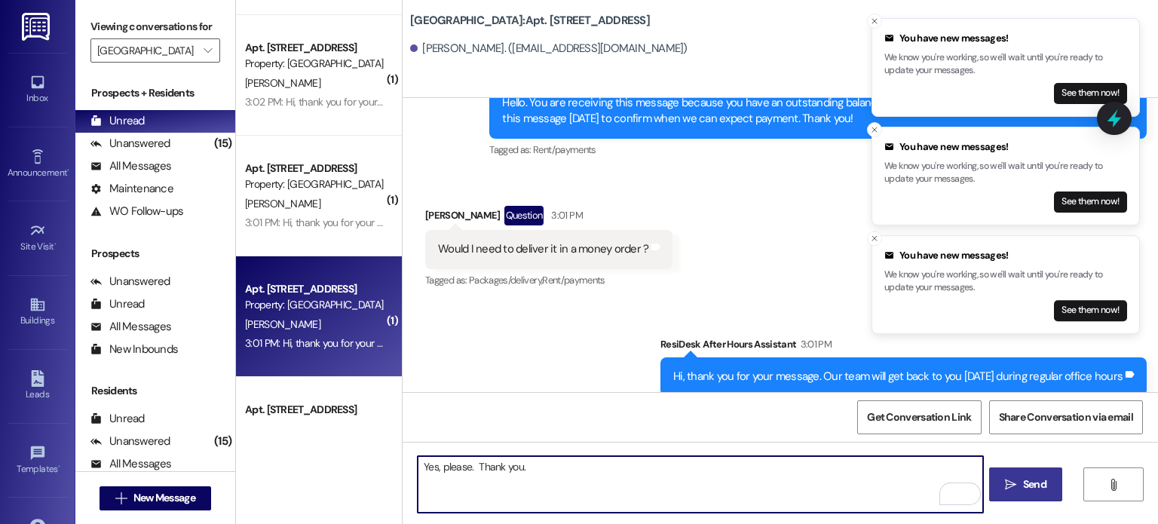
type textarea "Yes, please. Thank you."
click at [1017, 484] on span " Send" at bounding box center [1025, 484] width 47 height 16
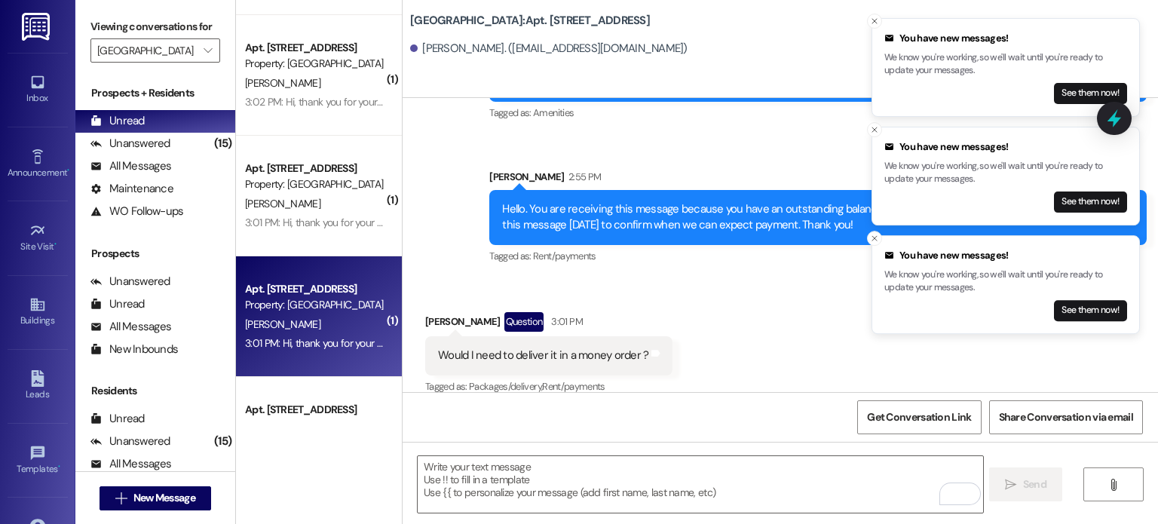
scroll to position [904, 0]
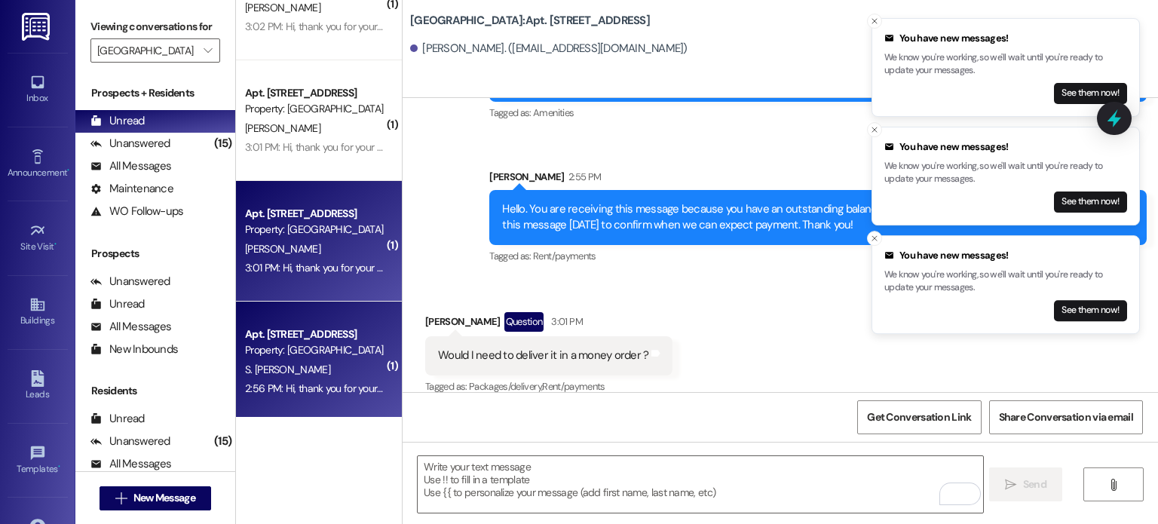
click at [312, 346] on div "Property: [GEOGRAPHIC_DATA]" at bounding box center [314, 350] width 139 height 16
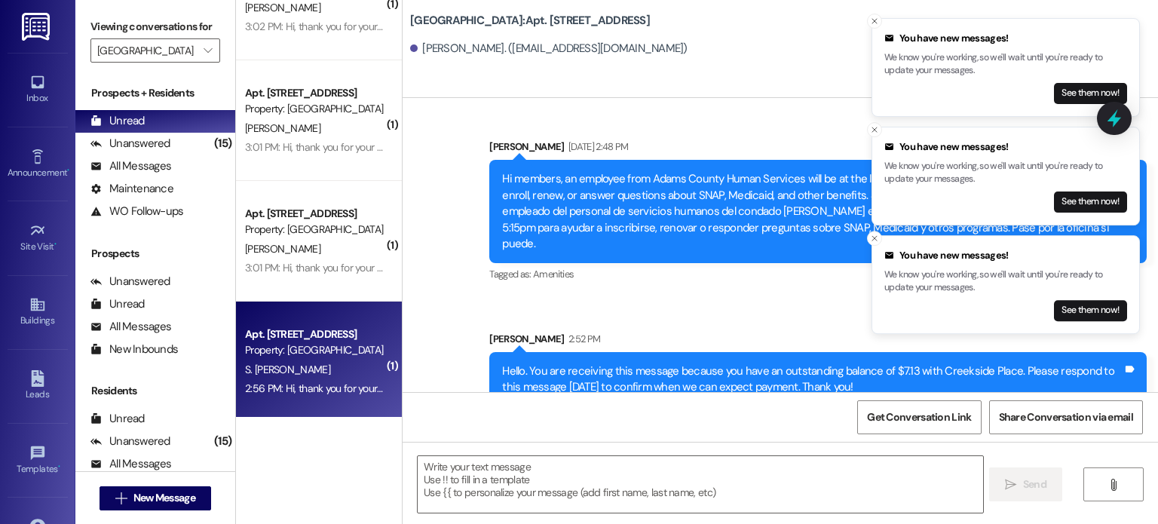
scroll to position [861, 0]
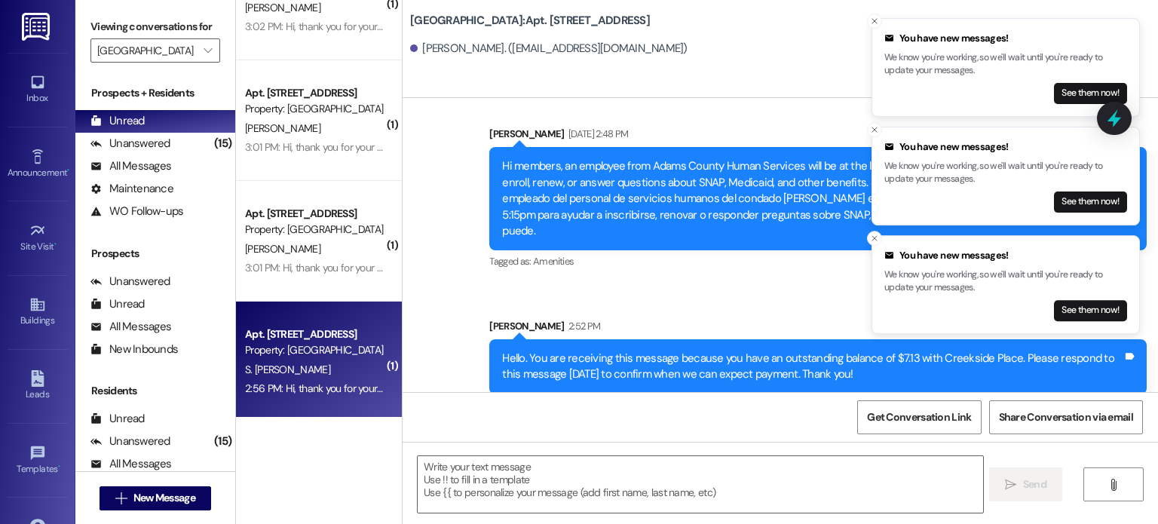
scroll to position [912, 0]
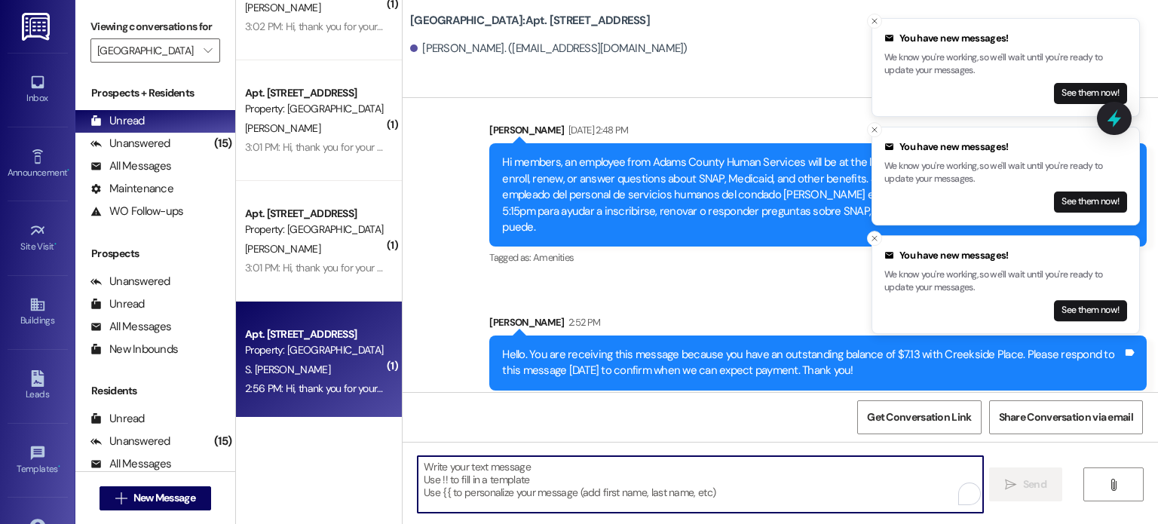
click at [470, 457] on textarea "To enrich screen reader interactions, please activate Accessibility in Grammarl…" at bounding box center [700, 484] width 564 height 57
click at [467, 463] on textarea "To enrich screen reader interactions, please activate Accessibility in Grammarl…" at bounding box center [700, 484] width 564 height 57
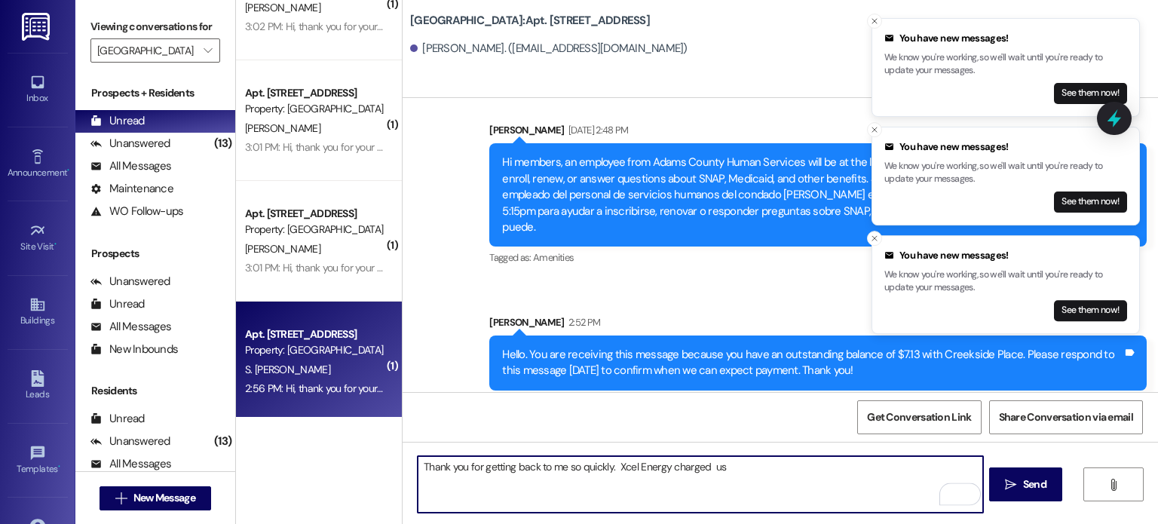
paste textarea "Electric from [DATE] to [DATE] 7.13"
click at [726, 463] on textarea "Thank you for getting back to me so quickly. Xcel Energy charged us Electric fr…" at bounding box center [700, 484] width 564 height 57
click at [717, 463] on textarea "Thank you for getting back to me so quickly. Xcel Energy charged us Electric fr…" at bounding box center [700, 484] width 564 height 57
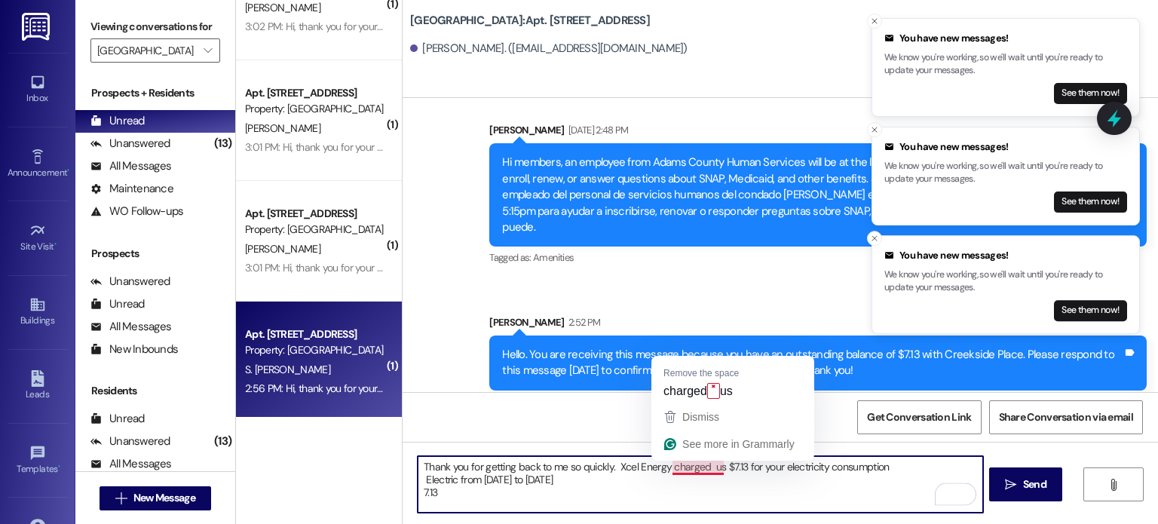
click at [703, 464] on textarea "Thank you for getting back to me so quickly. Xcel Energy charged us $7.13 for y…" at bounding box center [700, 484] width 564 height 57
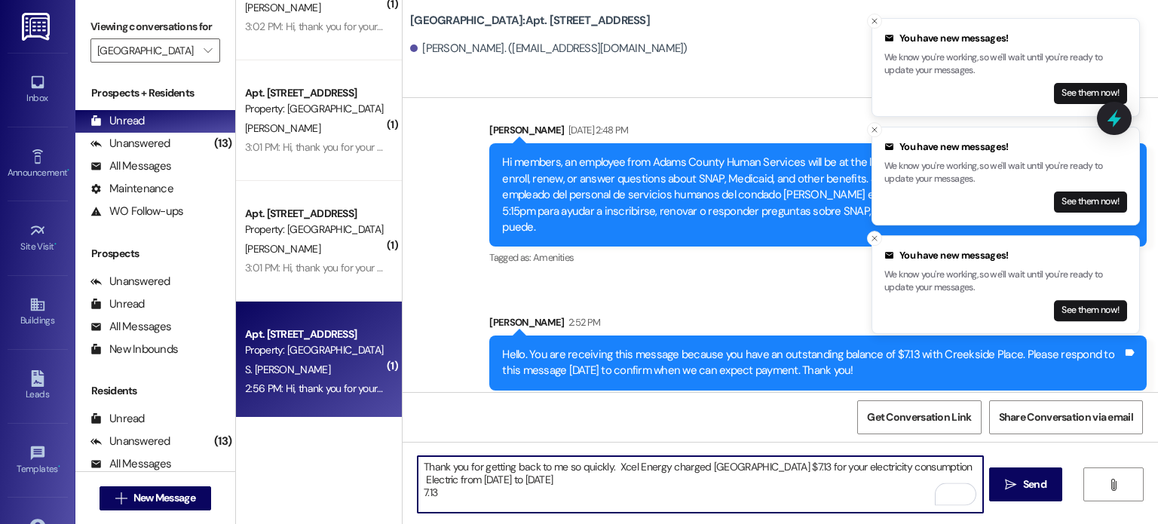
drag, startPoint x: 449, startPoint y: 479, endPoint x: 405, endPoint y: 476, distance: 43.8
click at [409, 476] on div "Thank you for getting back to me so quickly. Xcel Energy charged [GEOGRAPHIC_DA…" at bounding box center [692, 484] width 566 height 58
click at [435, 495] on textarea "Thank you for getting back to me so quickly. Xcel Energy charged [GEOGRAPHIC_DA…" at bounding box center [700, 484] width 564 height 57
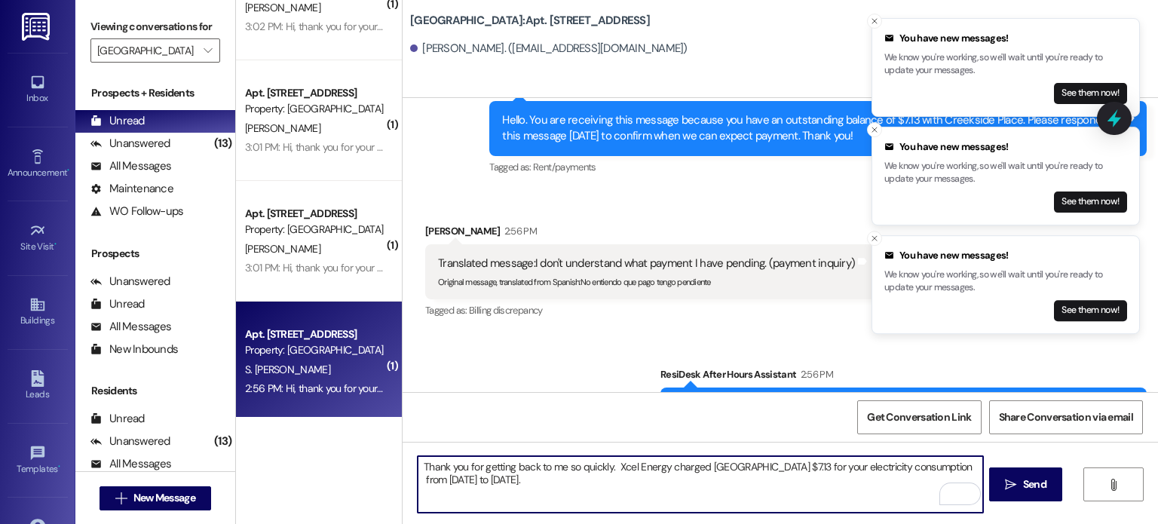
scroll to position [1192, 0]
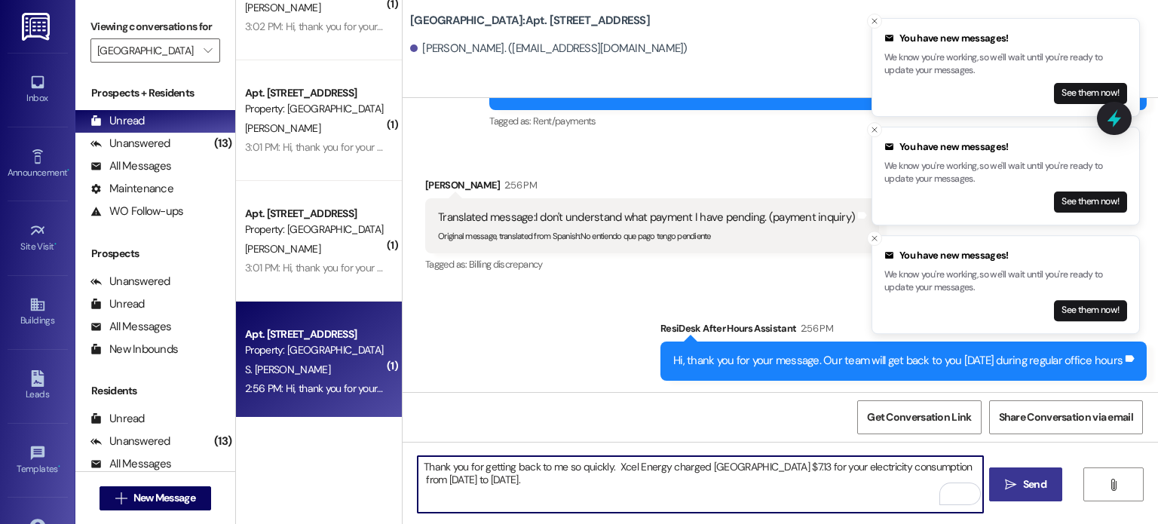
type textarea "Thank you for getting back to me so quickly. Xcel Energy charged [GEOGRAPHIC_DA…"
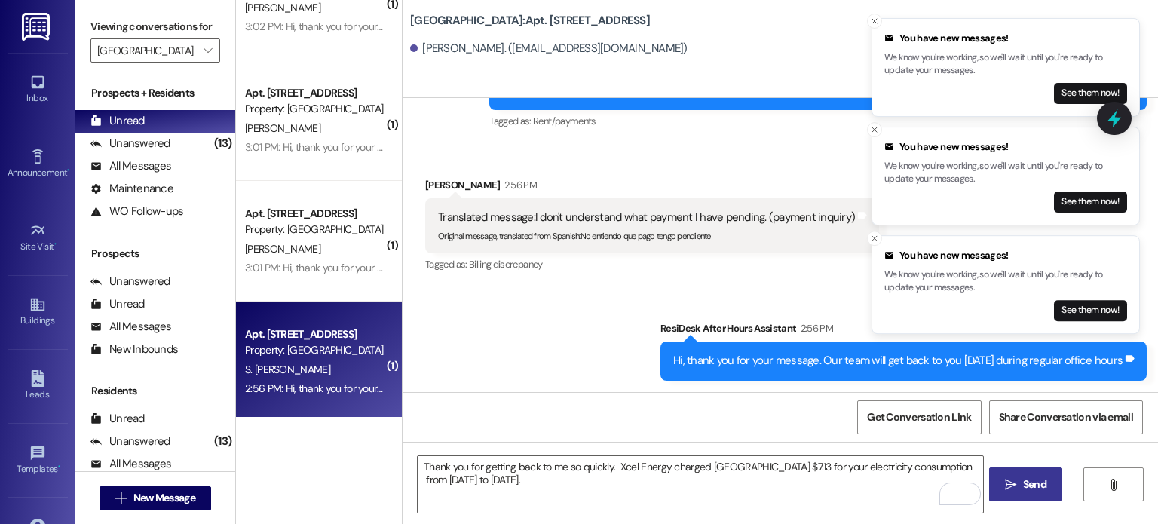
click at [1023, 487] on span "Send" at bounding box center [1034, 484] width 23 height 16
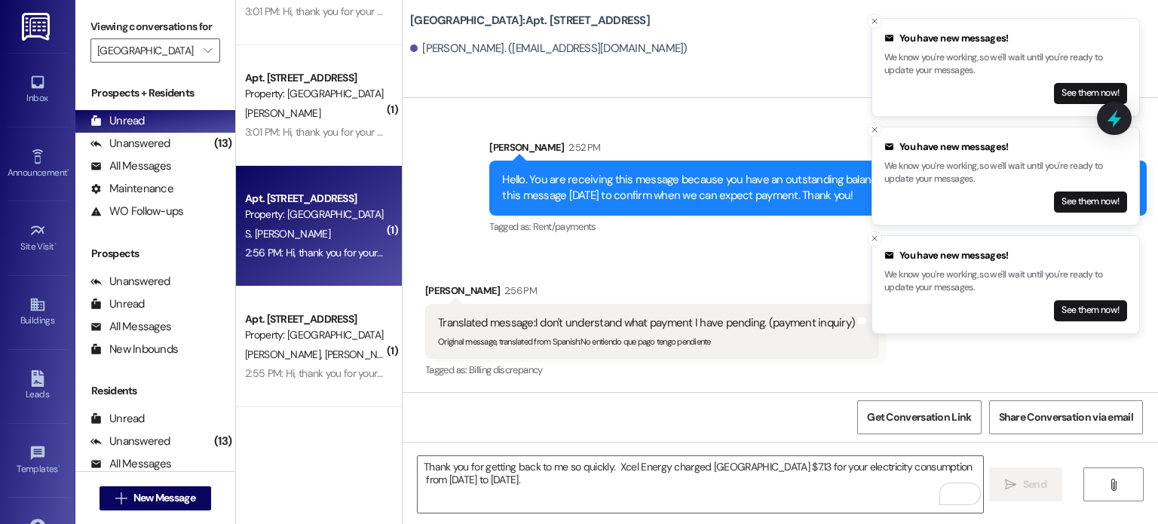
scroll to position [1055, 0]
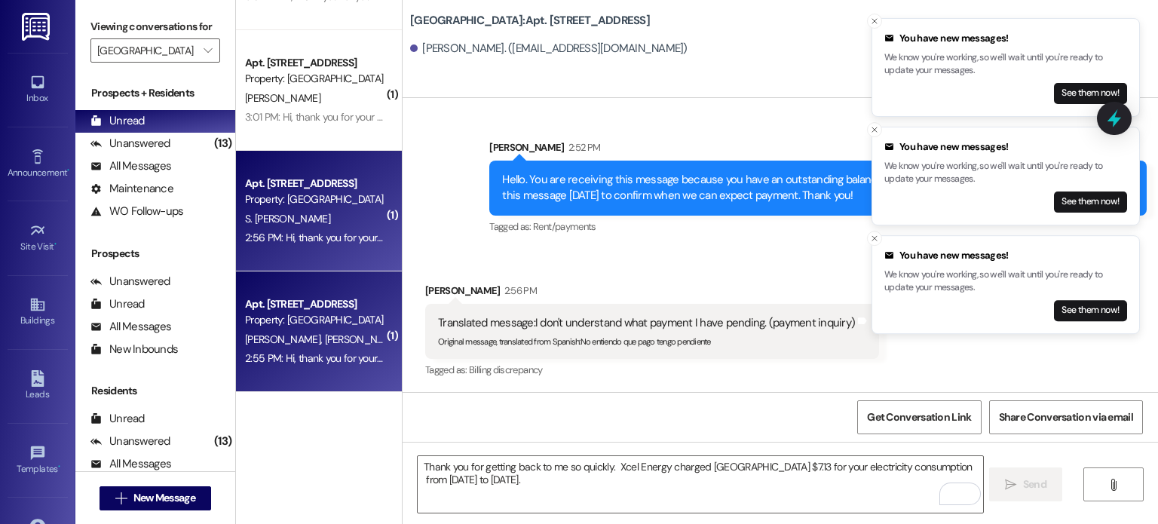
click at [325, 341] on span "[PERSON_NAME]" at bounding box center [362, 339] width 75 height 14
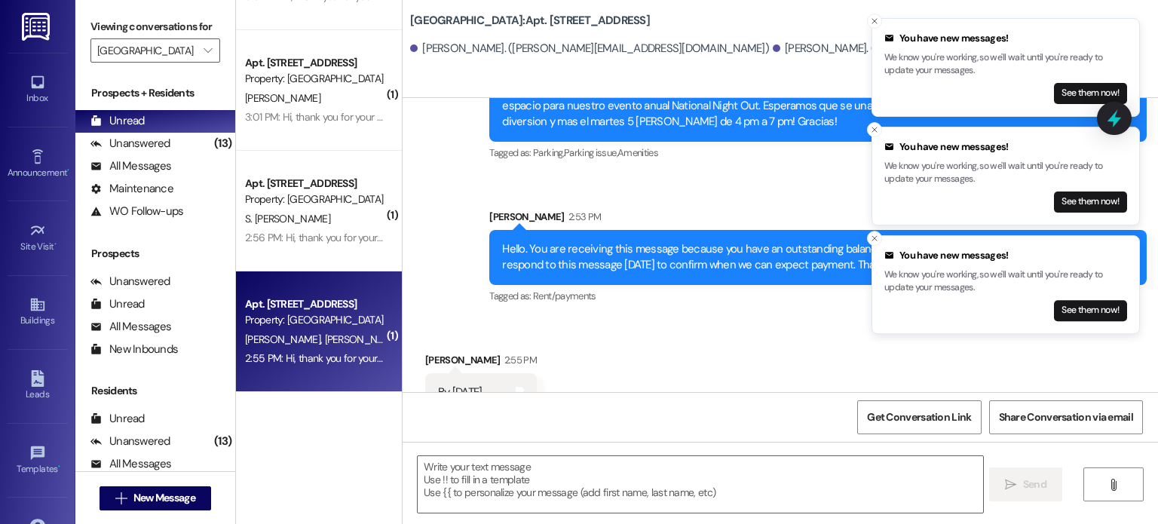
scroll to position [8673, 0]
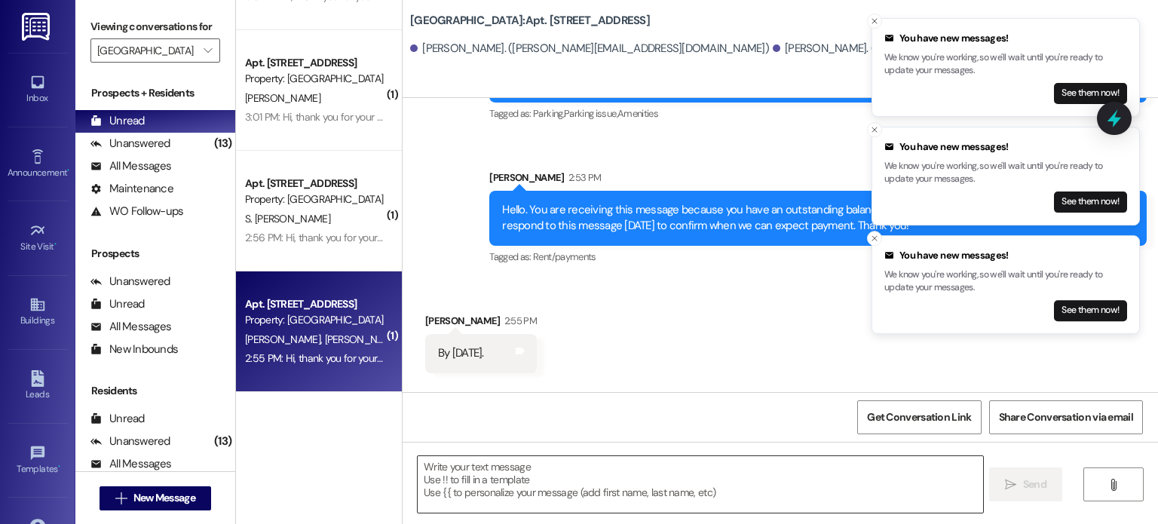
click at [461, 468] on textarea at bounding box center [700, 484] width 564 height 57
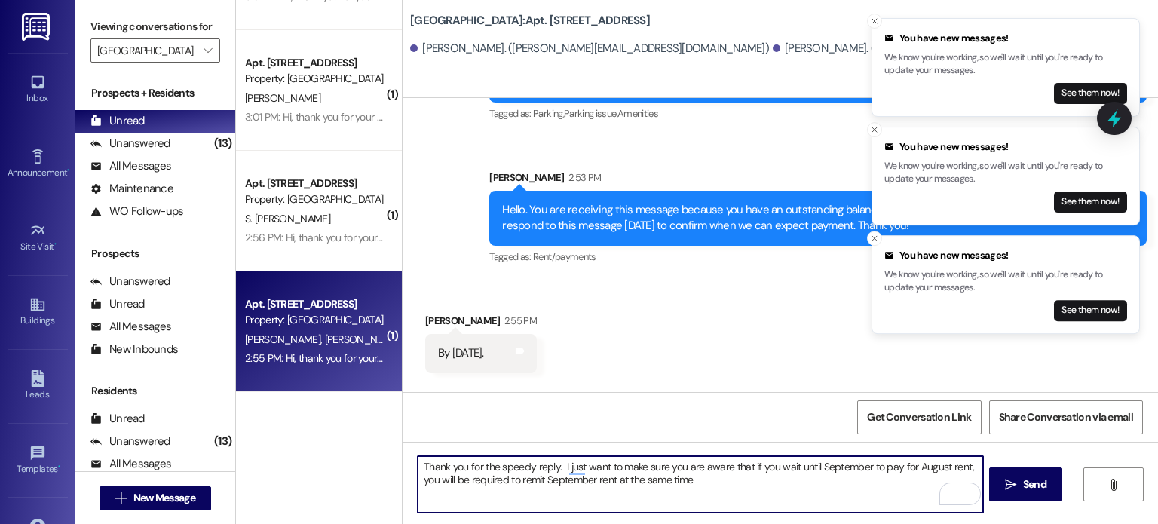
click at [577, 466] on textarea "Thank you for the speedy reply. I just want to make sure you are aware that if …" at bounding box center [700, 484] width 564 height 57
click at [666, 481] on textarea "Thank you for the speedy reply. I want to make sure you are aware that if you w…" at bounding box center [700, 484] width 564 height 57
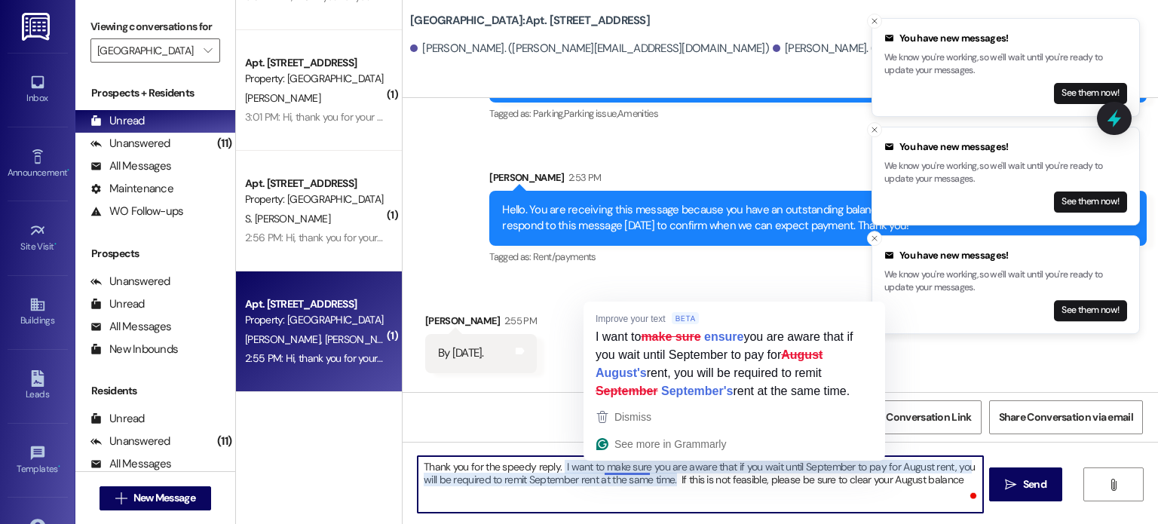
click at [607, 466] on textarea "Thank you for the speedy reply. I want to make sure you are aware that if you w…" at bounding box center [700, 484] width 564 height 57
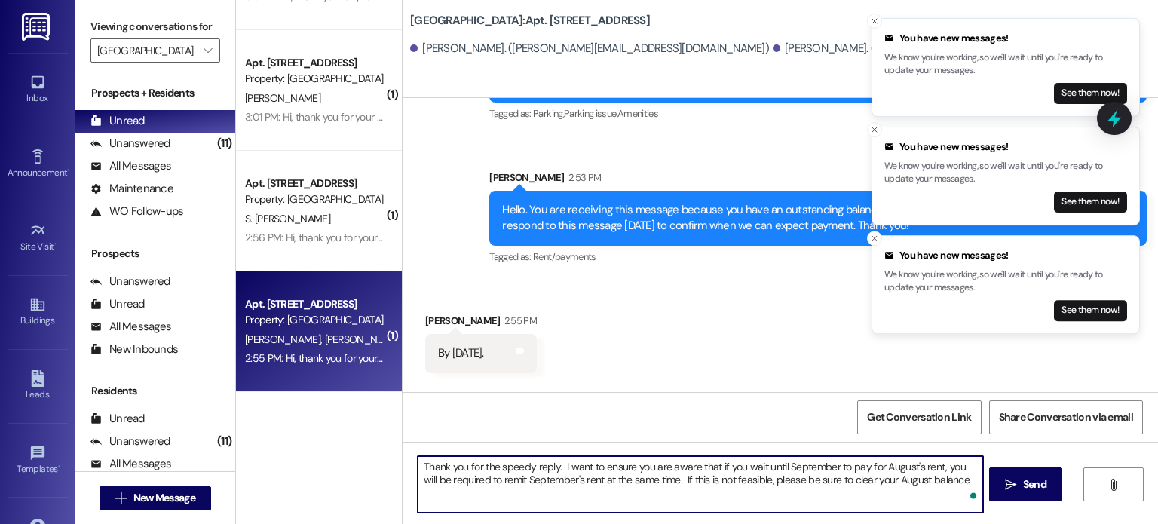
click at [947, 479] on textarea "Thank you for the speedy reply. I want to ensure you are aware that if you wait…" at bounding box center [700, 484] width 564 height 57
drag, startPoint x: 875, startPoint y: 482, endPoint x: 908, endPoint y: 482, distance: 33.2
click at [908, 482] on textarea "Thank you for the speedy reply. I want to ensure you are aware that if you wait…" at bounding box center [700, 484] width 564 height 57
click at [878, 479] on textarea "Thank you for the speedy reply. I want to ensure you are aware that if you wait…" at bounding box center [700, 484] width 564 height 57
click at [953, 476] on textarea "Thank you for the speedy reply. I want to ensure you are aware that if you wait…" at bounding box center [700, 484] width 564 height 57
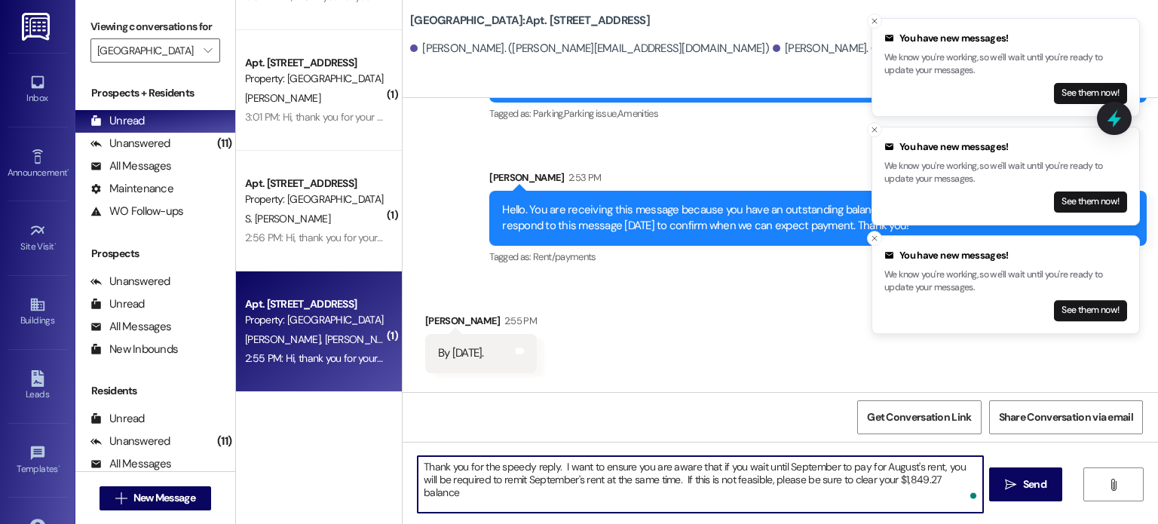
drag, startPoint x: 830, startPoint y: 481, endPoint x: 853, endPoint y: 479, distance: 22.7
click at [853, 479] on textarea "Thank you for the speedy reply. I want to ensure you are aware that if you wait…" at bounding box center [700, 484] width 564 height 57
click at [950, 479] on textarea "Thank you for the speedy reply. I want to ensure you are aware that if you wait…" at bounding box center [700, 484] width 564 height 57
click at [576, 491] on textarea "Thank you for the speedy reply. I want to ensure you are aware that if you wait…" at bounding box center [700, 484] width 564 height 57
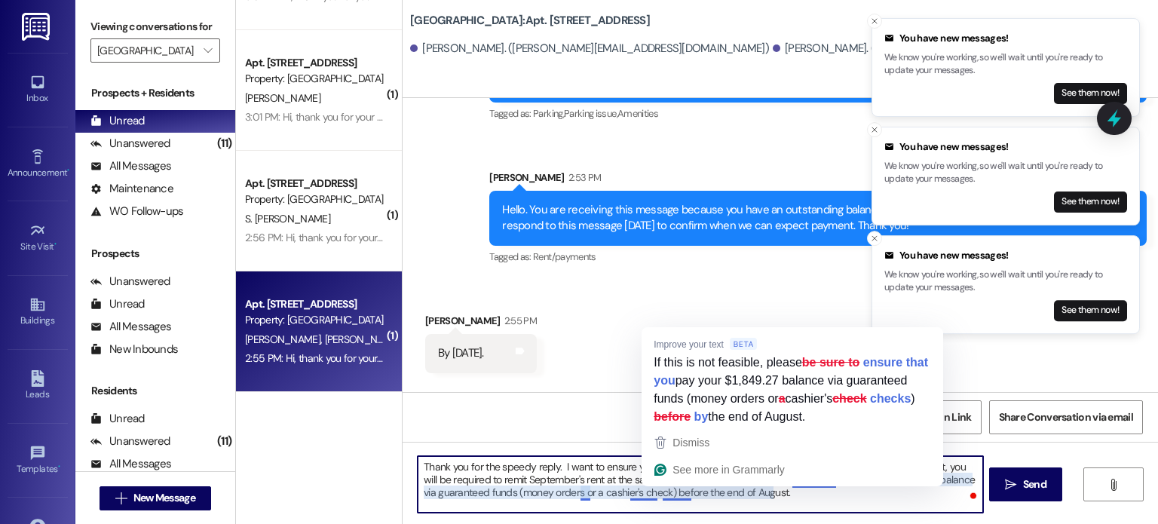
click at [666, 497] on textarea "Thank you for the speedy reply. I want to ensure you are aware that if you wait…" at bounding box center [700, 484] width 564 height 57
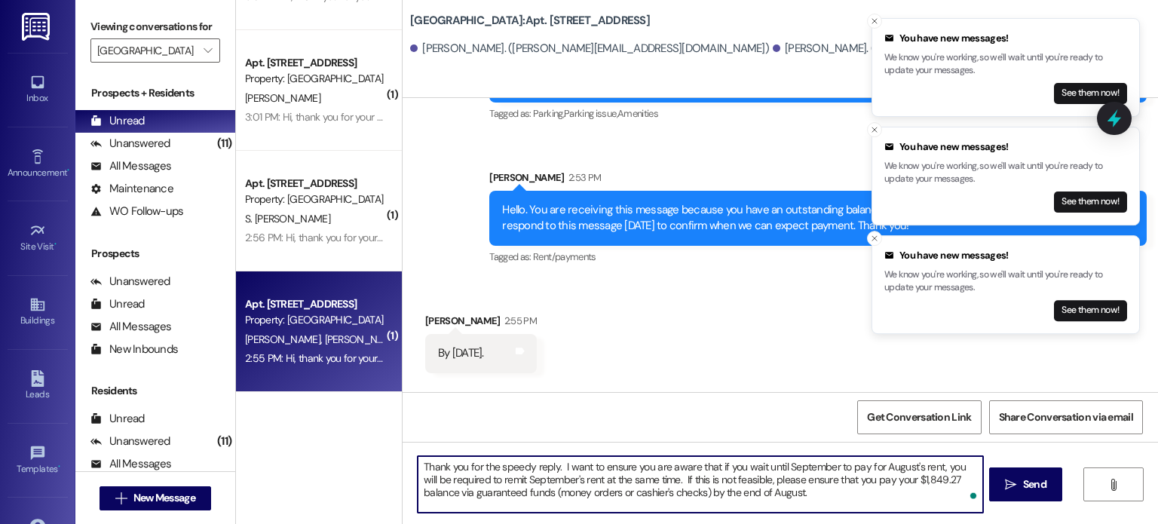
click at [656, 480] on textarea "Thank you for the speedy reply. I want to ensure you are aware that if you wait…" at bounding box center [700, 484] width 564 height 57
click at [956, 491] on textarea "Thank you for the speedy reply. I want to ensure you are aware that if you wait…" at bounding box center [700, 484] width 564 height 57
drag, startPoint x: 749, startPoint y: 500, endPoint x: 388, endPoint y: 456, distance: 363.6
click at [388, 456] on div "( 1 ) Apt. 13, Creekside Place 3 Property: Creekside Place A. Archuleta 3:05 PM…" at bounding box center [697, 262] width 922 height 524
type textarea "Thank you for the speedy reply. I want to ensure you are aware that if you wait…"
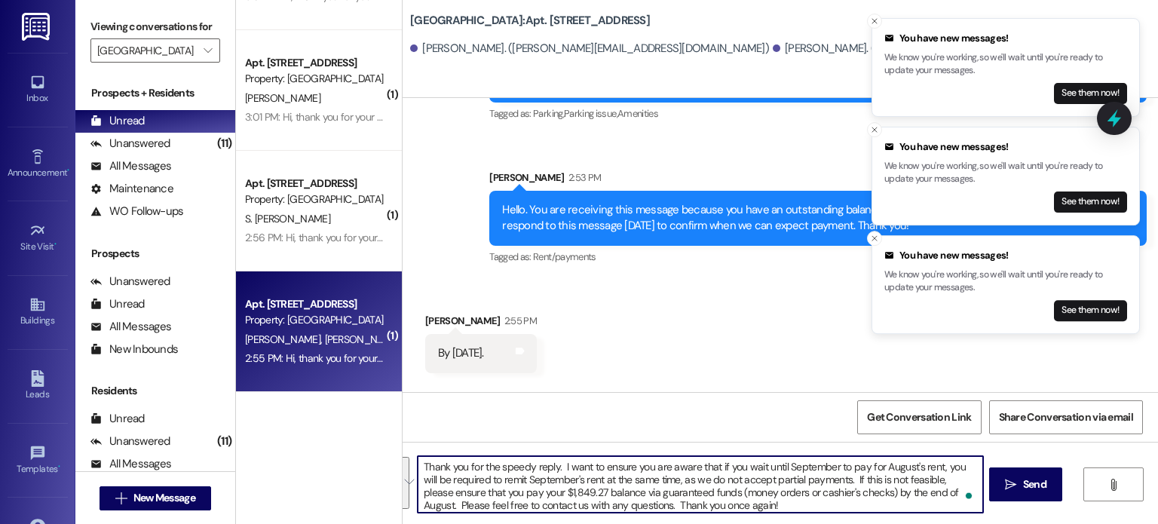
click at [650, 430] on div "Get Conversation Link Share Conversation via email" at bounding box center [779, 417] width 755 height 50
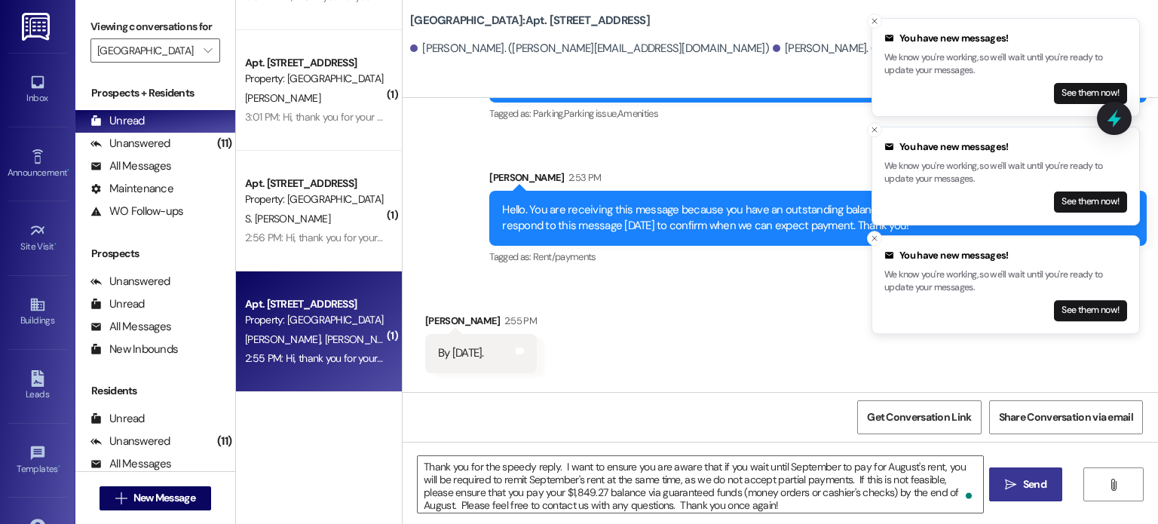
click at [1016, 485] on span " Send" at bounding box center [1025, 484] width 47 height 16
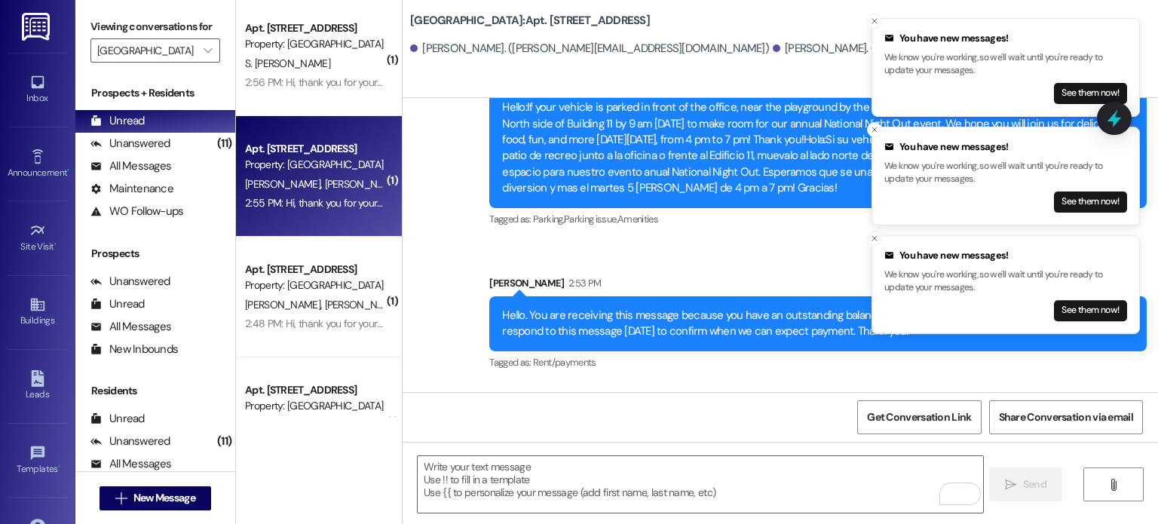
scroll to position [1281, 0]
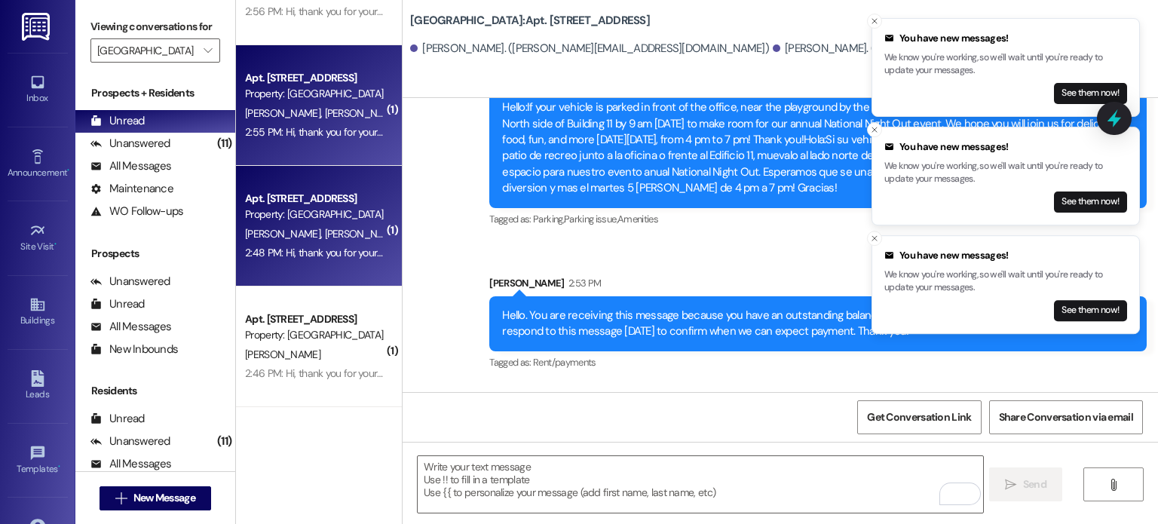
click at [301, 240] on span "E. Ayala- Gallegos" at bounding box center [285, 234] width 80 height 14
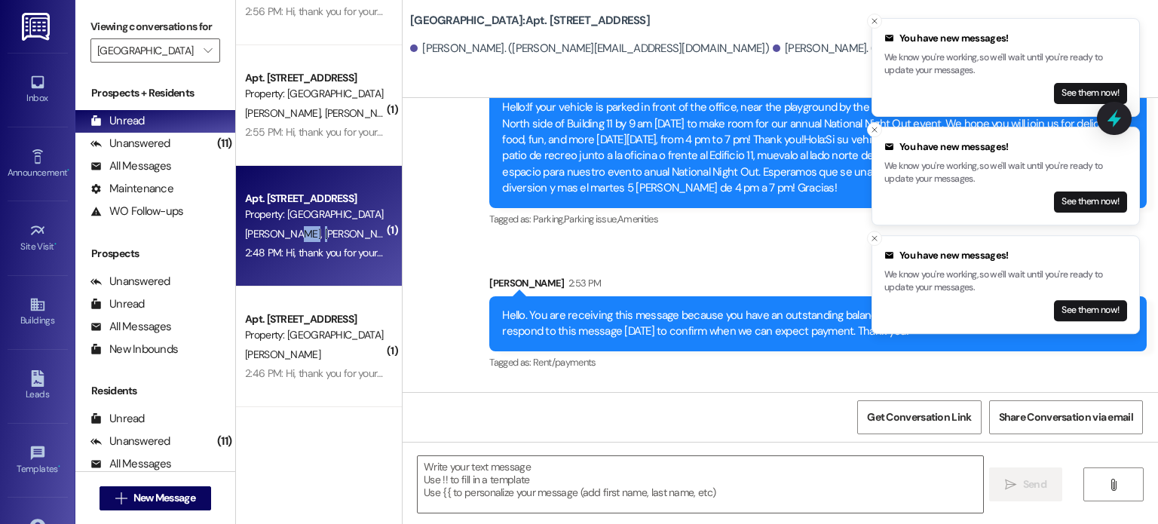
click at [301, 240] on span "E. Ayala- Gallegos" at bounding box center [285, 234] width 80 height 14
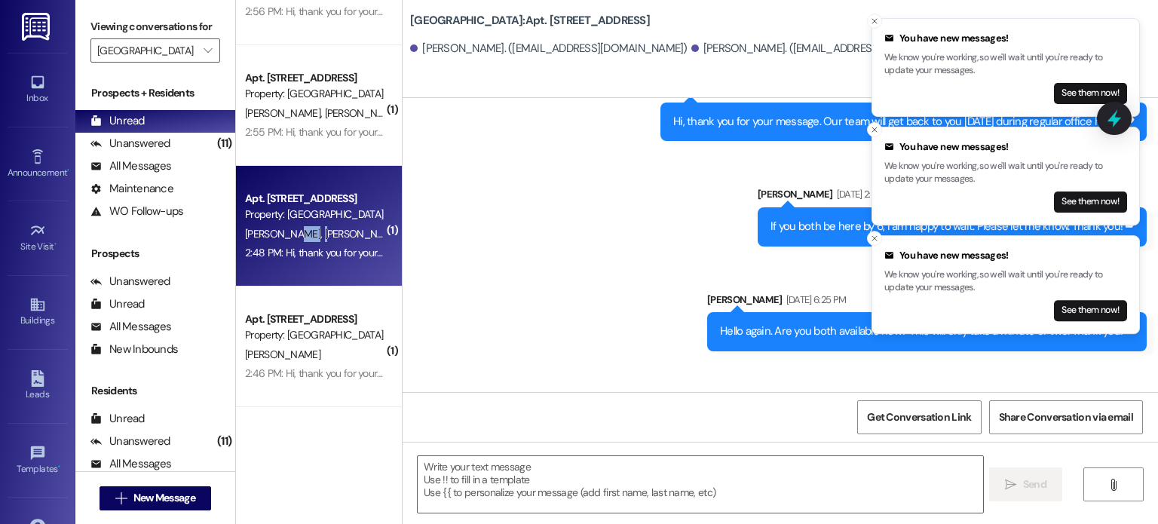
scroll to position [38769, 0]
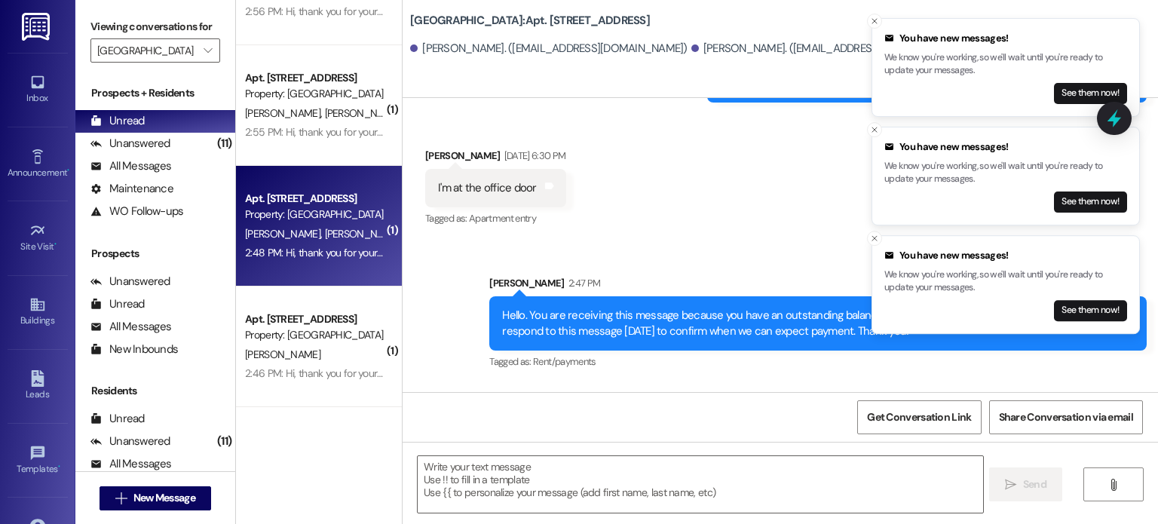
click at [1153, 383] on div "Announcement, sent via SMS Jun 28, 2023 at 10:26 AM Hello Creekside Residents! …" at bounding box center [779, 245] width 755 height 294
click at [877, 237] on icon "Close toast" at bounding box center [874, 238] width 9 height 9
click at [876, 236] on line "Close toast" at bounding box center [874, 238] width 5 height 5
click at [873, 234] on icon "Close toast" at bounding box center [874, 238] width 9 height 9
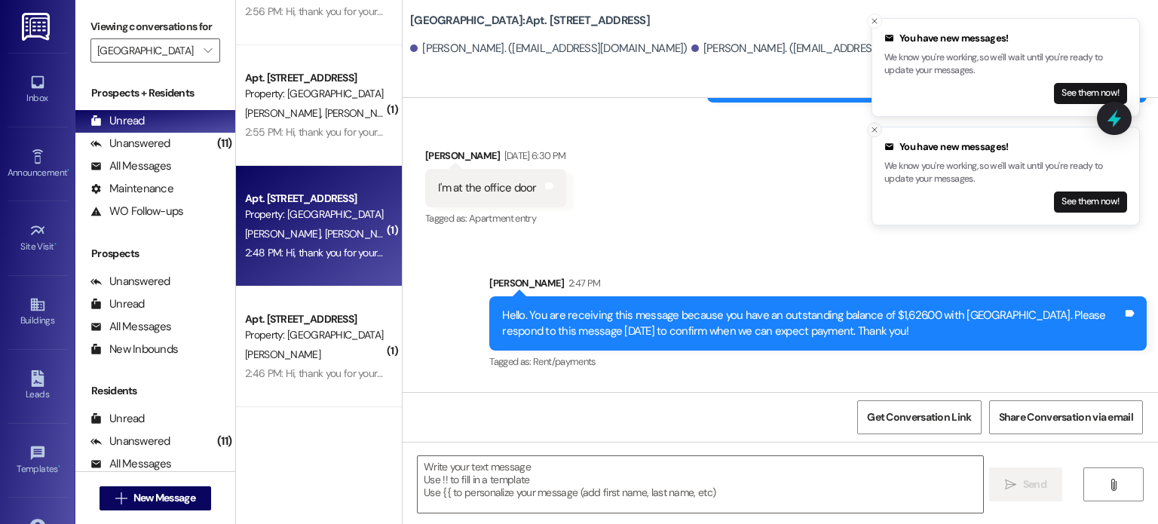
click at [872, 127] on line "Close toast" at bounding box center [874, 129] width 5 height 5
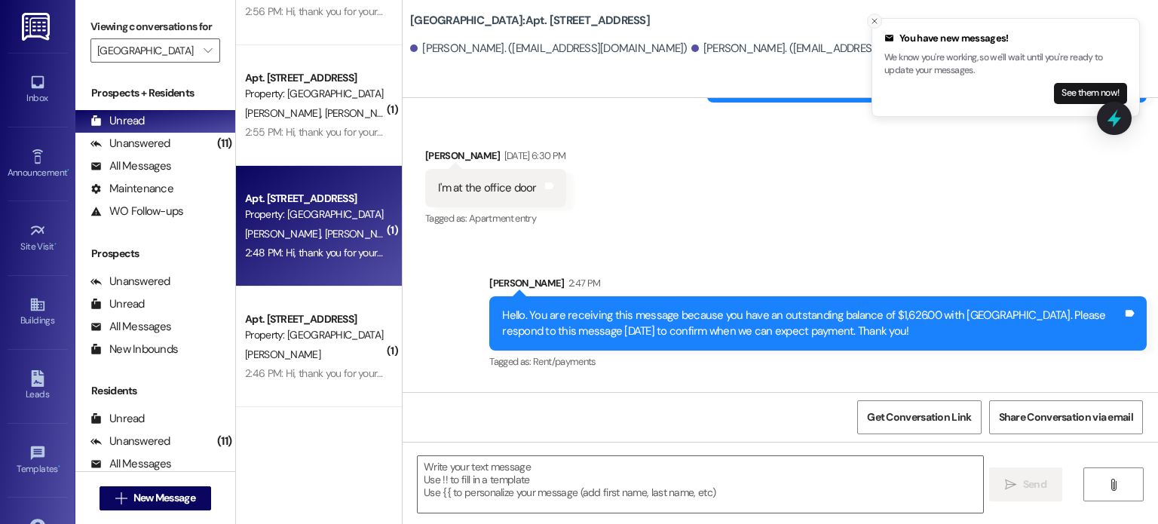
click at [874, 14] on button "Close toast" at bounding box center [874, 21] width 15 height 15
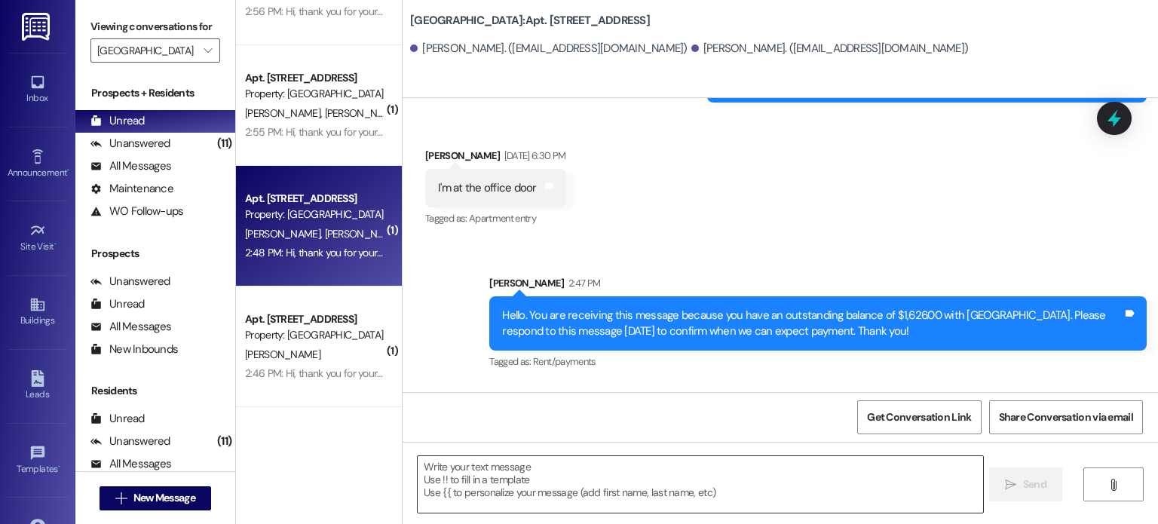
click at [428, 462] on textarea at bounding box center [700, 484] width 564 height 57
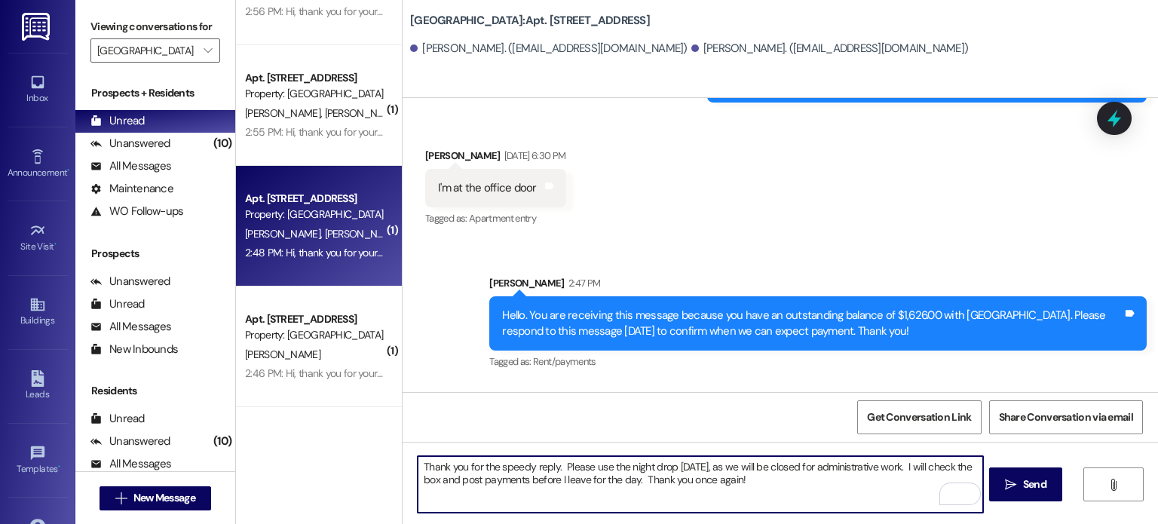
click at [668, 465] on textarea "Thank you for the speedy reply. Please use the night drop this Friday, as we wi…" at bounding box center [700, 484] width 564 height 57
click at [520, 481] on textarea "Thank you for the speedy reply. Please use the night drop box this Friday, as w…" at bounding box center [700, 484] width 564 height 57
type textarea "Thank you for the speedy reply. Please use the night drop box this Friday, as w…"
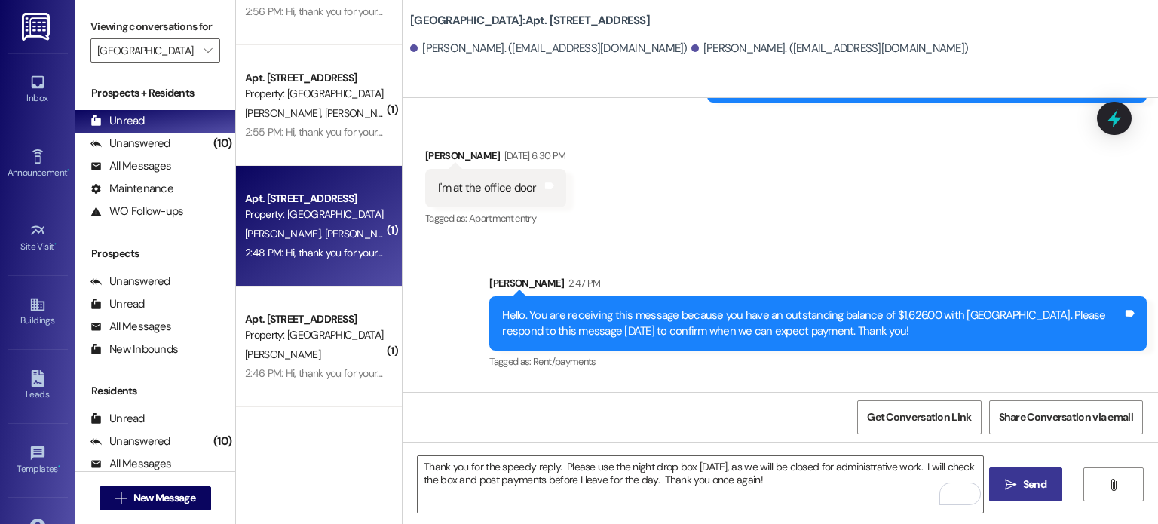
click at [1020, 485] on span "Send" at bounding box center [1034, 484] width 29 height 16
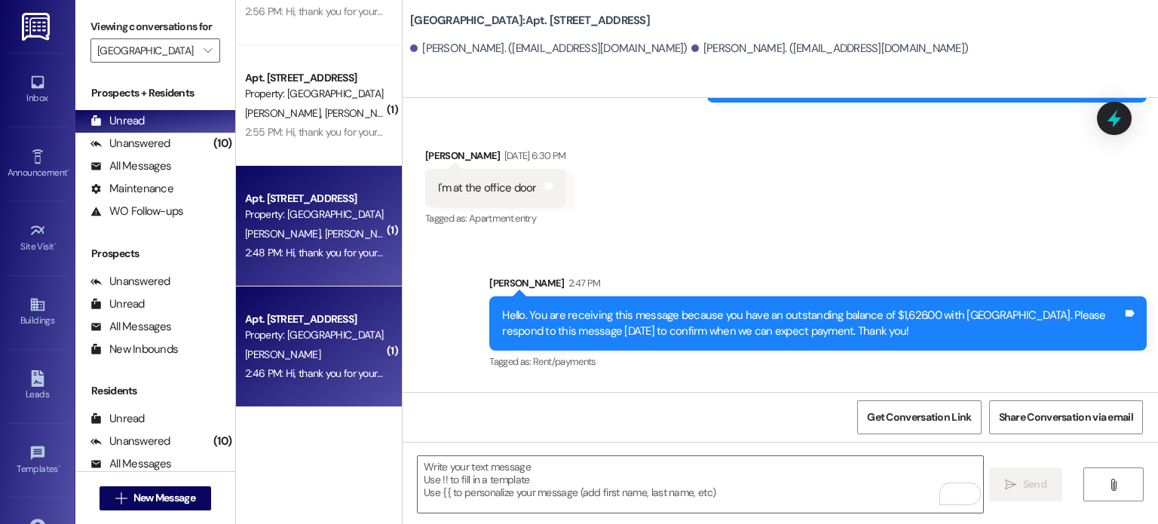
scroll to position [38663, 0]
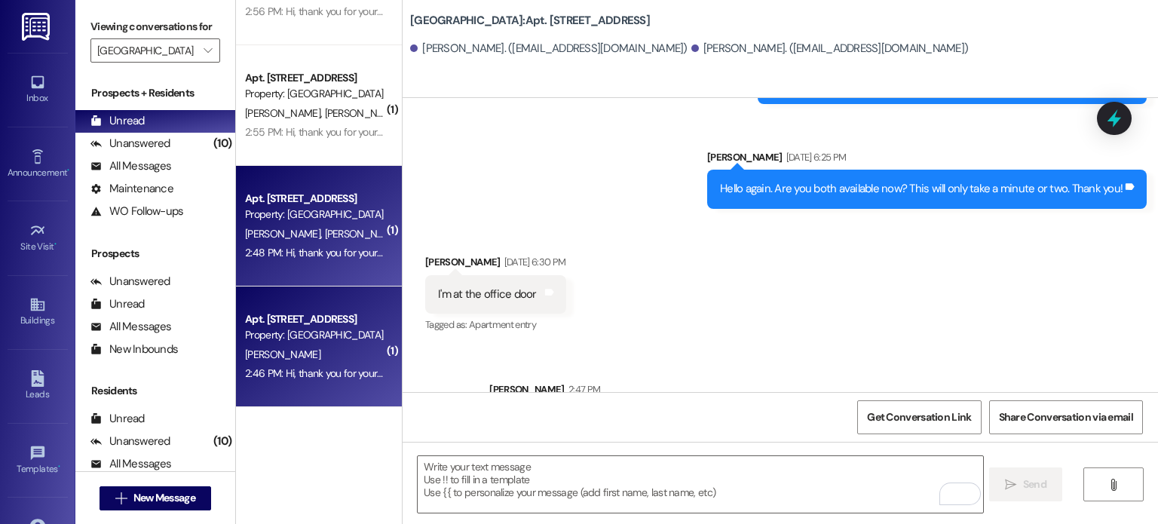
click at [306, 343] on div "Apt. 12, Creekside Place 2 Property: Creekside Place" at bounding box center [314, 327] width 142 height 35
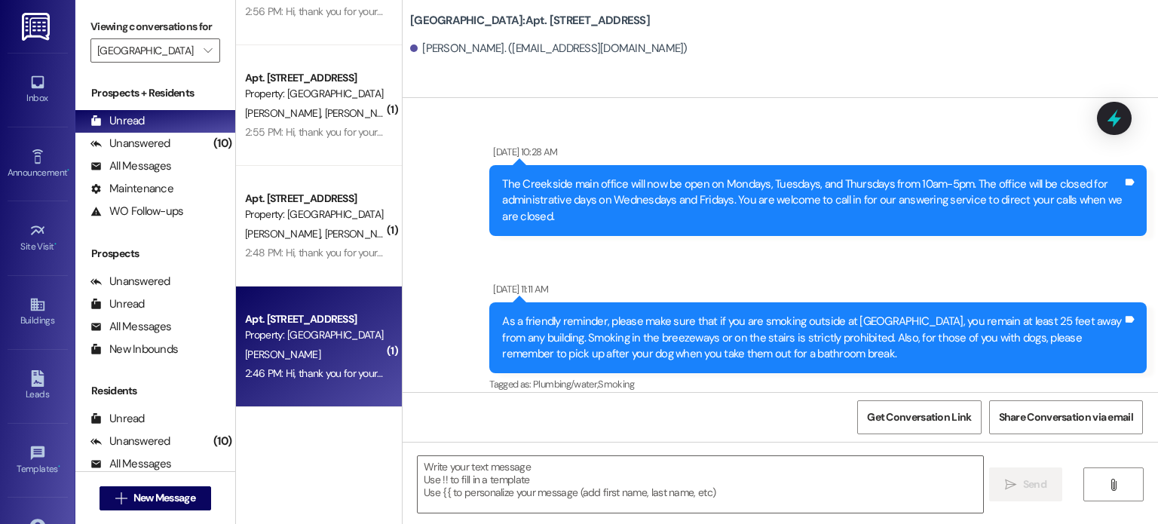
scroll to position [40475, 0]
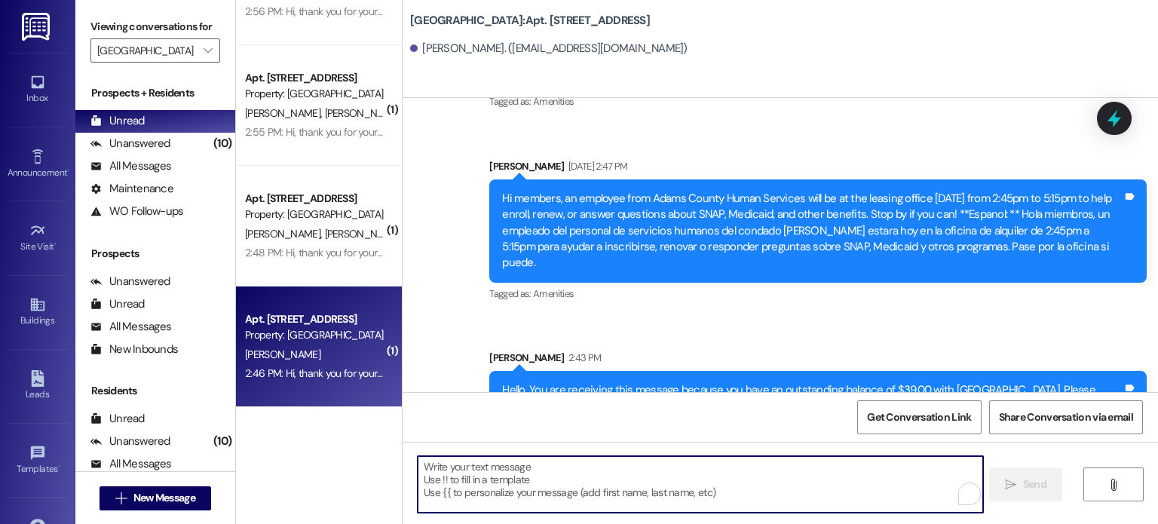
click at [500, 473] on textarea "To enrich screen reader interactions, please activate Accessibility in Grammarl…" at bounding box center [700, 484] width 564 height 57
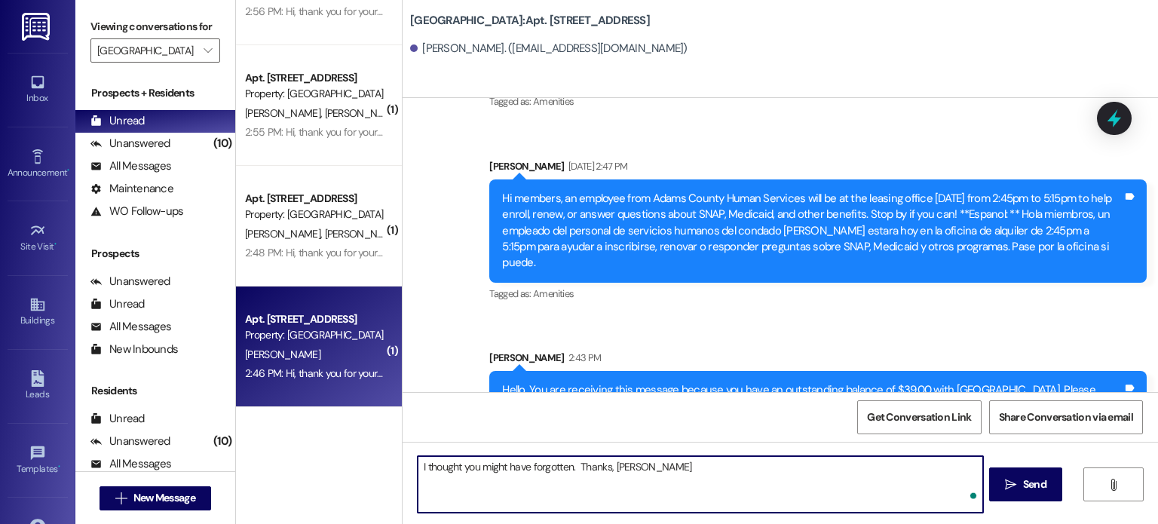
type textarea "I thought you might have forgotten. Thanks, Beth!"
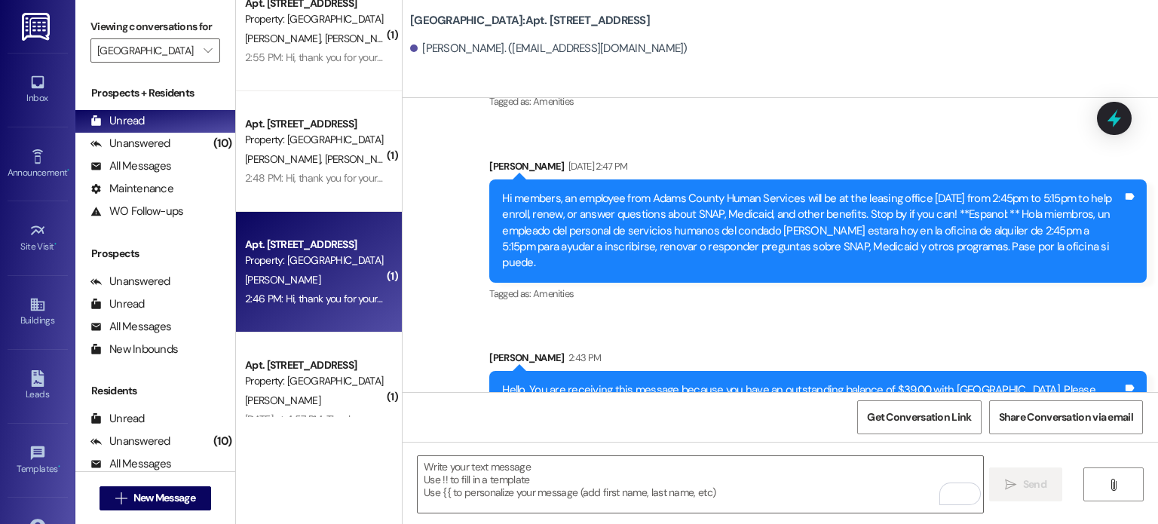
scroll to position [1357, 0]
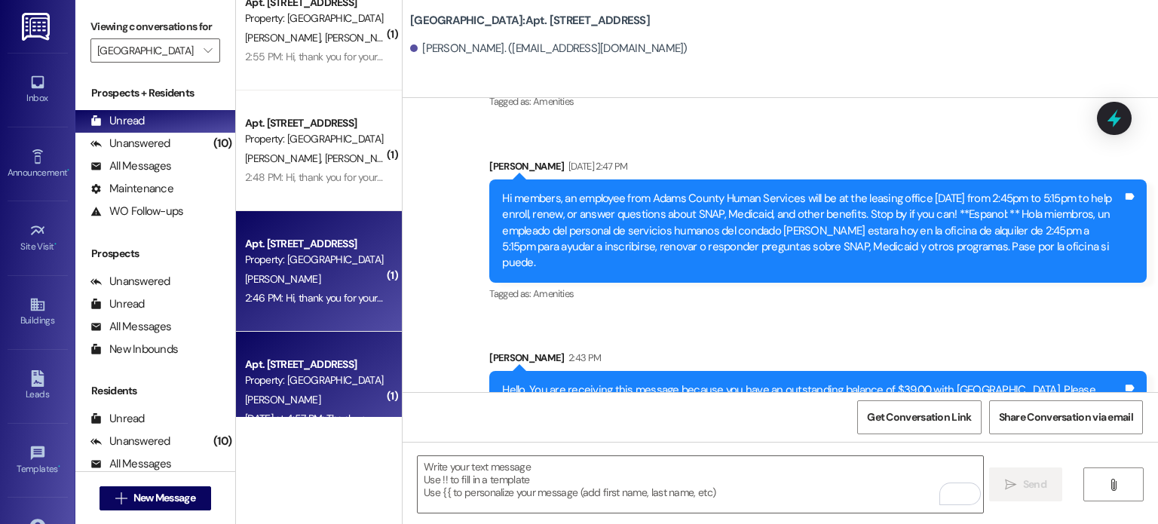
click at [289, 373] on div "Property: [GEOGRAPHIC_DATA]" at bounding box center [314, 380] width 139 height 16
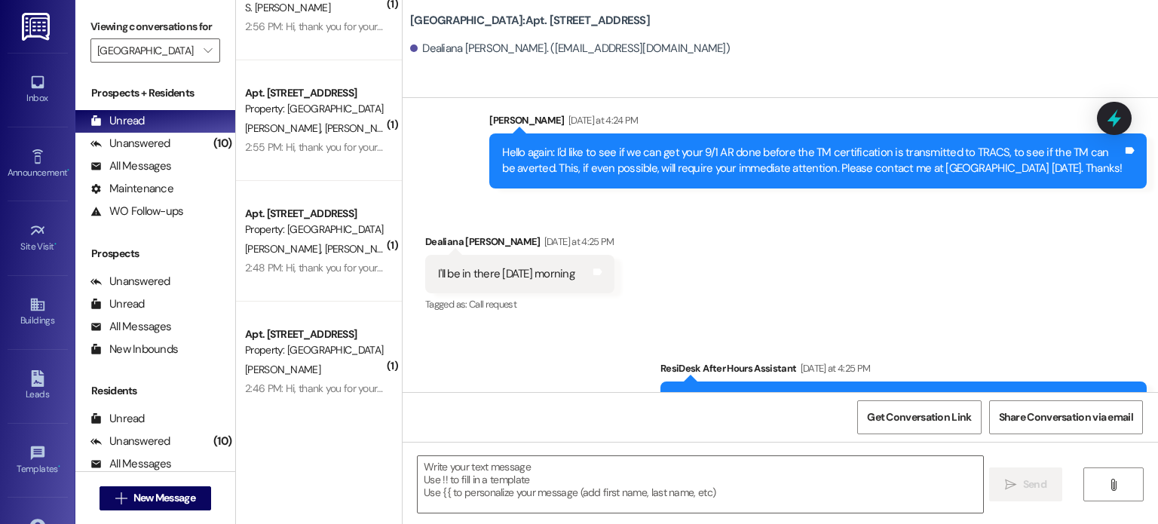
scroll to position [1241, 0]
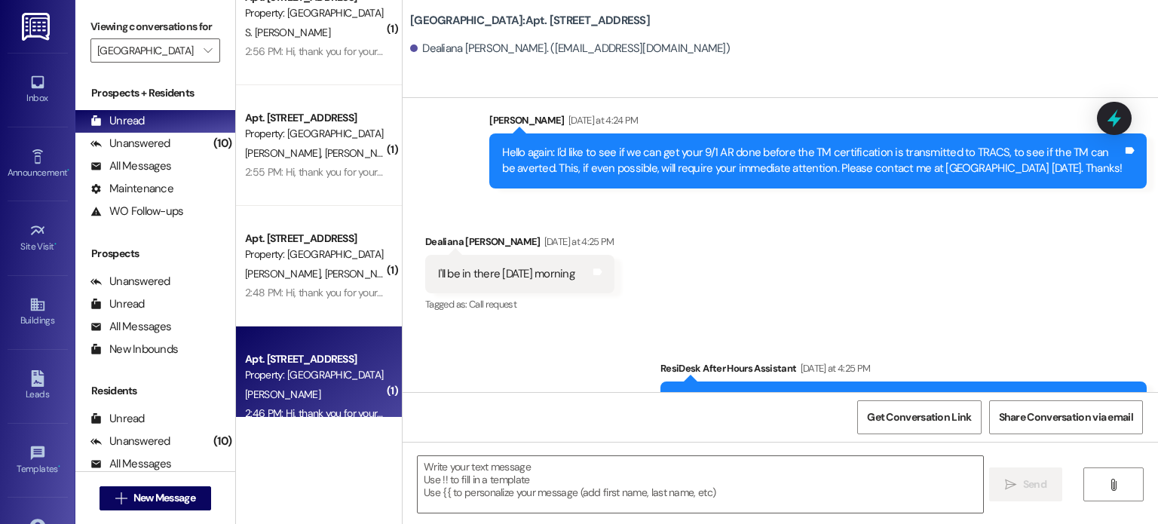
click at [295, 381] on div "Property: [GEOGRAPHIC_DATA]" at bounding box center [314, 375] width 139 height 16
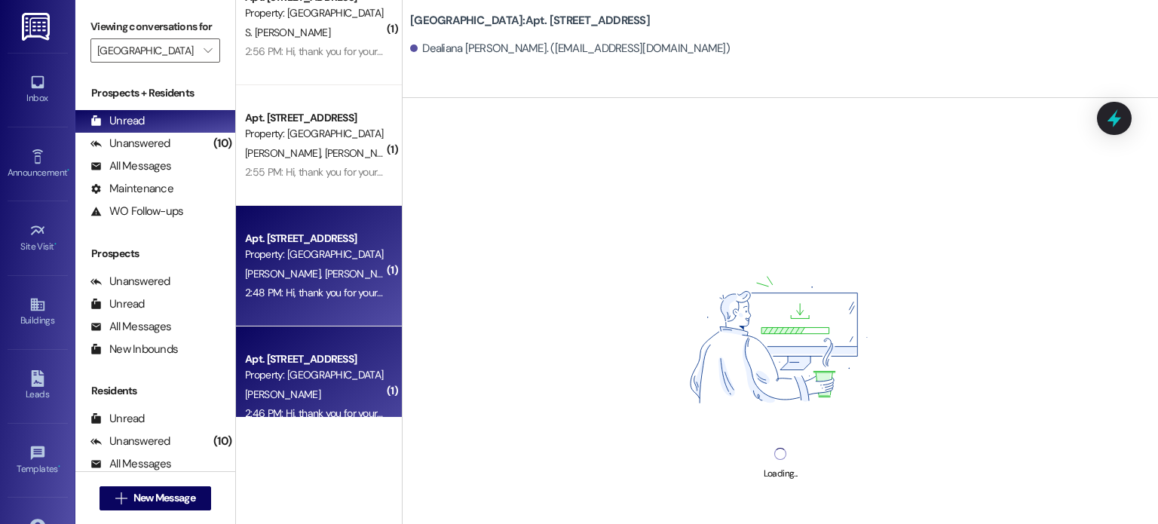
click at [309, 289] on div "2:48 PM: Hi, thank you for your message. Our team will get back to you tomorrow…" at bounding box center [472, 293] width 454 height 14
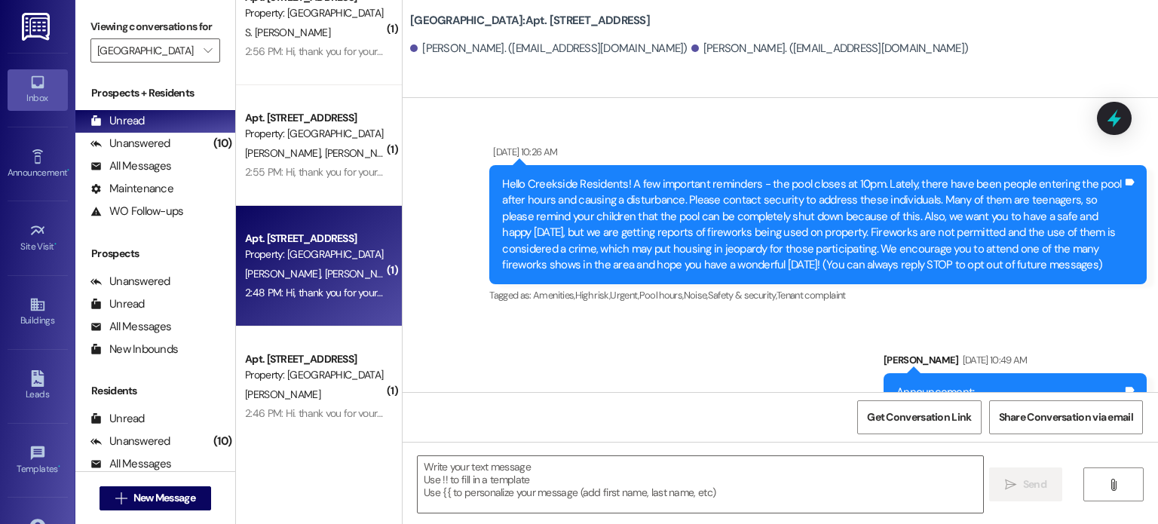
click at [36, 84] on icon at bounding box center [37, 82] width 13 height 13
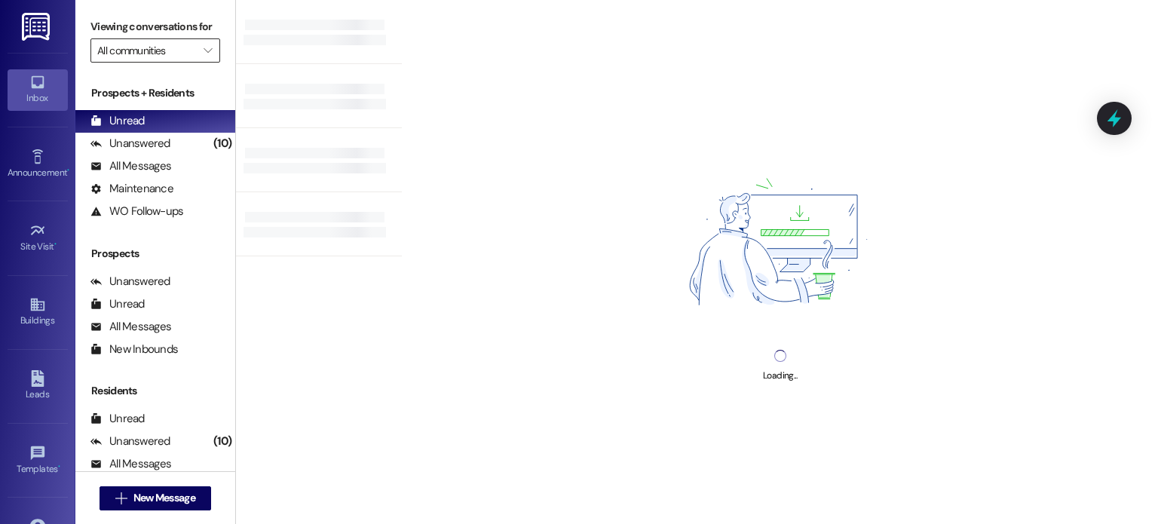
click at [141, 54] on input "All communities" at bounding box center [146, 50] width 99 height 24
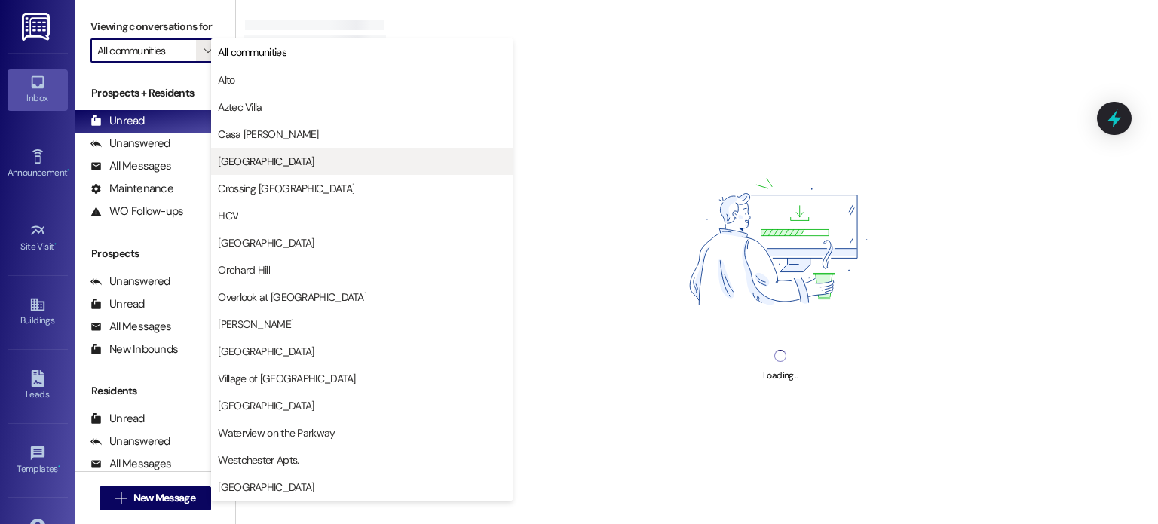
click at [234, 156] on span "[GEOGRAPHIC_DATA]" at bounding box center [266, 161] width 96 height 15
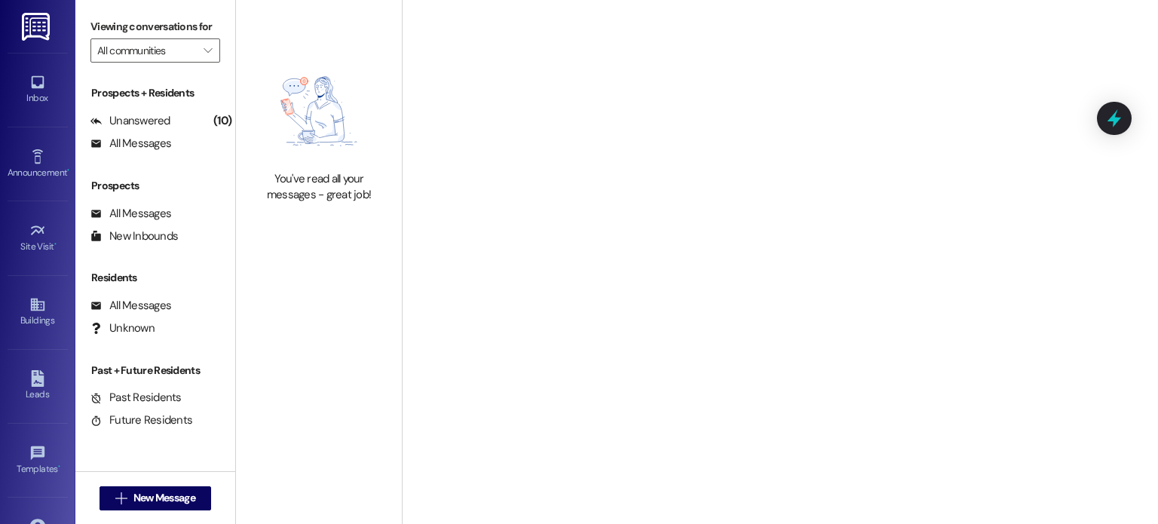
type input "[GEOGRAPHIC_DATA]"
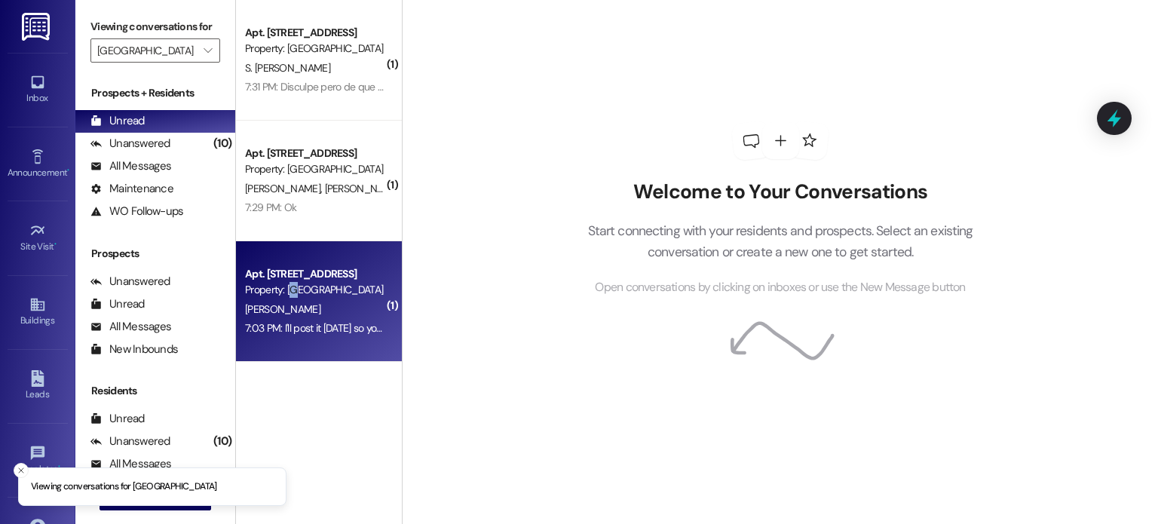
click at [286, 295] on div "Property: [GEOGRAPHIC_DATA]" at bounding box center [314, 290] width 139 height 16
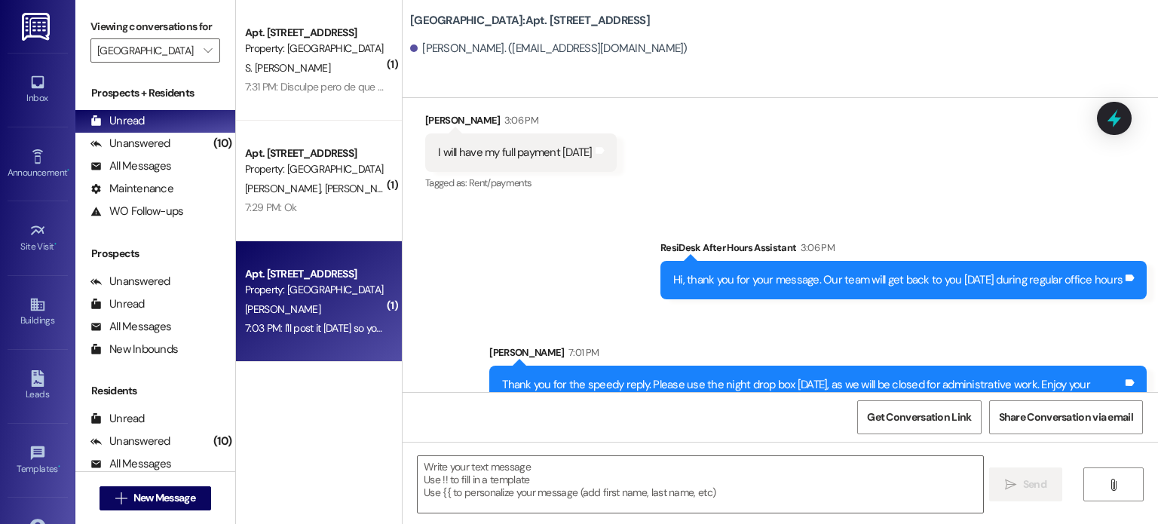
scroll to position [7220, 0]
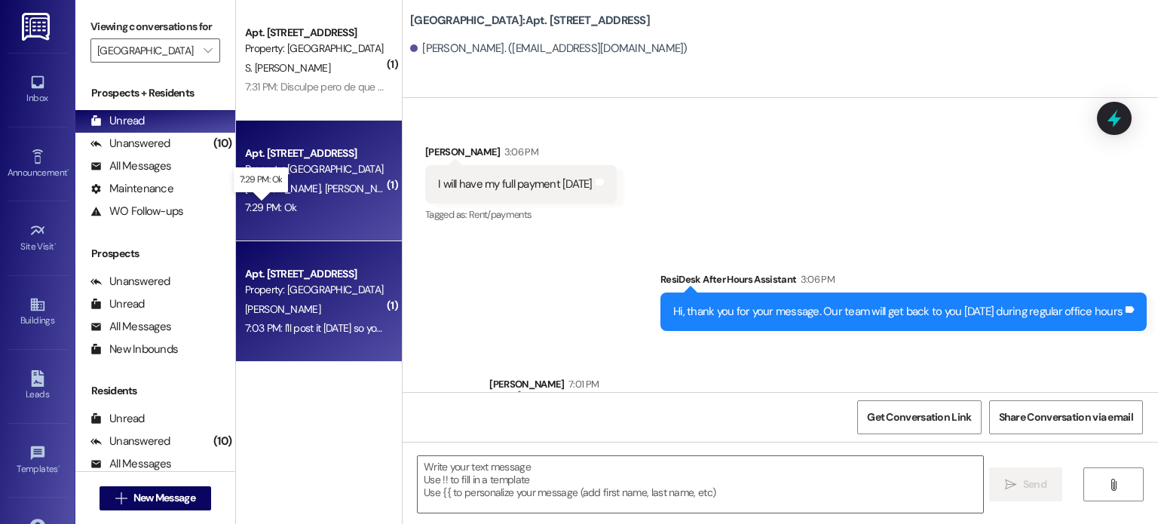
click at [283, 197] on div "J. Gile W. Gonzalez" at bounding box center [314, 188] width 142 height 19
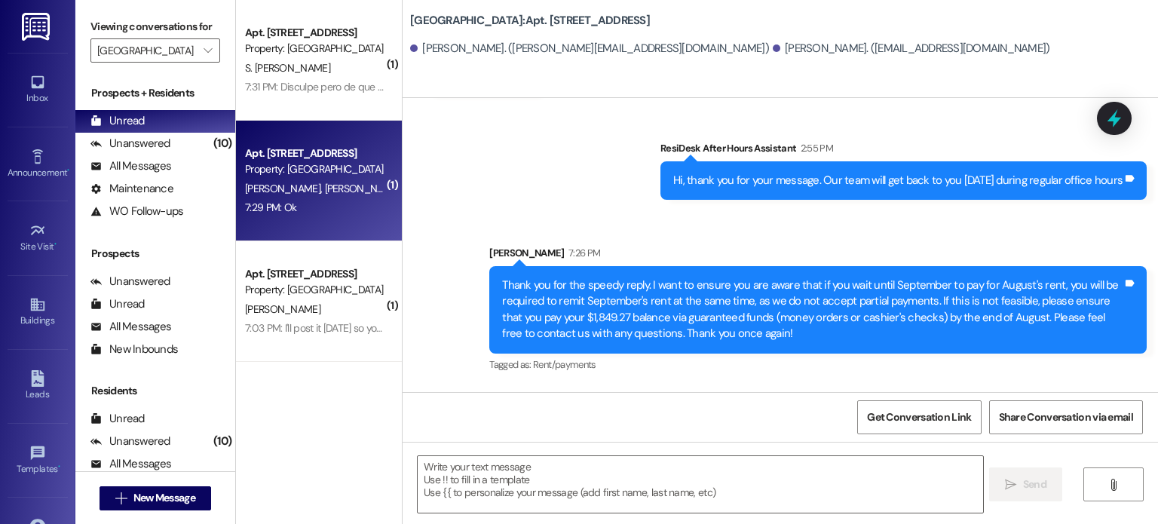
scroll to position [8953, 0]
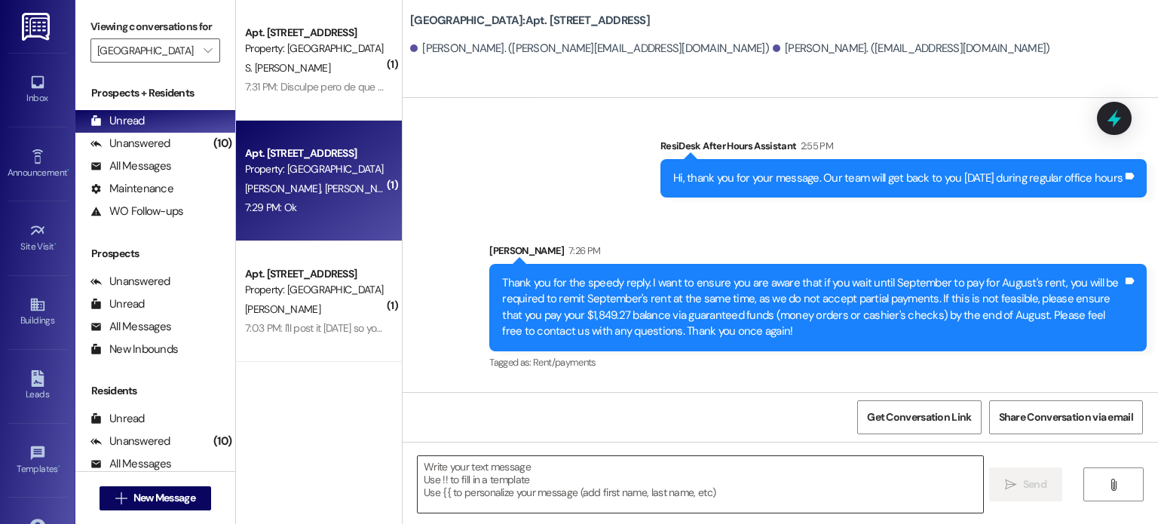
click at [477, 469] on textarea at bounding box center [700, 484] width 564 height 57
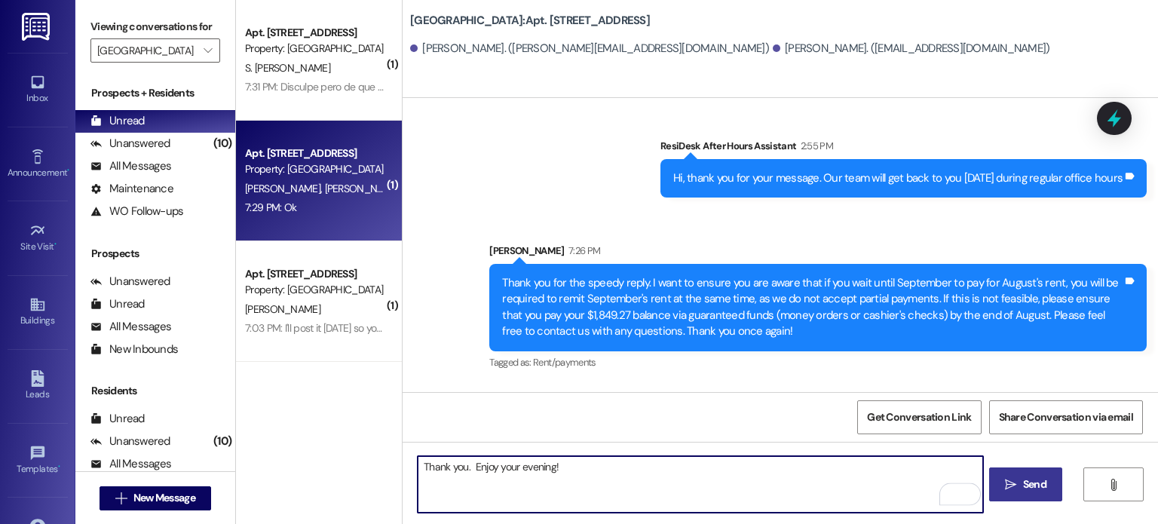
type textarea "Thank you. Enjoy your evening!"
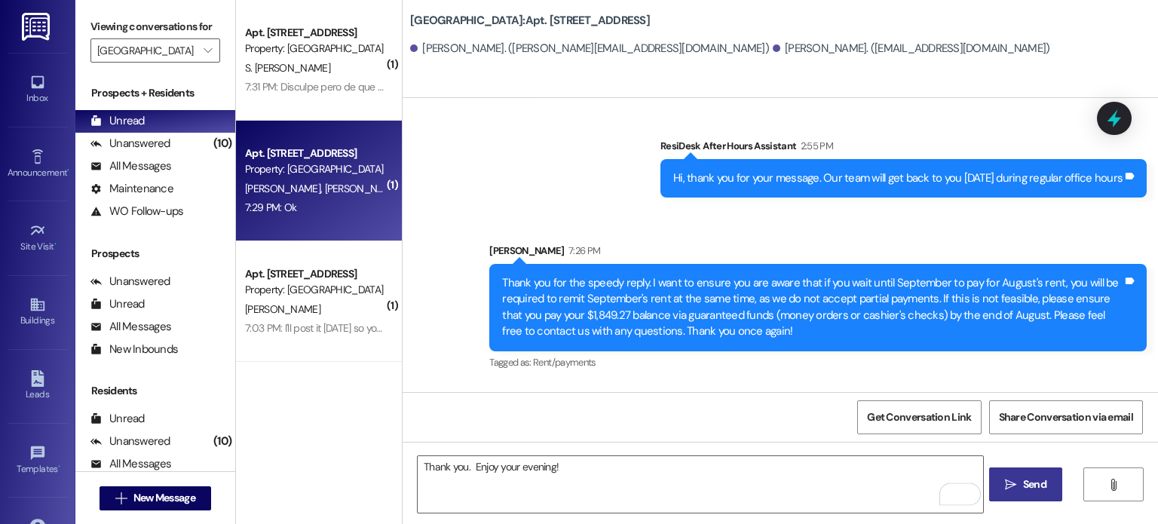
click at [1005, 490] on icon "" at bounding box center [1010, 485] width 11 height 12
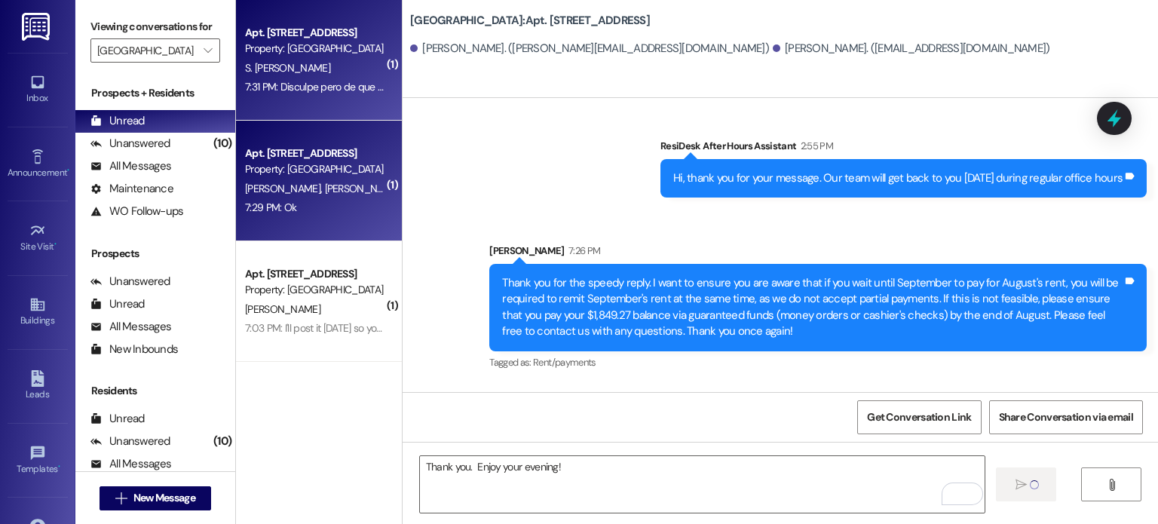
click at [280, 78] on div "7:31 PM: Disculpe pero de que o porque tengo que pagar 7.13 no sé de que es 7:3…" at bounding box center [314, 87] width 142 height 19
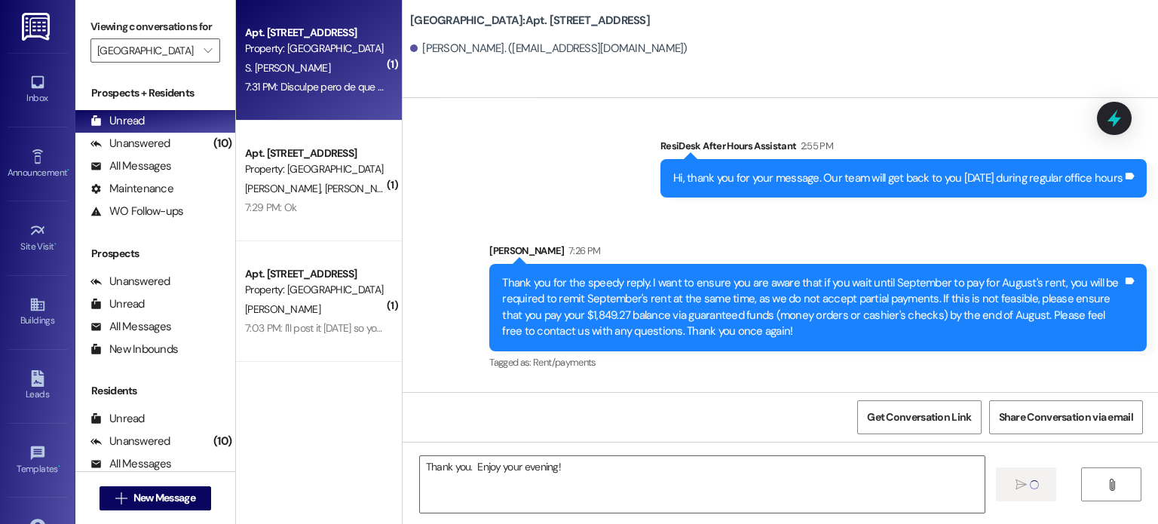
scroll to position [1440, 0]
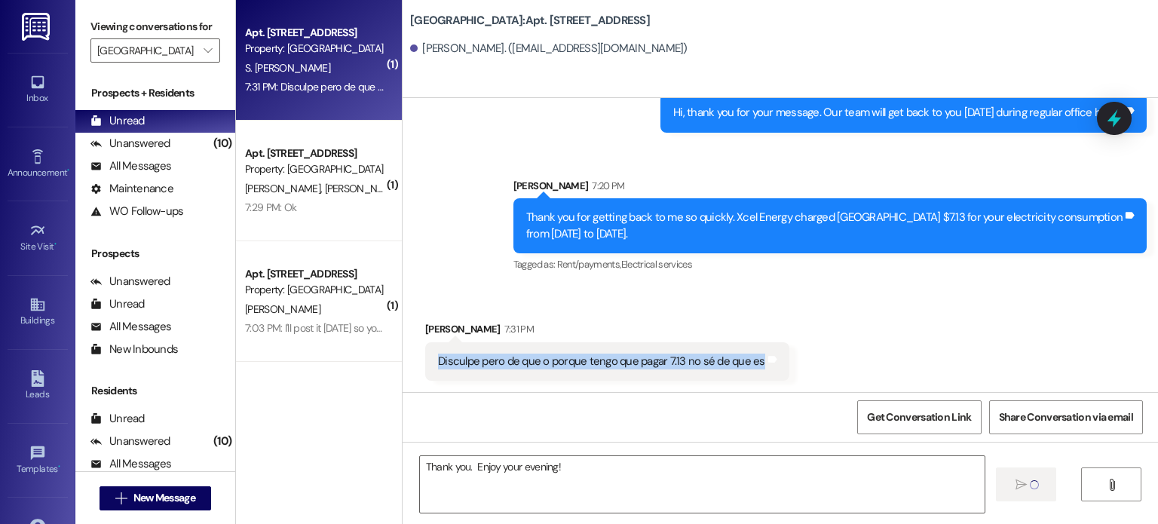
drag, startPoint x: 430, startPoint y: 362, endPoint x: 765, endPoint y: 371, distance: 335.5
click at [765, 371] on div "Disculpe pero de que o porque tengo que pagar 7.13 no sé de que es Tags and not…" at bounding box center [607, 361] width 364 height 38
copy div "Disculpe pero de que o porque tengo que pagar 7.13 no sé de que es Tags and not…"
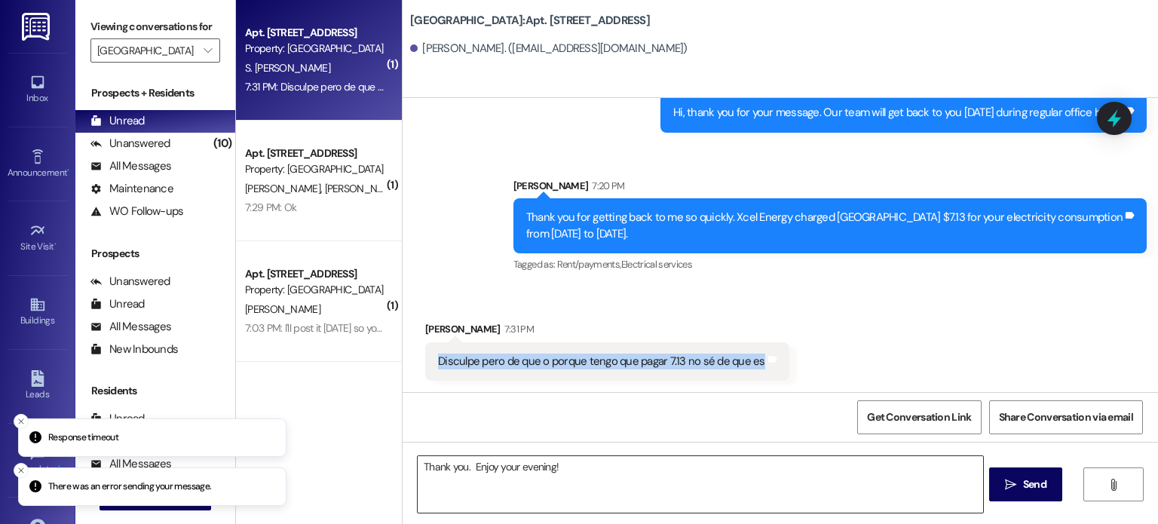
click at [524, 476] on textarea "Thank you. Enjoy your evening!" at bounding box center [700, 484] width 564 height 57
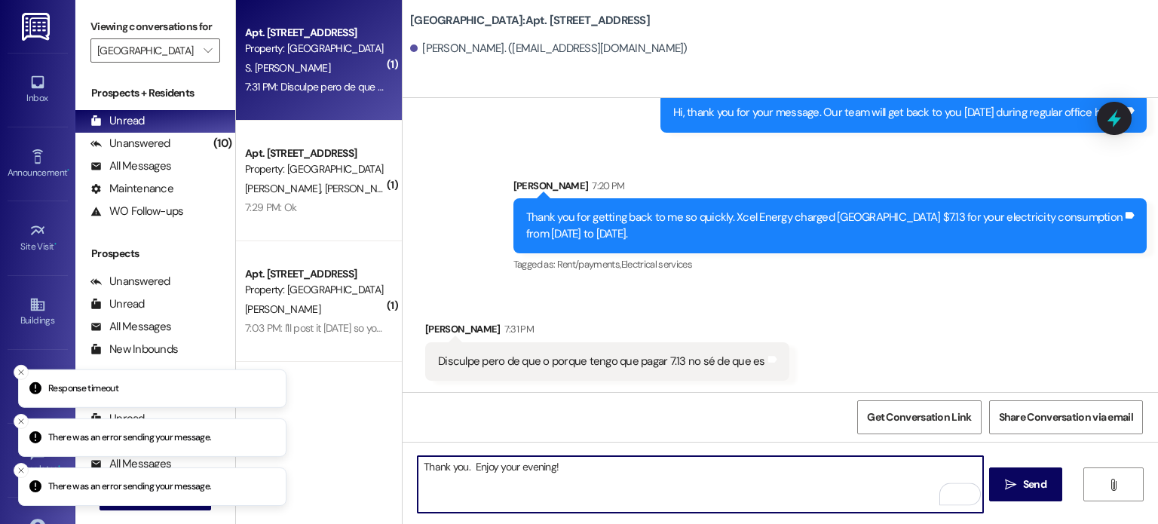
click at [453, 468] on textarea "Thank you. Enjoy your evening!" at bounding box center [700, 484] width 564 height 57
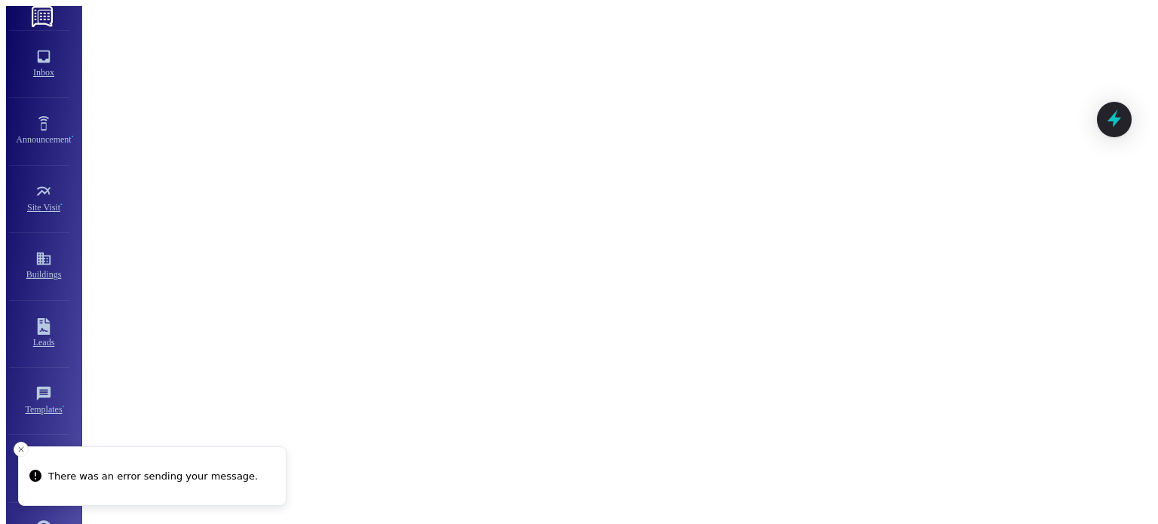
scroll to position [1440, 0]
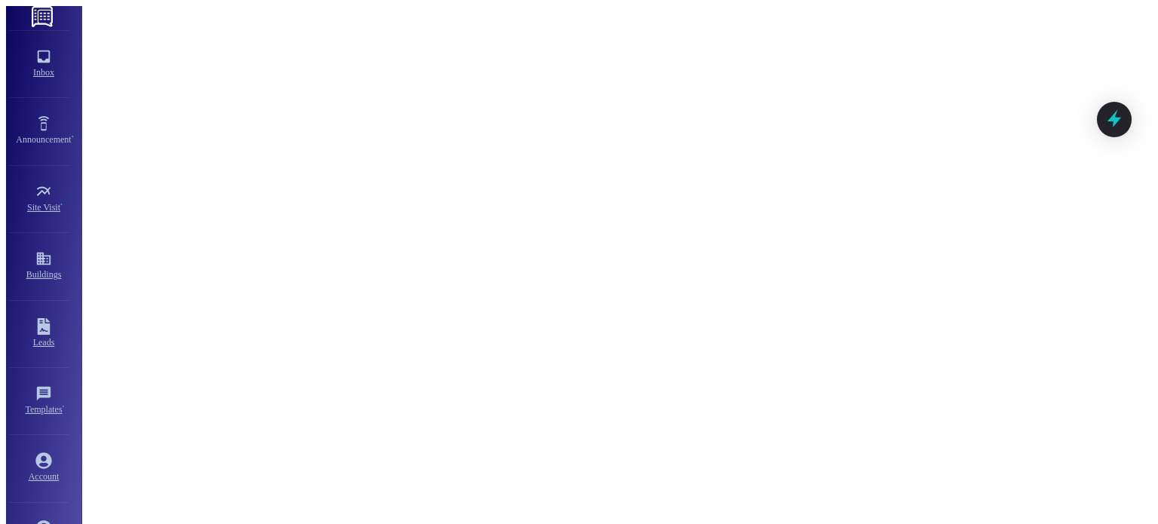
drag, startPoint x: 567, startPoint y: 466, endPoint x: 405, endPoint y: 460, distance: 161.4
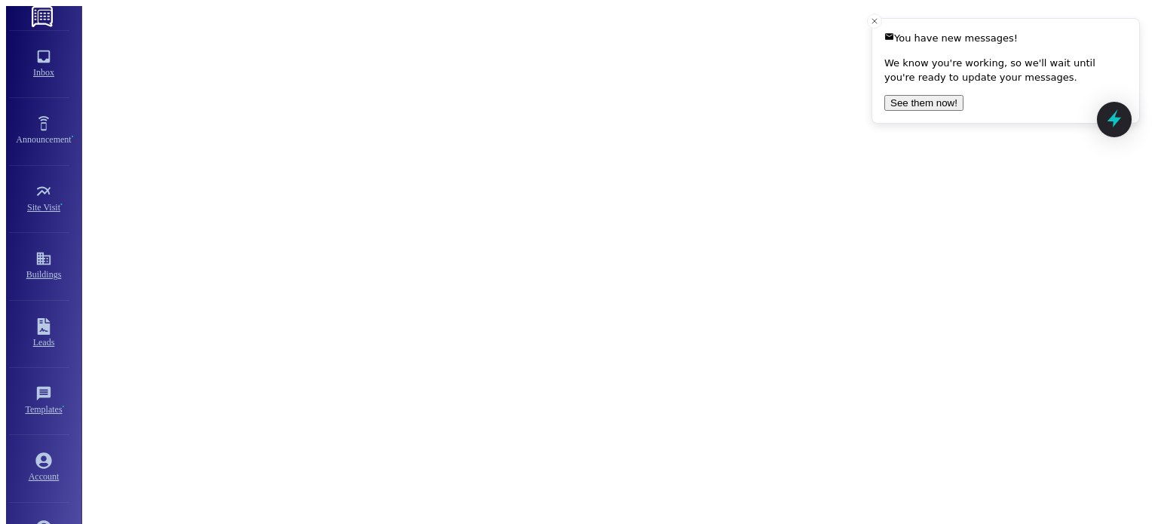
type textarea "We were charged for your electricity for the first couple of days you were livi…"
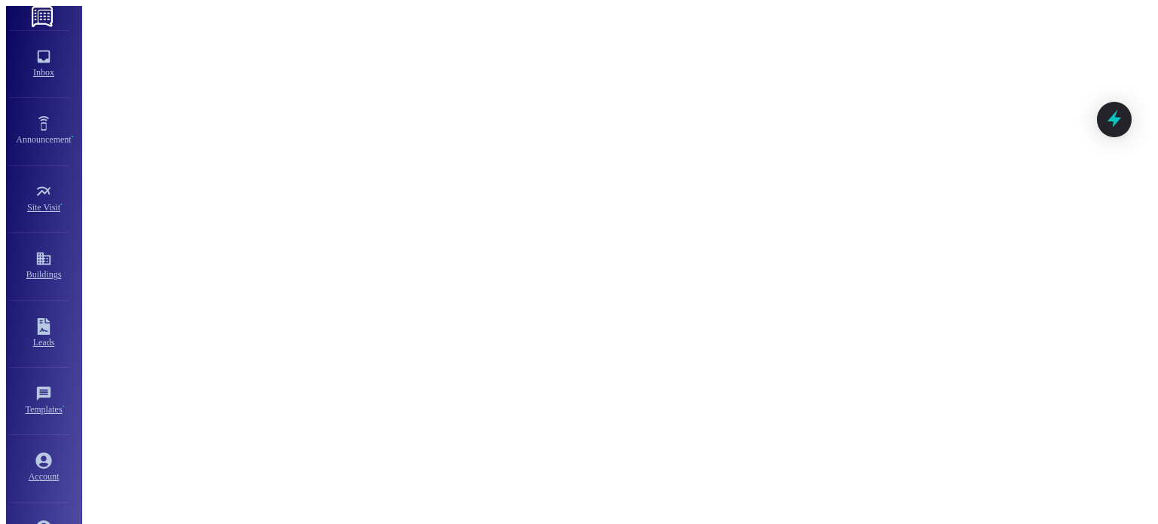
scroll to position [9058, 0]
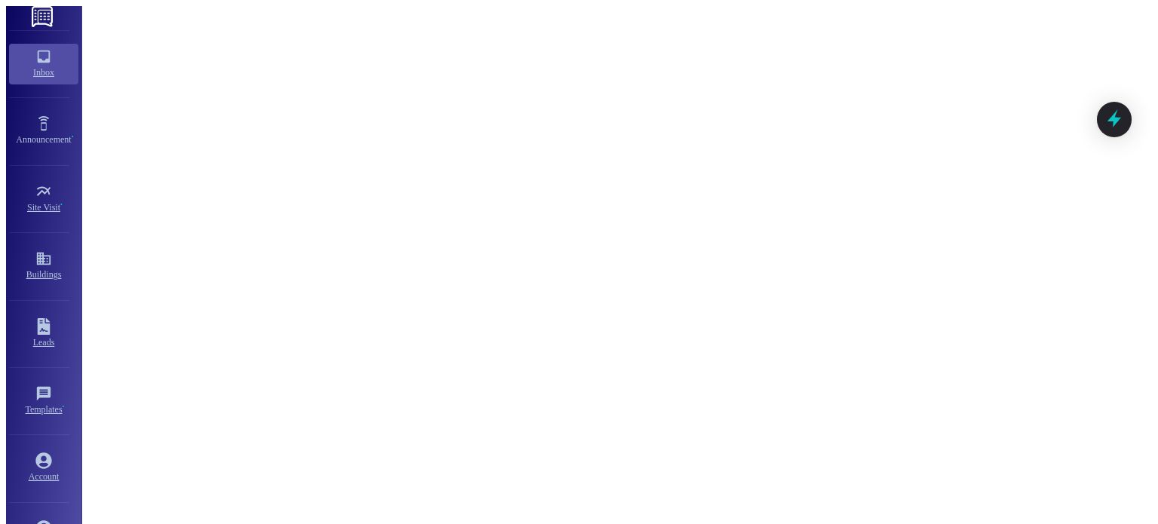
click at [35, 65] on icon at bounding box center [43, 56] width 17 height 17
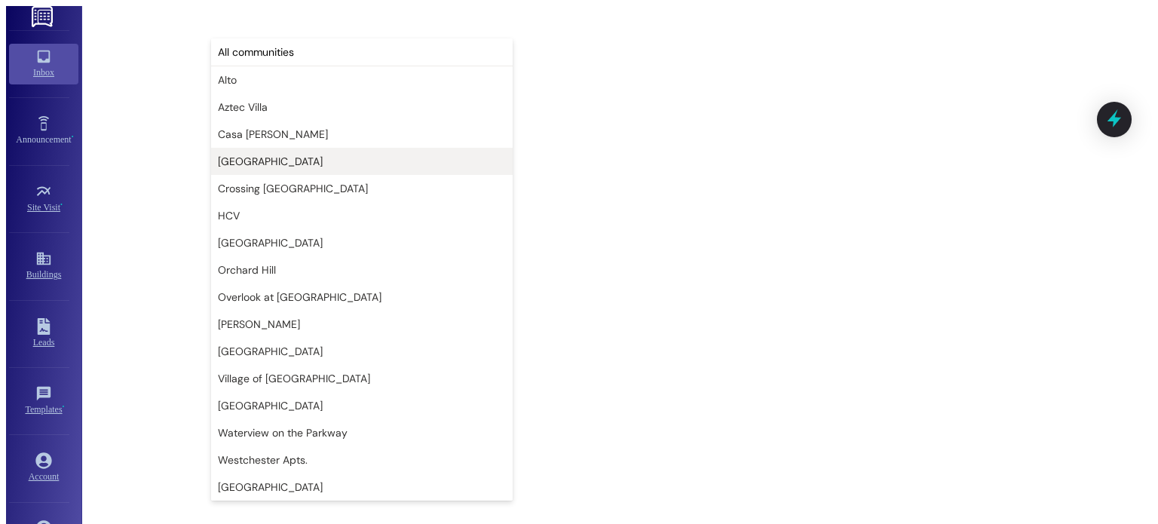
click at [235, 160] on span "[GEOGRAPHIC_DATA]" at bounding box center [270, 161] width 105 height 15
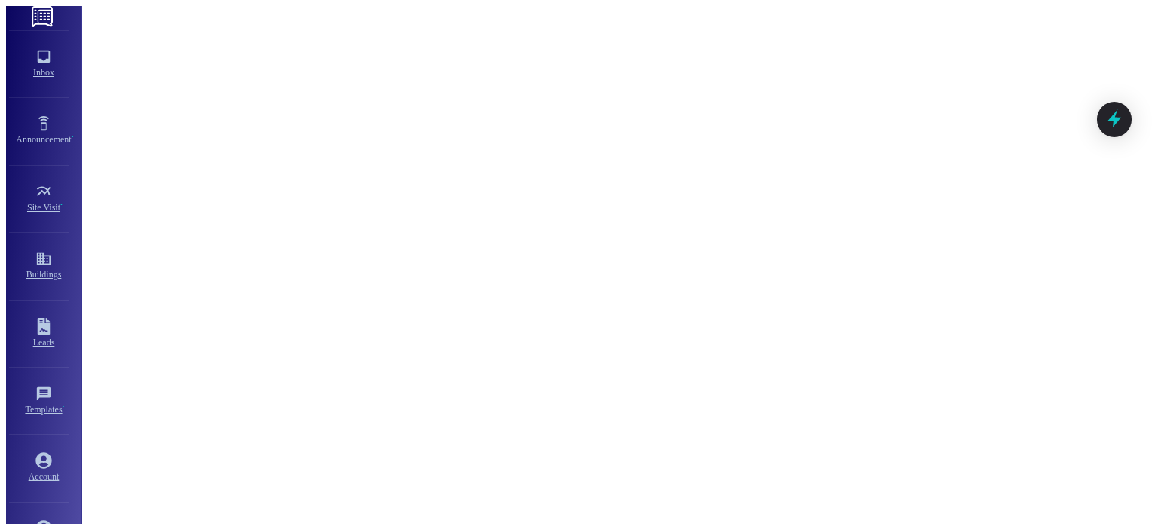
type input "[GEOGRAPHIC_DATA]"
